Goal: Task Accomplishment & Management: Manage account settings

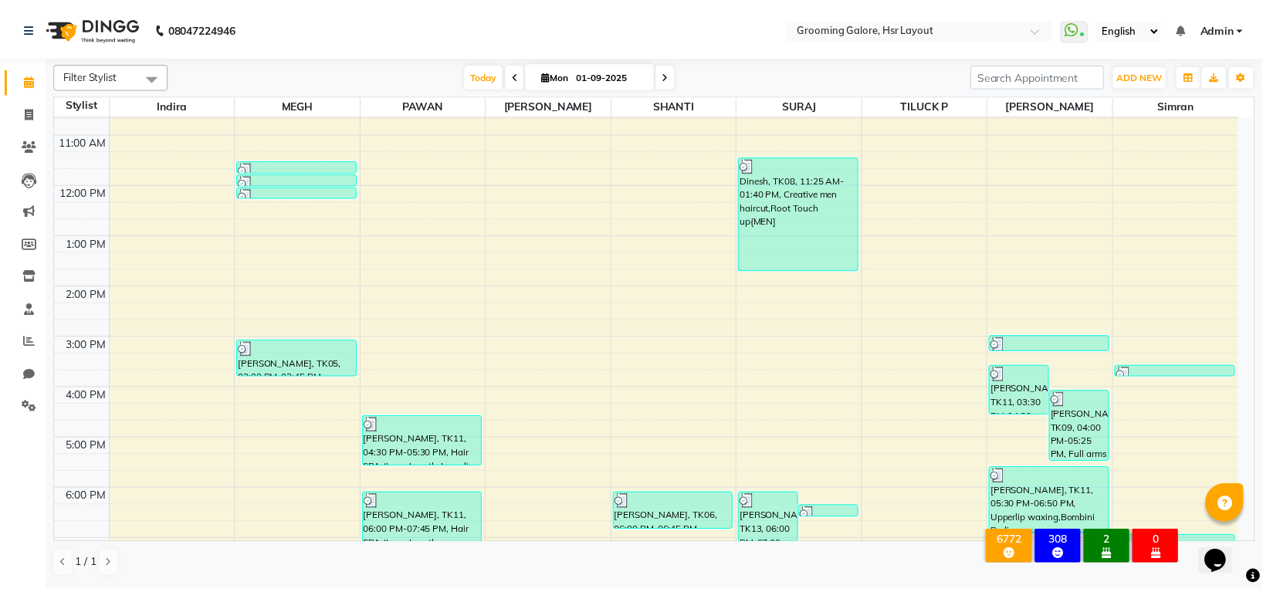
scroll to position [239, 0]
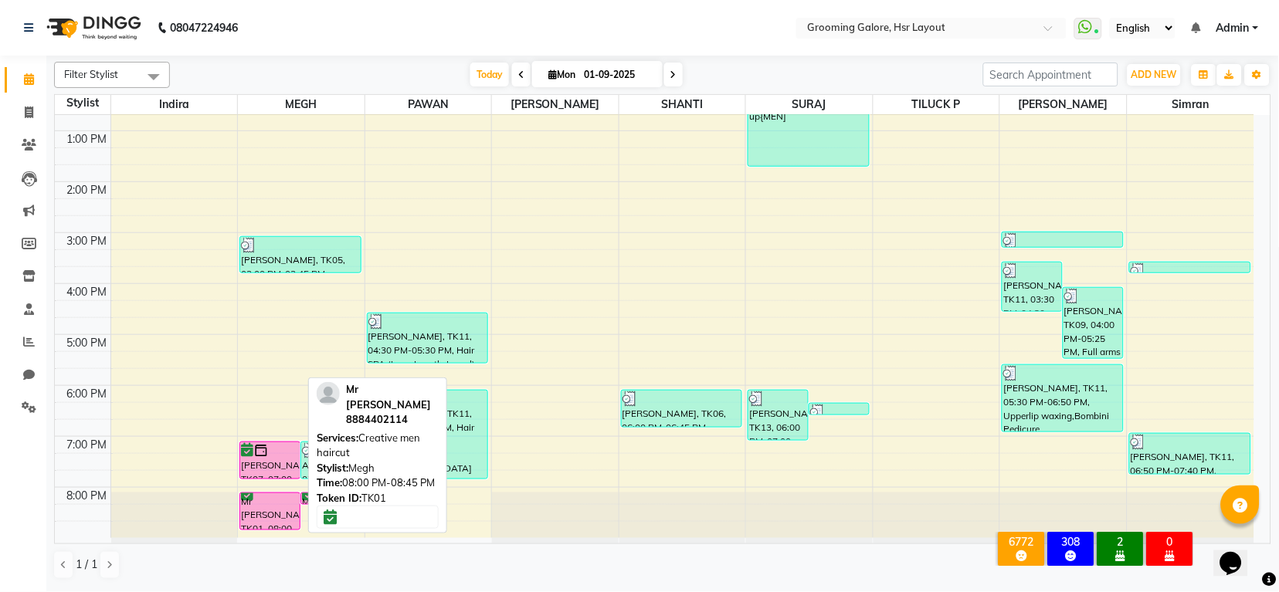
click at [269, 505] on div "Mr Shomil, TK01, 08:00 PM-08:45 PM, Creative men haircut" at bounding box center [269, 511] width 59 height 36
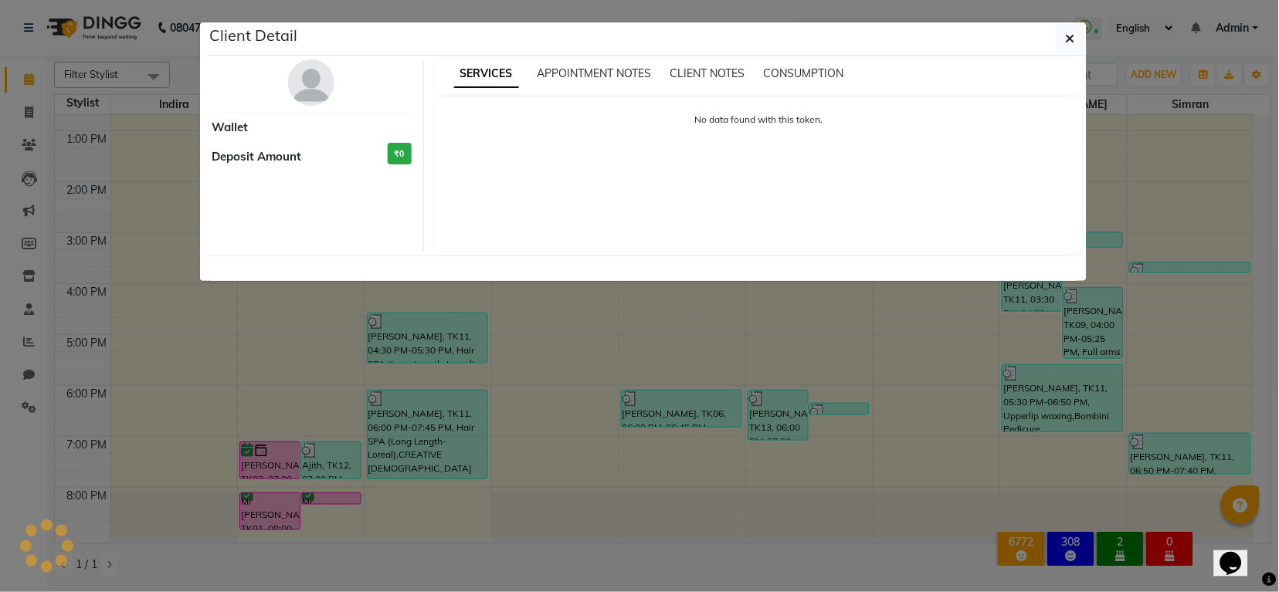
select select "6"
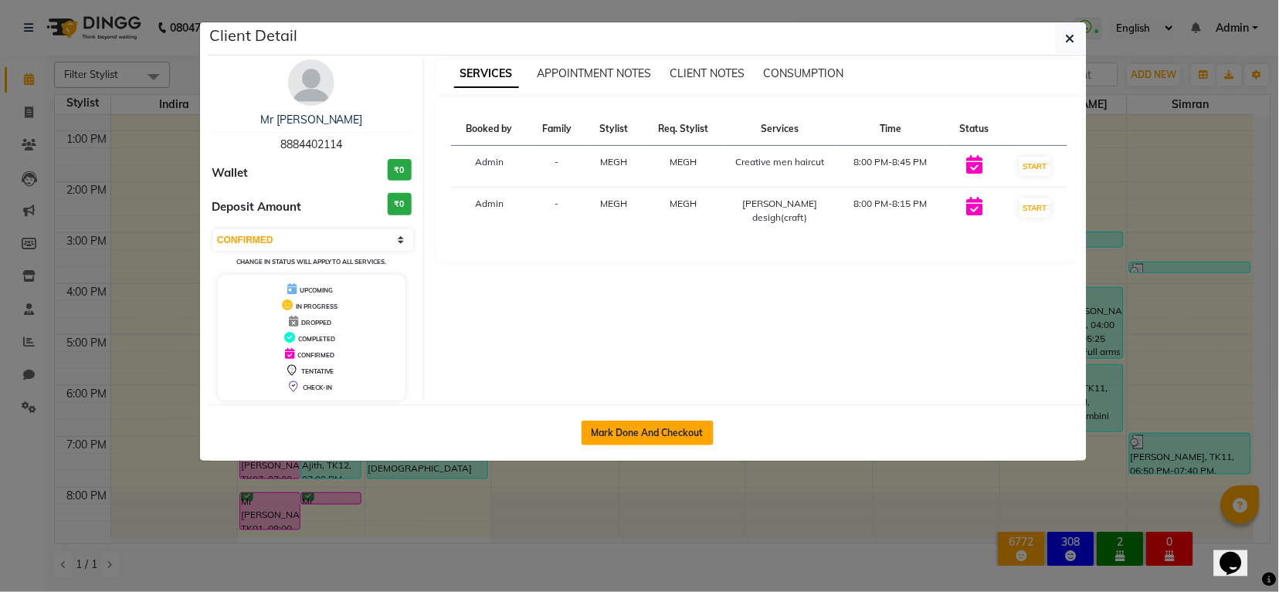
click at [628, 435] on button "Mark Done And Checkout" at bounding box center [647, 433] width 132 height 25
select select "service"
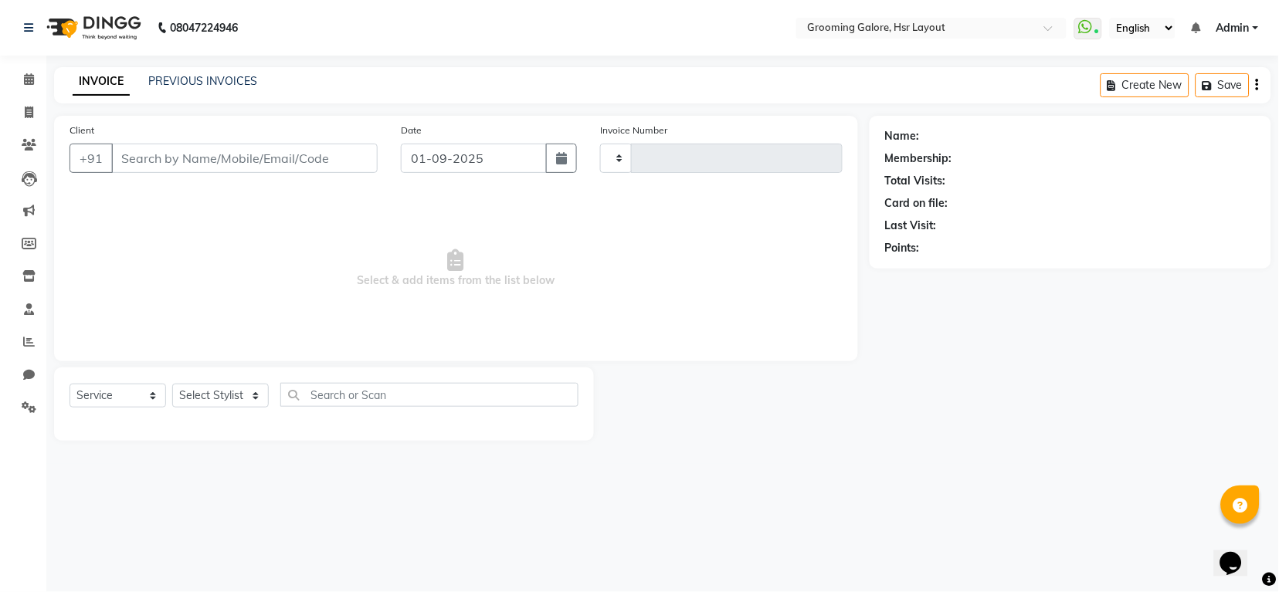
type input "2174"
select select "6168"
select select "P"
select select "45583"
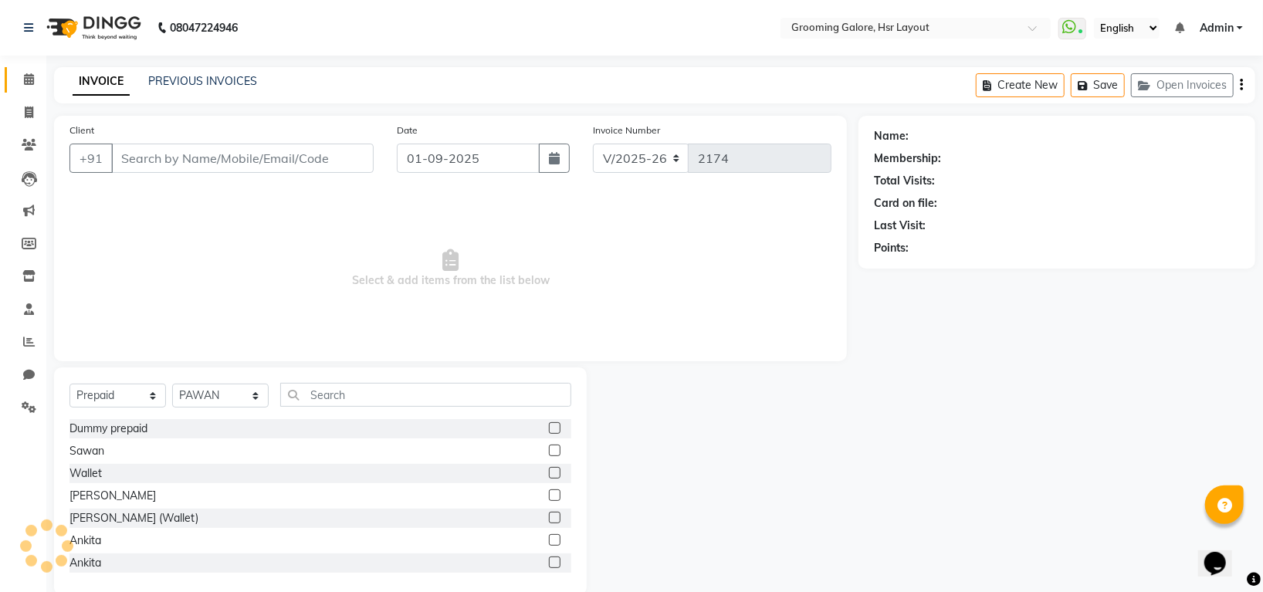
type input "8884402114"
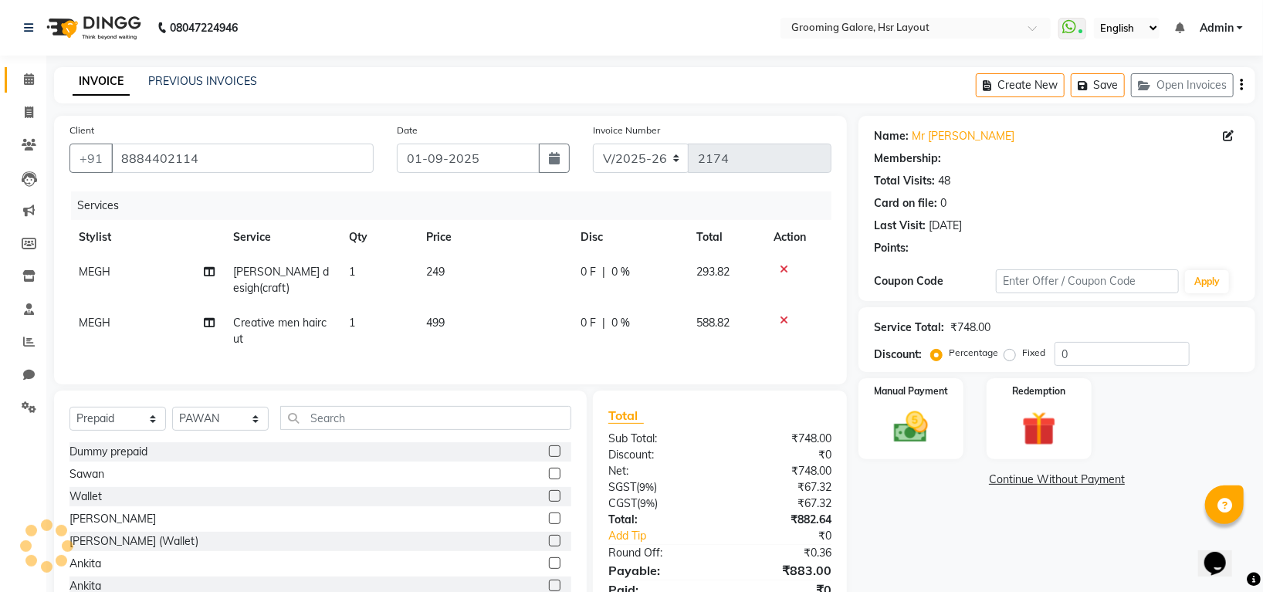
select select "1: Object"
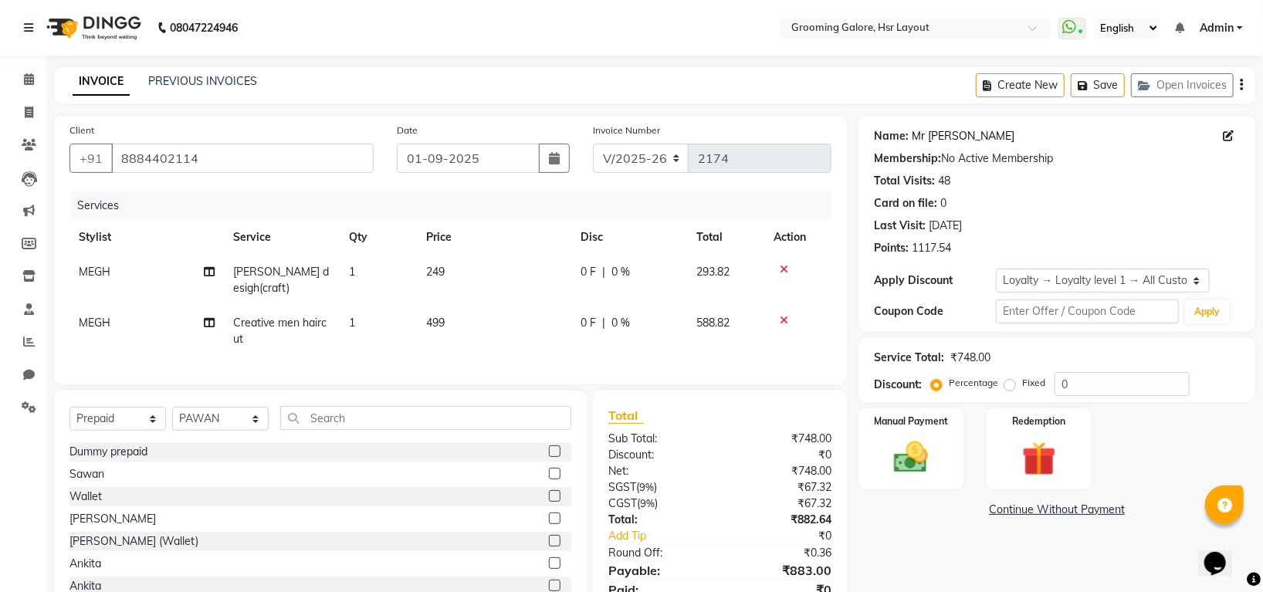
click at [947, 136] on link "Mr Shomil" at bounding box center [963, 136] width 103 height 16
click at [920, 448] on img at bounding box center [912, 457] width 58 height 41
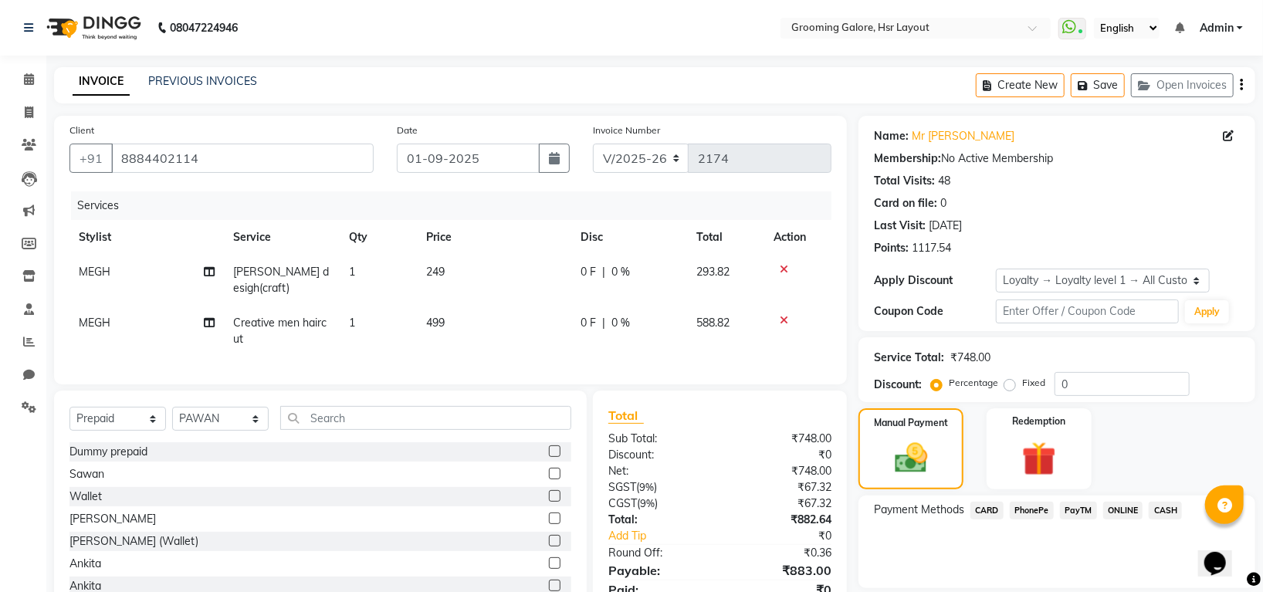
scroll to position [64, 0]
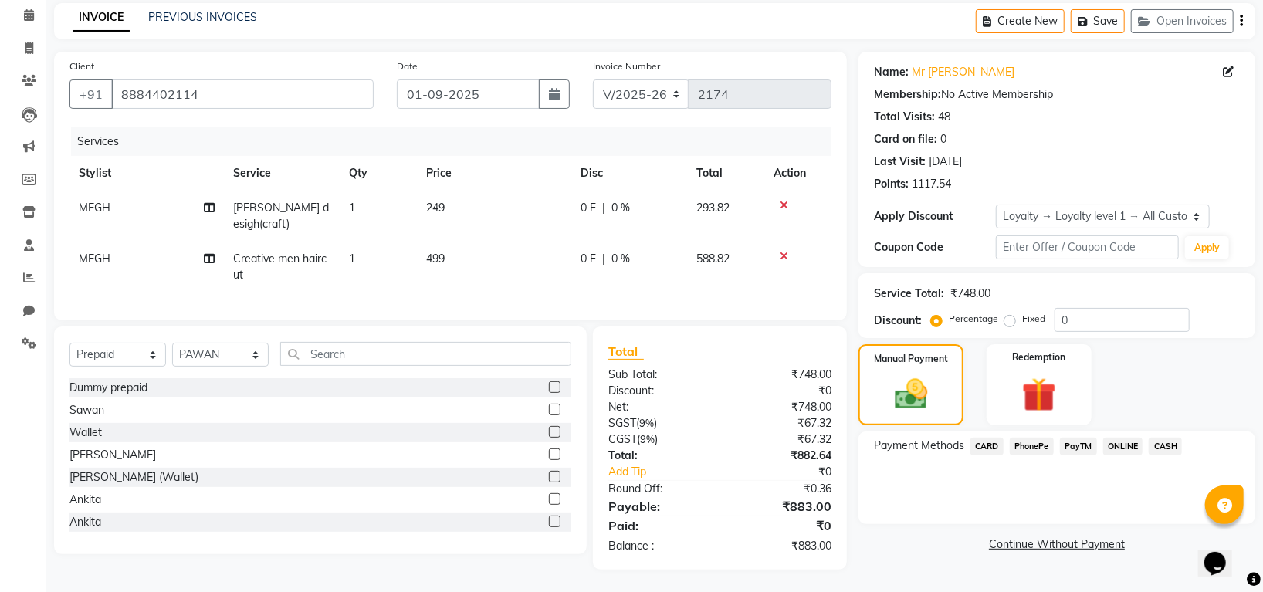
click at [1035, 449] on span "PhonePe" at bounding box center [1032, 447] width 44 height 18
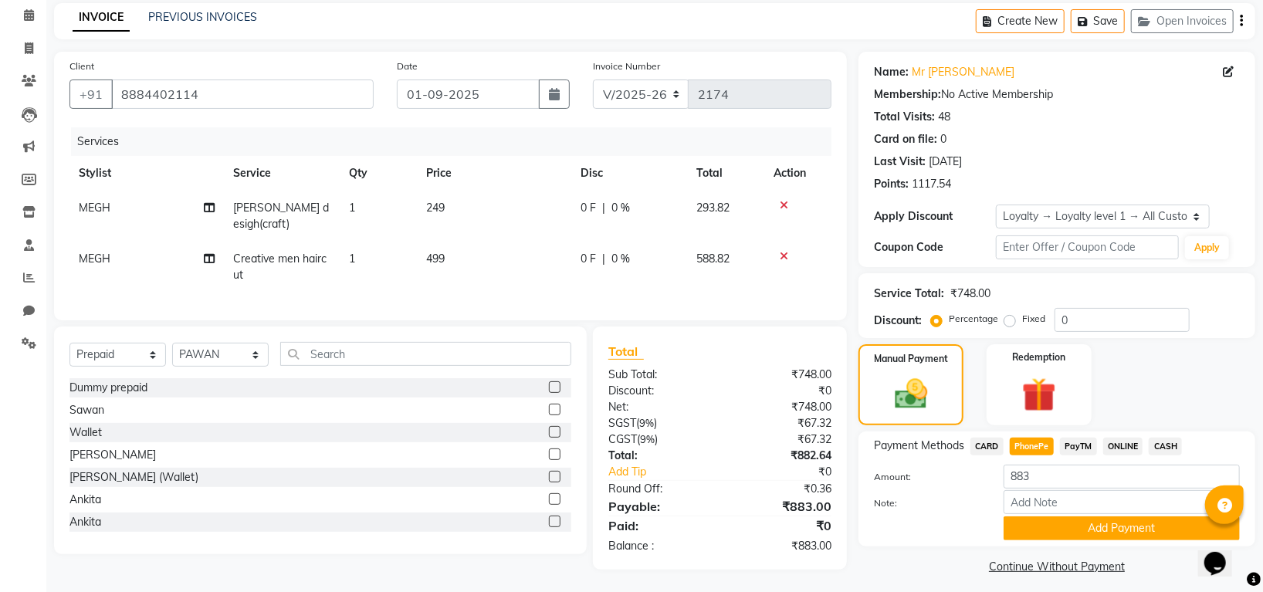
scroll to position [73, 0]
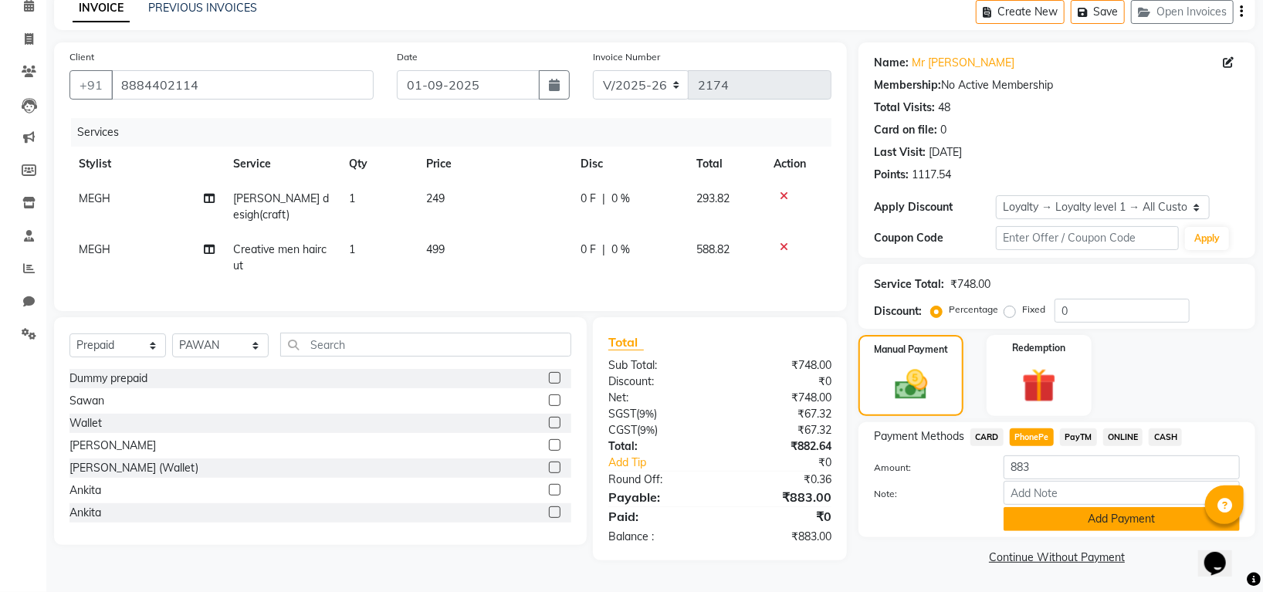
click at [1097, 517] on button "Add Payment" at bounding box center [1122, 519] width 236 height 24
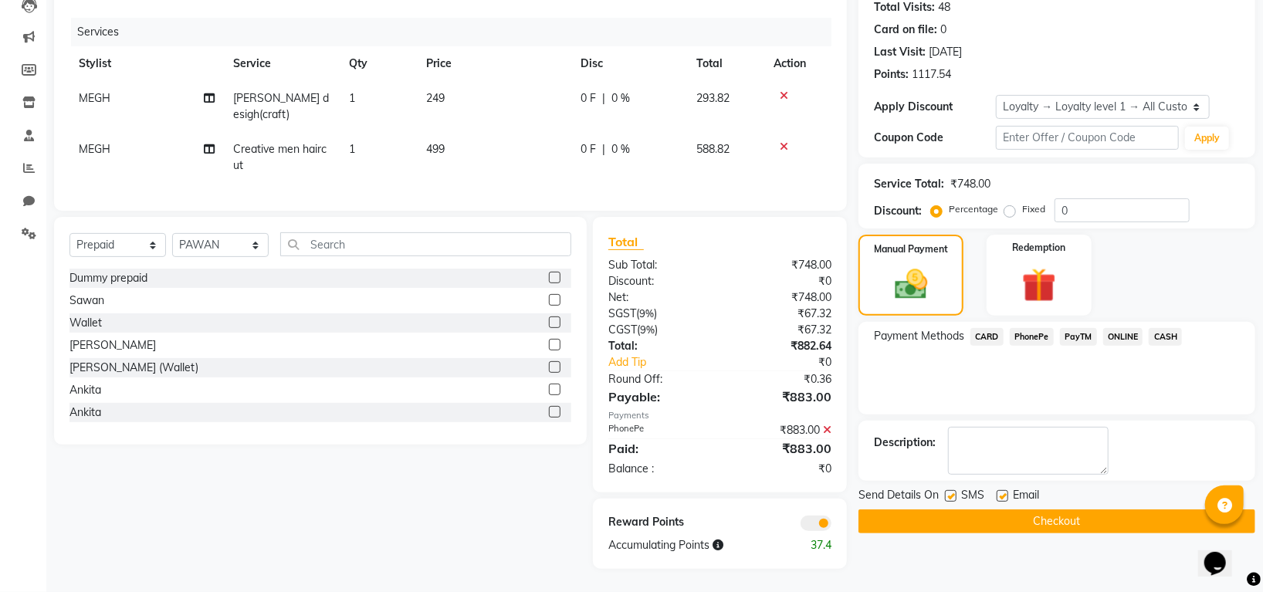
scroll to position [514, 0]
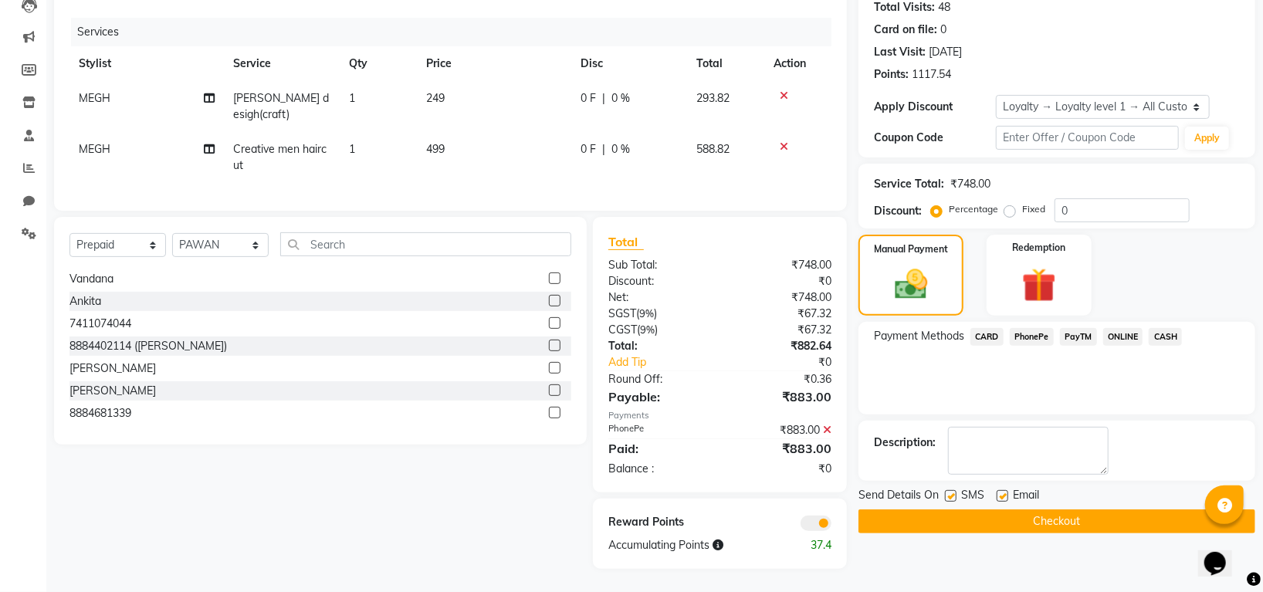
click at [1104, 520] on button "Checkout" at bounding box center [1057, 522] width 397 height 24
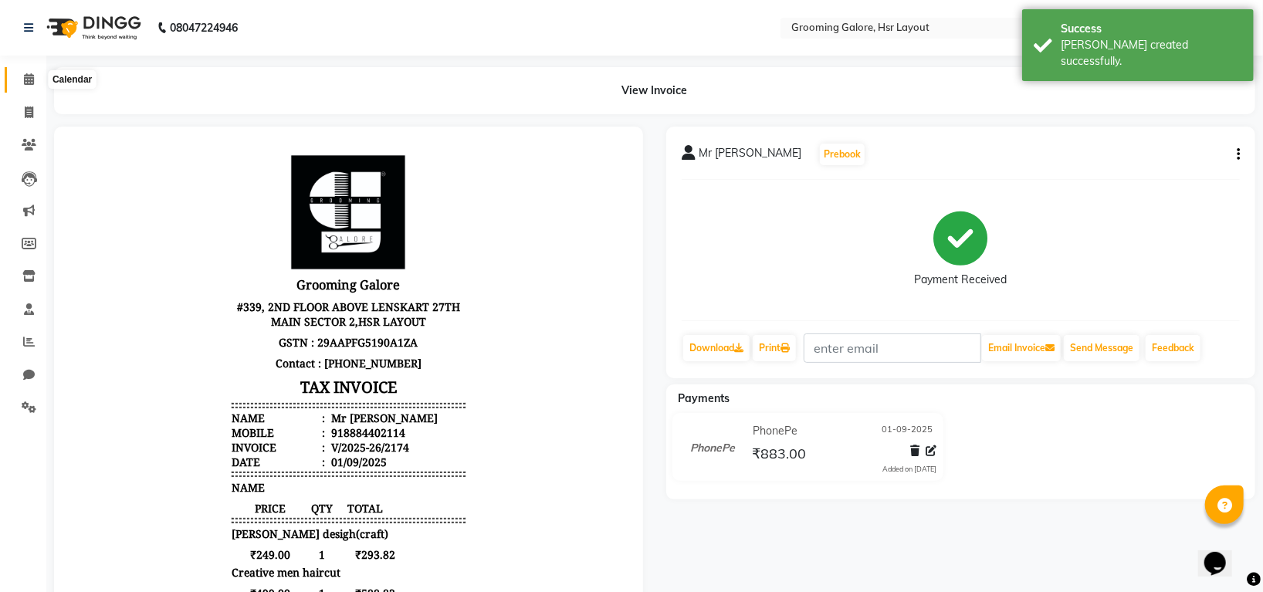
click at [21, 76] on span at bounding box center [28, 80] width 27 height 18
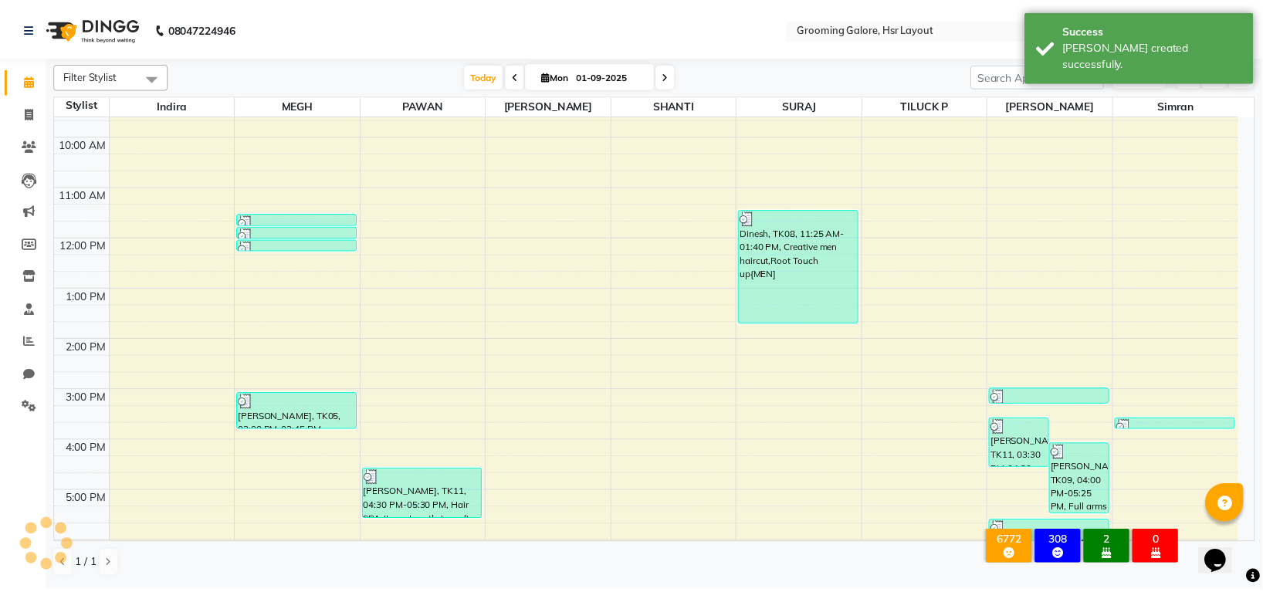
scroll to position [239, 0]
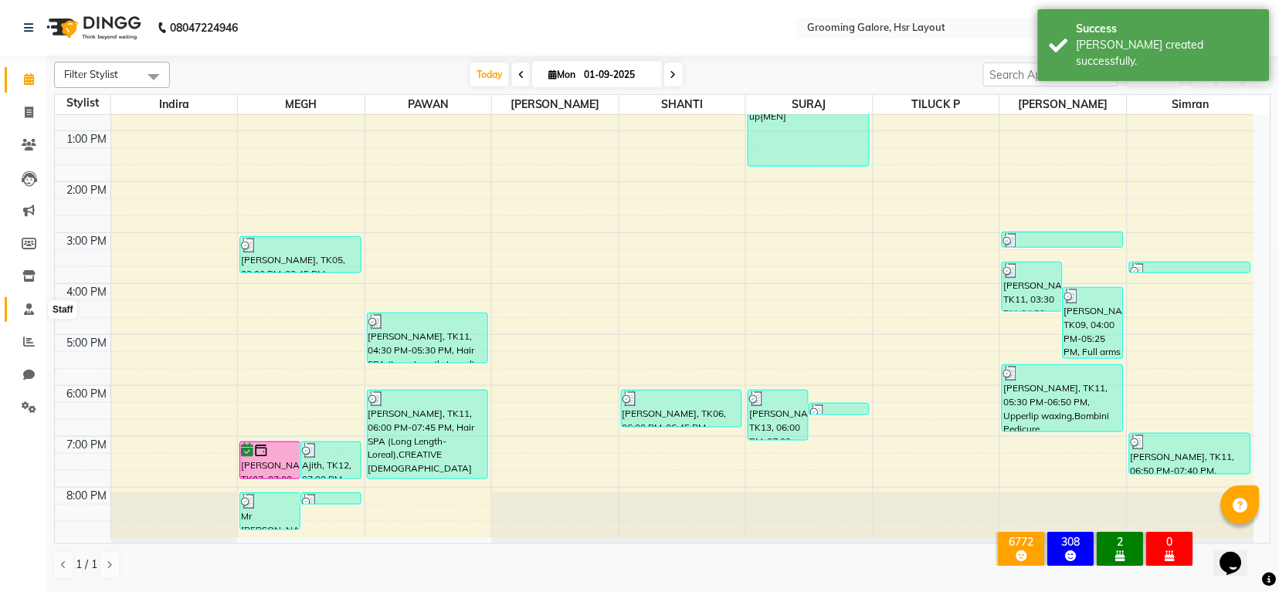
click at [24, 308] on icon at bounding box center [29, 309] width 10 height 12
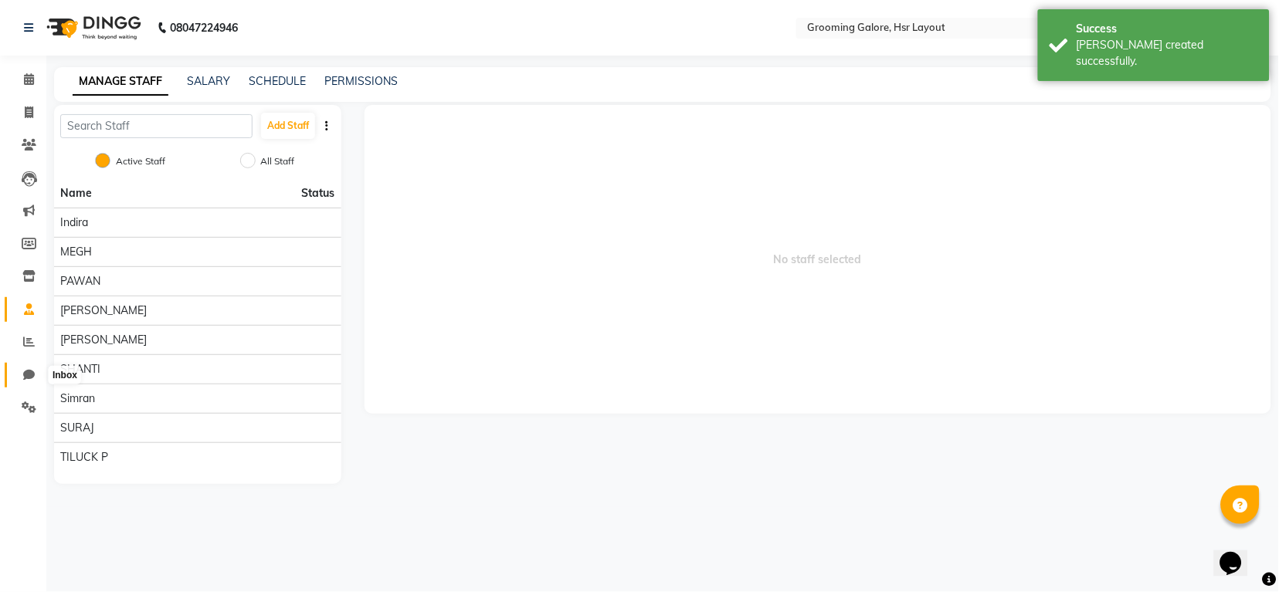
click at [32, 378] on icon at bounding box center [29, 375] width 12 height 12
select select "100"
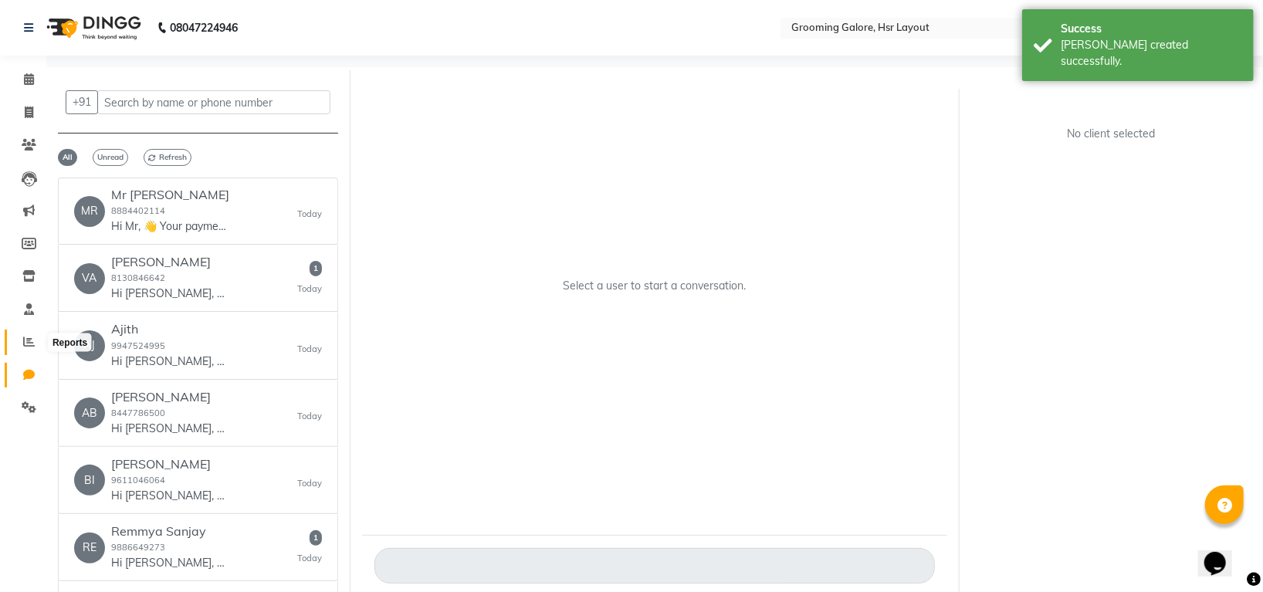
click at [22, 334] on span at bounding box center [28, 343] width 27 height 18
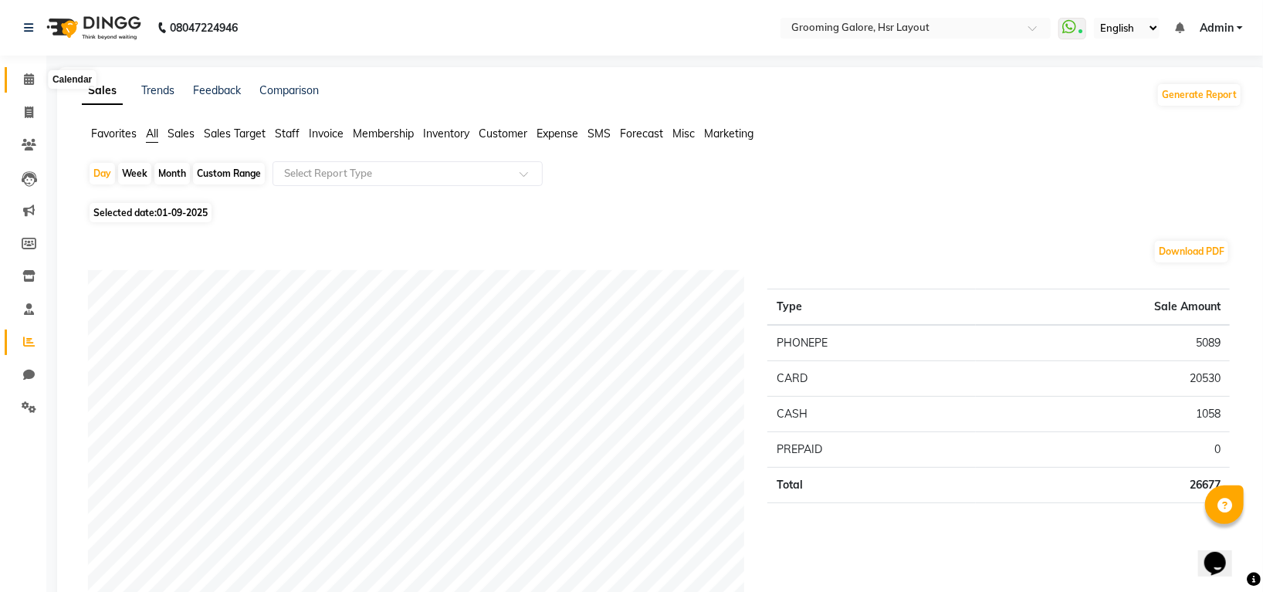
click at [20, 81] on span at bounding box center [28, 80] width 27 height 18
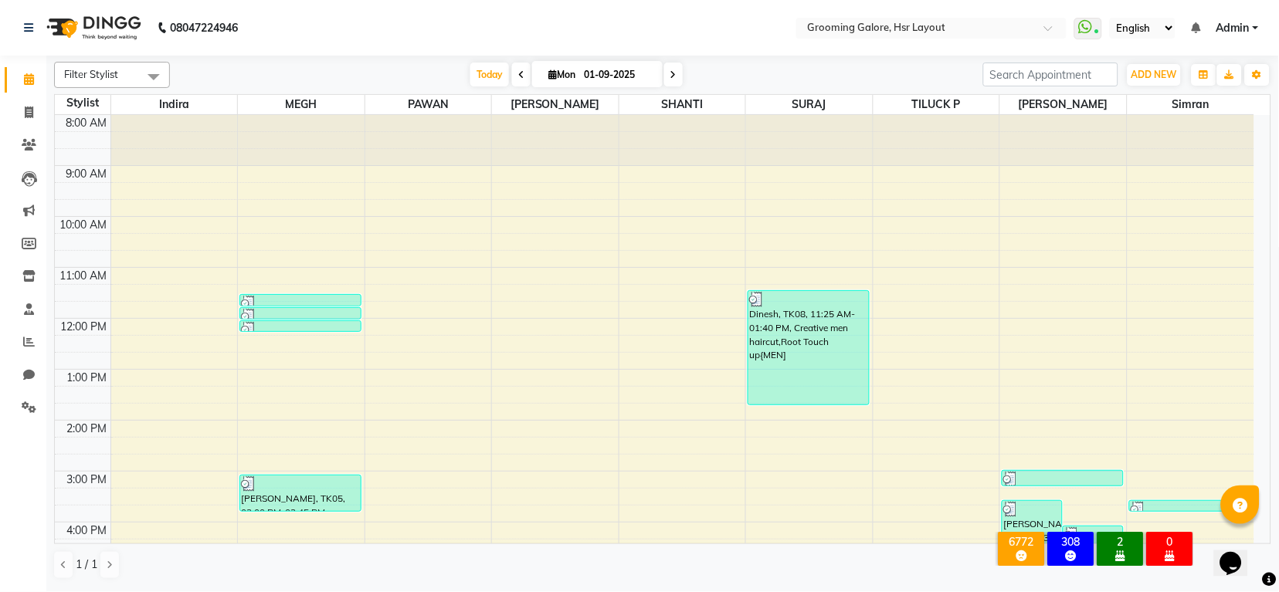
click at [25, 97] on ul "Calendar Invoice Clients Leads Marketing Members Inventory Staff Reports Chat S…" at bounding box center [23, 247] width 46 height 369
click at [22, 117] on span at bounding box center [28, 113] width 27 height 18
select select "service"
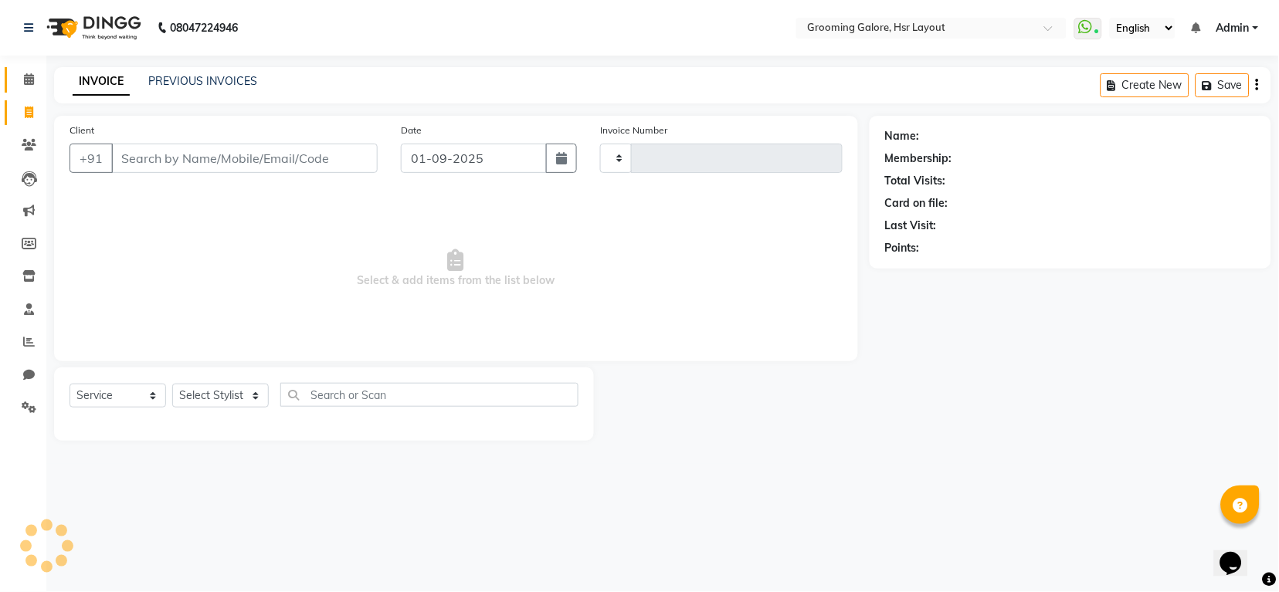
type input "2175"
select select "6168"
click at [121, 402] on select "Select Service Product Membership Package Voucher Prepaid Gift Card" at bounding box center [117, 396] width 97 height 24
select select "P"
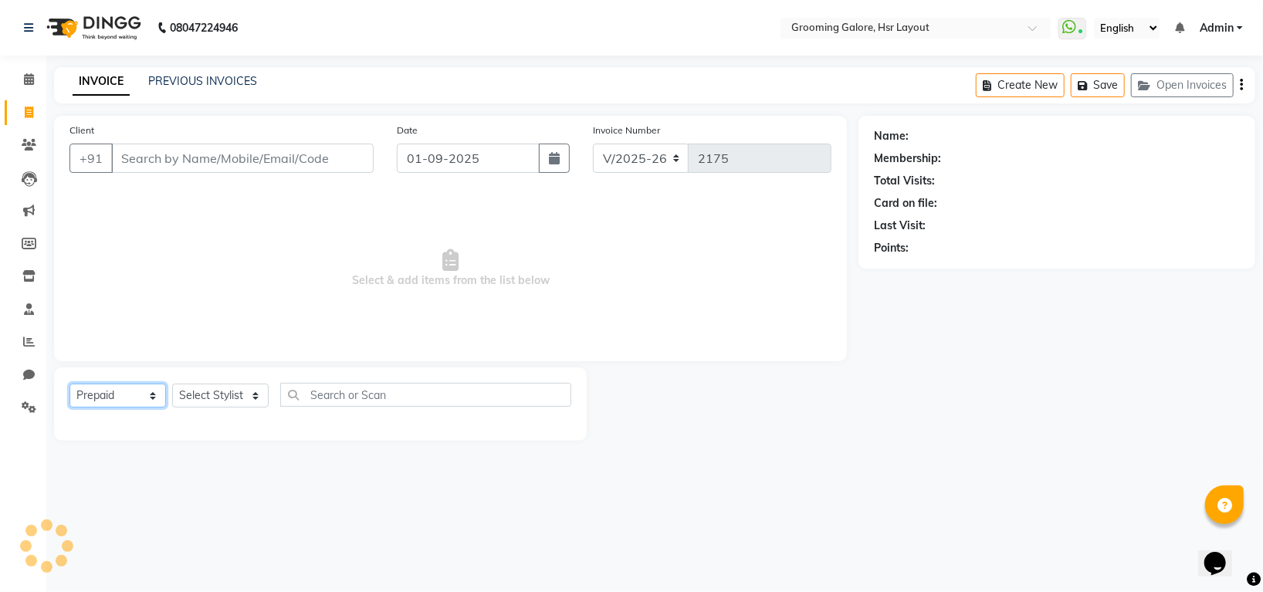
select select "45583"
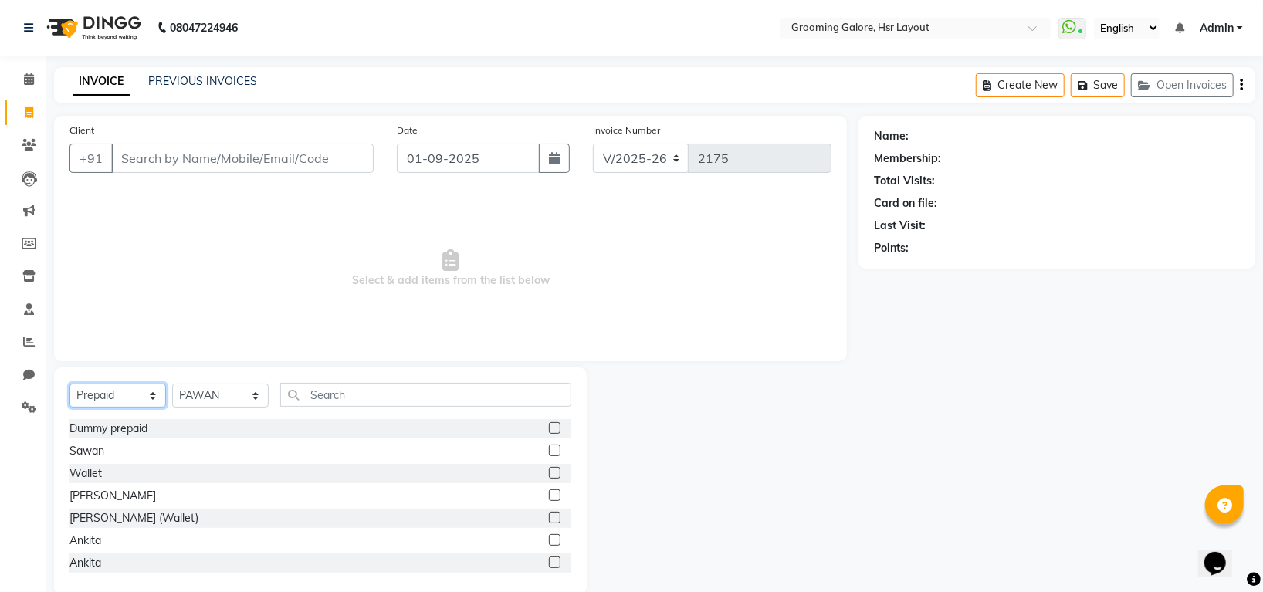
select select "service"
click at [69, 385] on select "Select Service Product Membership Package Voucher Prepaid Gift Card" at bounding box center [117, 396] width 97 height 24
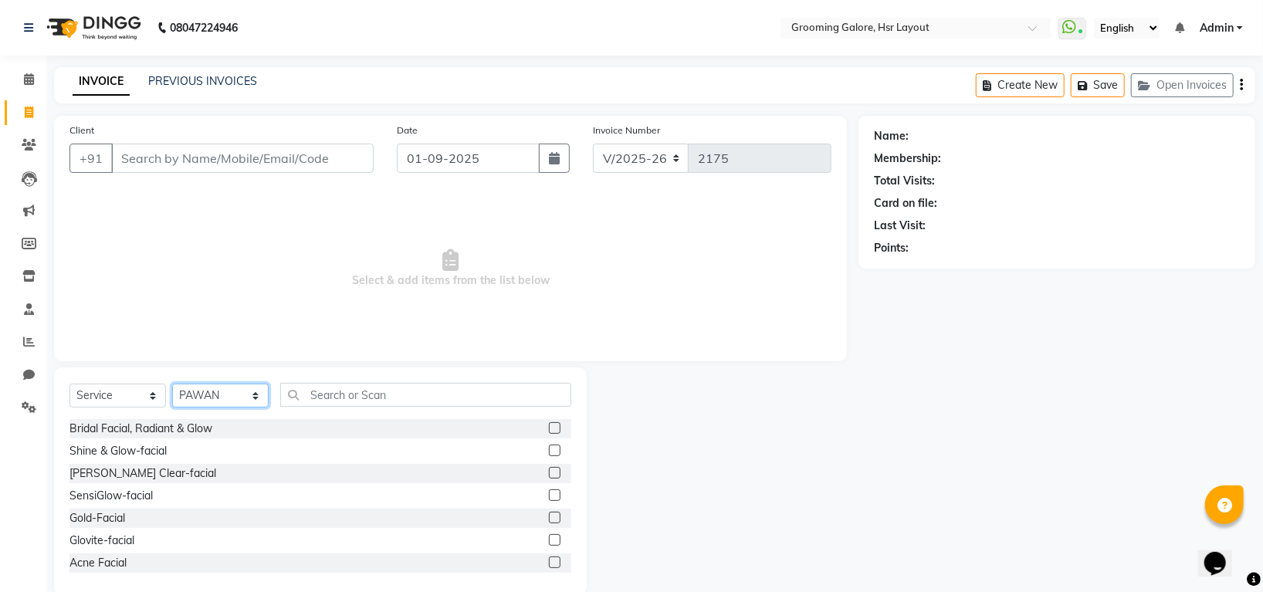
click at [208, 385] on select "Select Stylist Indira MEGH PAWAN RESHMI SABITRI SHANTI Simran SURAJ TILUCK P" at bounding box center [220, 396] width 97 height 24
select select "45580"
click at [172, 385] on select "Select Stylist Indira MEGH PAWAN RESHMI SABITRI SHANTI Simran SURAJ TILUCK P" at bounding box center [220, 396] width 97 height 24
click at [385, 402] on input "text" at bounding box center [425, 395] width 291 height 24
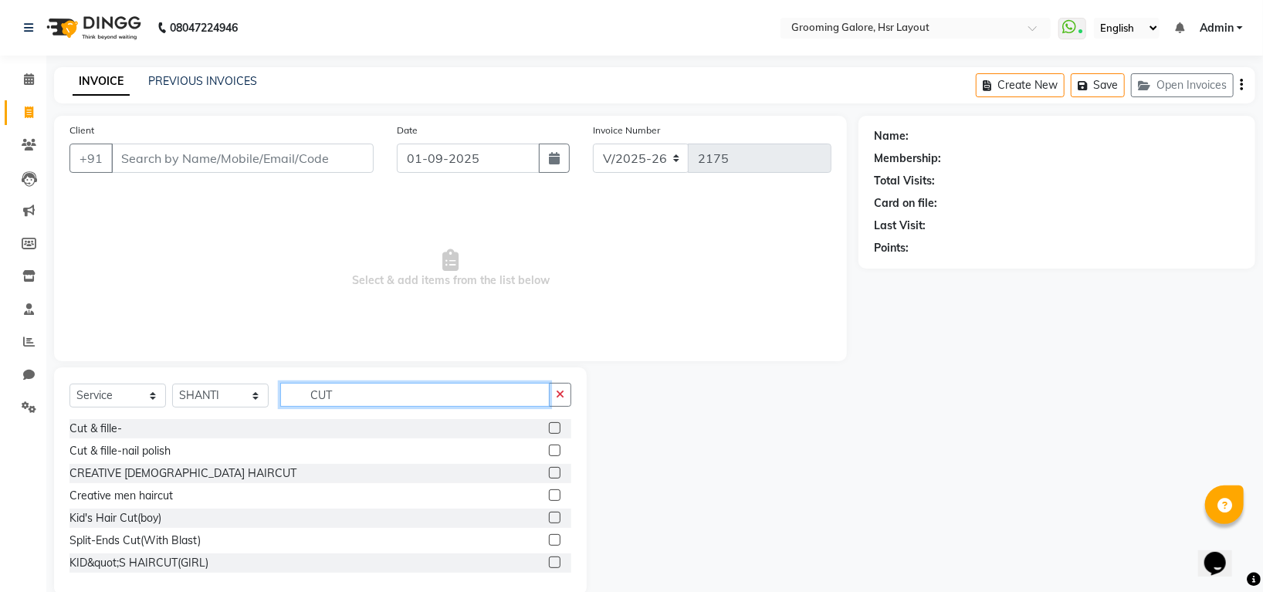
type input "CUT"
click at [549, 493] on label at bounding box center [555, 496] width 12 height 12
click at [549, 493] on input "checkbox" at bounding box center [554, 496] width 10 height 10
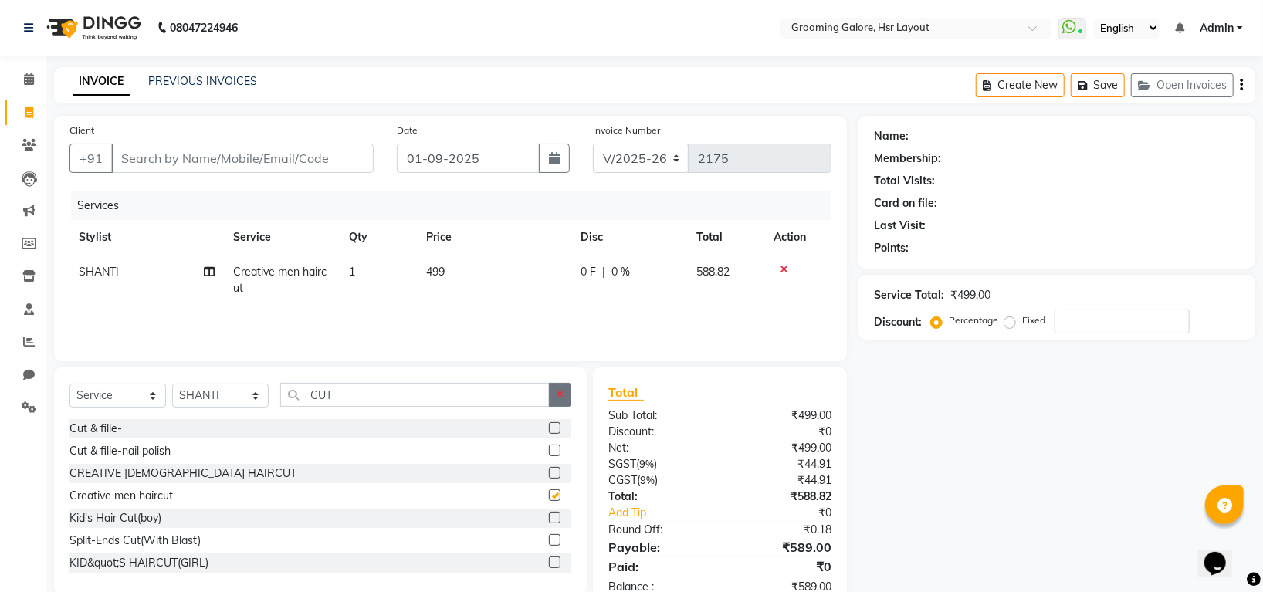
checkbox input "false"
click at [552, 402] on button "button" at bounding box center [560, 395] width 22 height 24
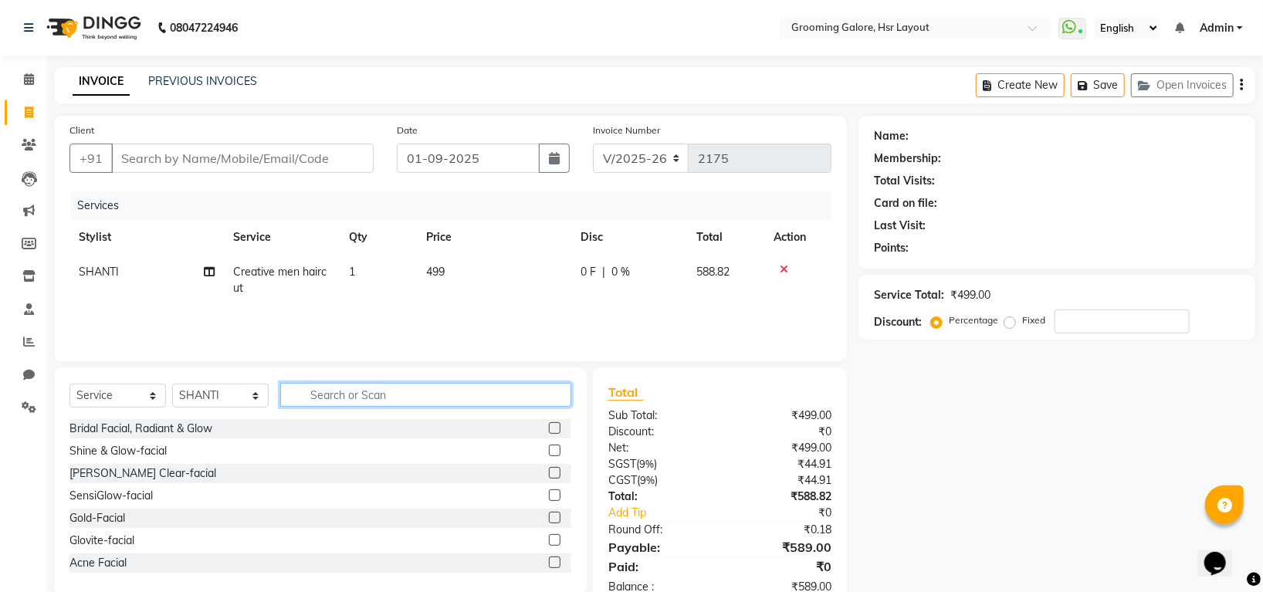
click at [504, 397] on input "text" at bounding box center [425, 395] width 291 height 24
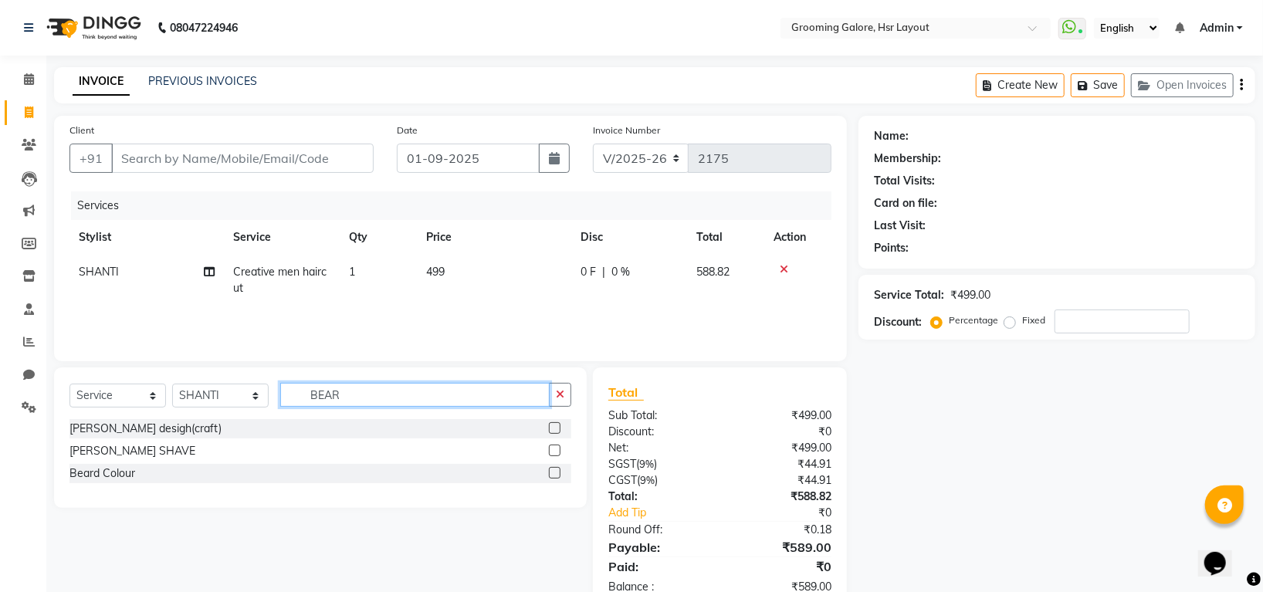
type input "BEAR"
click at [557, 423] on label at bounding box center [555, 428] width 12 height 12
click at [557, 424] on input "checkbox" at bounding box center [554, 429] width 10 height 10
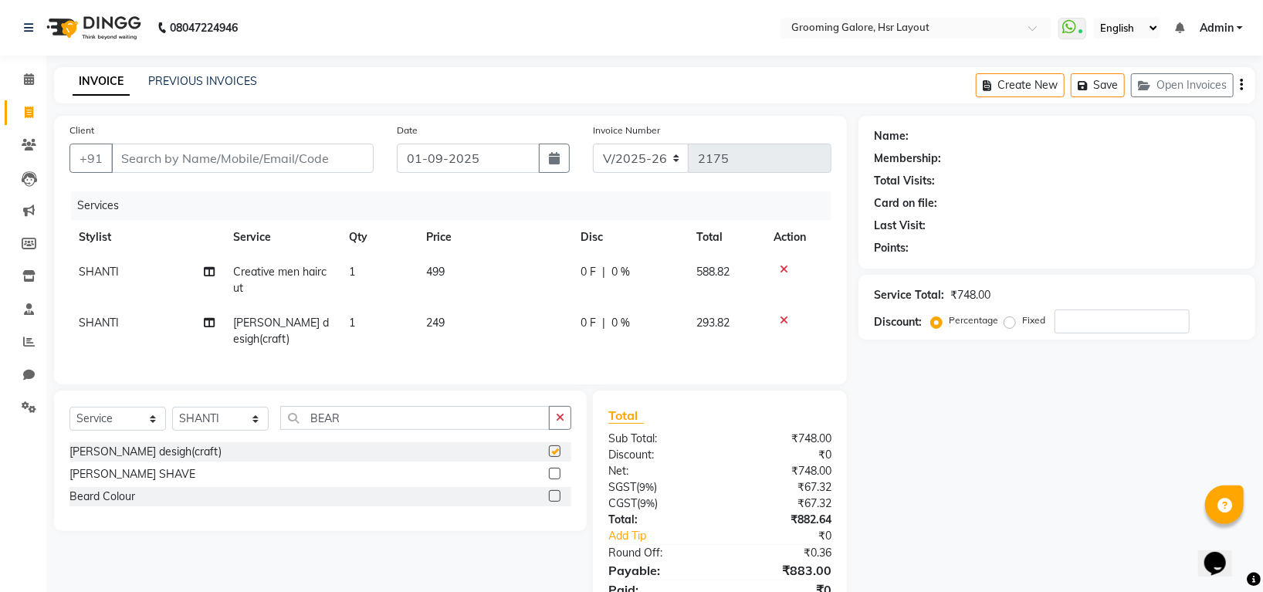
checkbox input "false"
click at [561, 406] on button "button" at bounding box center [560, 418] width 22 height 24
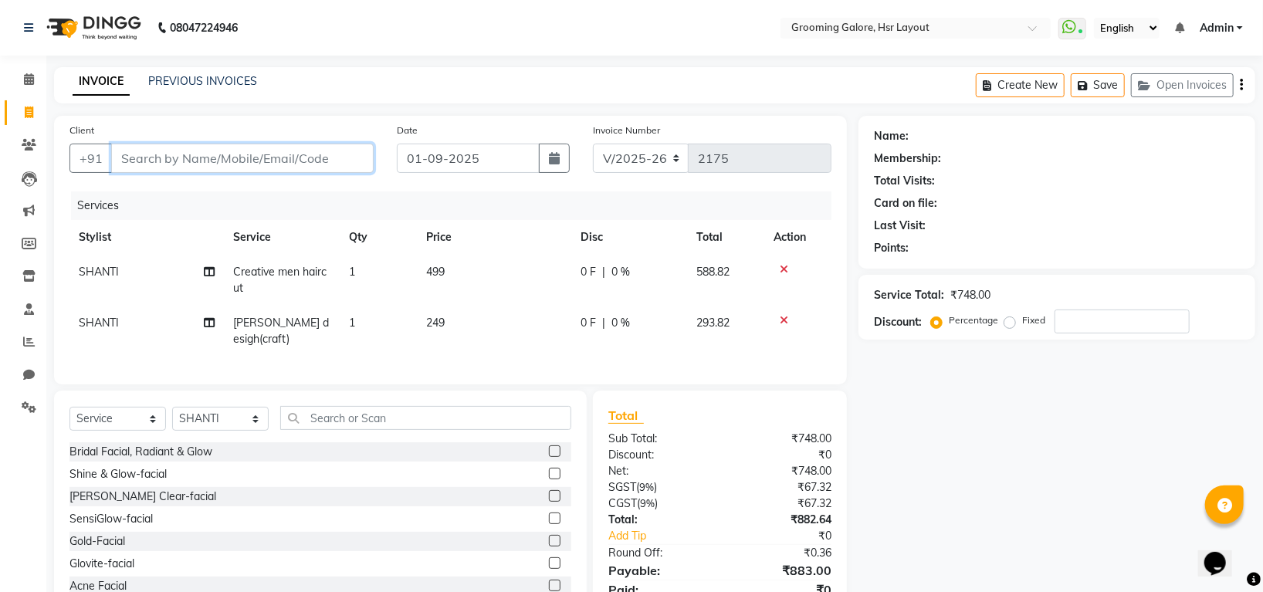
click at [280, 156] on input "Client" at bounding box center [242, 158] width 263 height 29
type input "8"
type input "0"
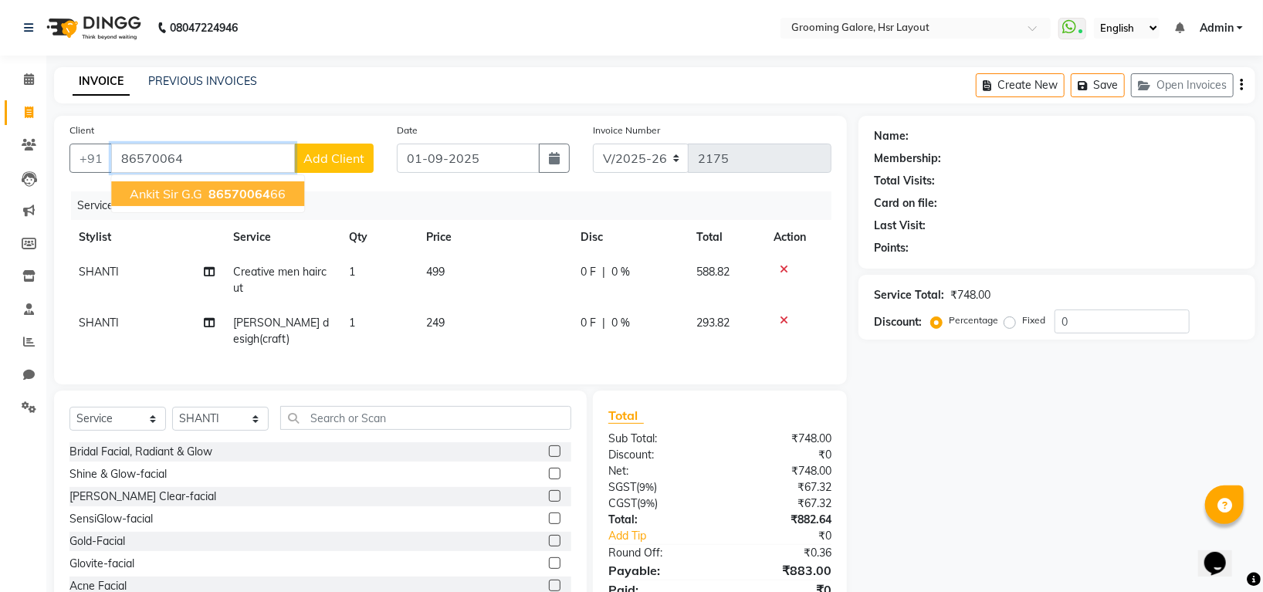
click at [275, 191] on ngb-highlight "86570064 66" at bounding box center [245, 193] width 80 height 15
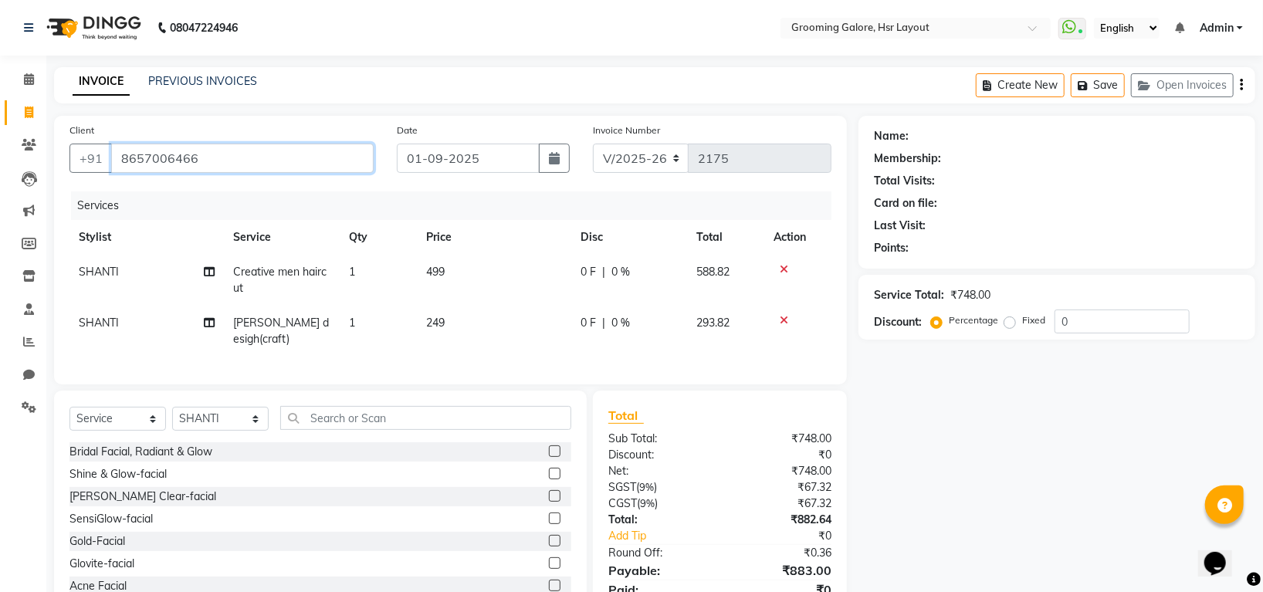
type input "8657006466"
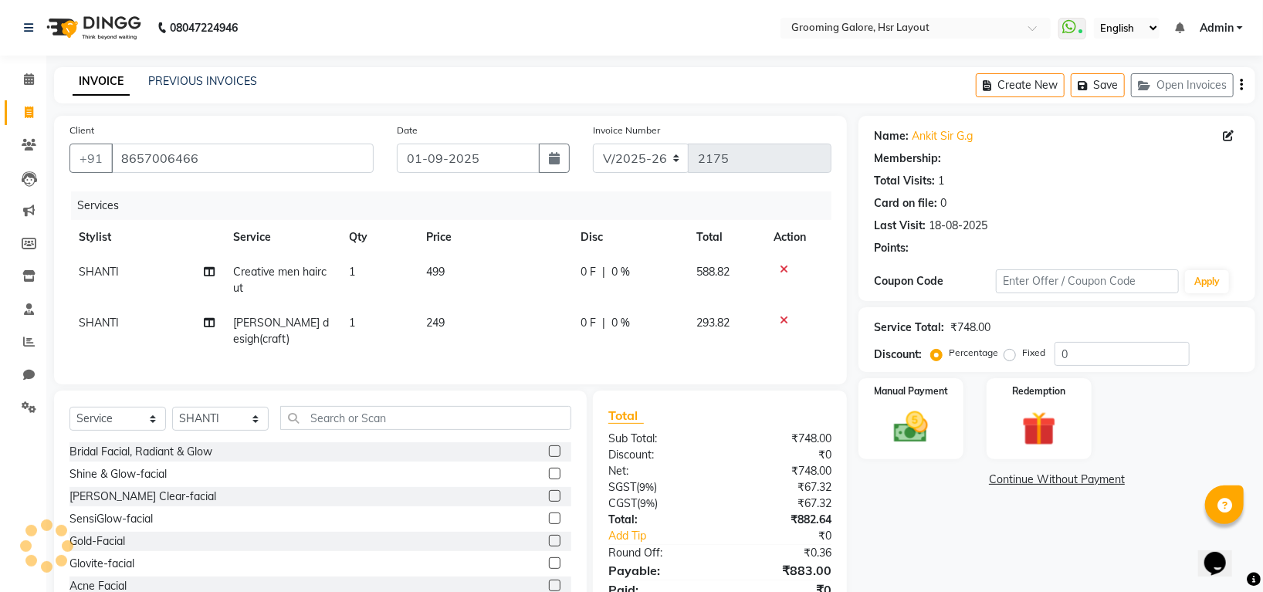
select select "1: Object"
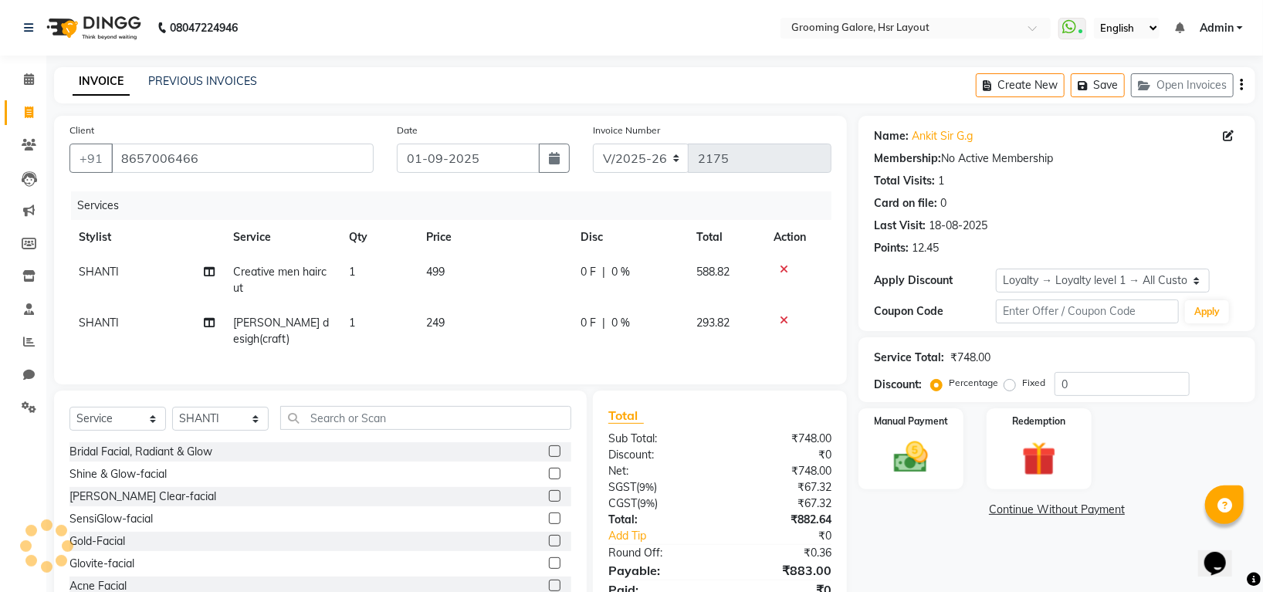
scroll to position [64, 0]
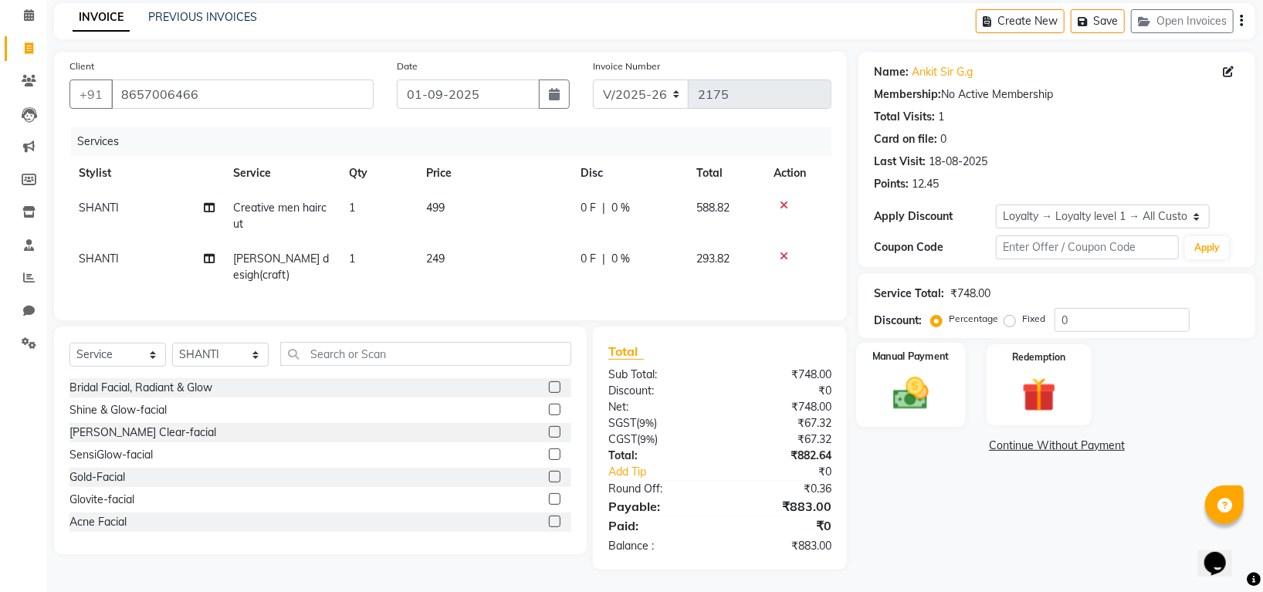
click at [912, 371] on div "Manual Payment" at bounding box center [911, 385] width 109 height 84
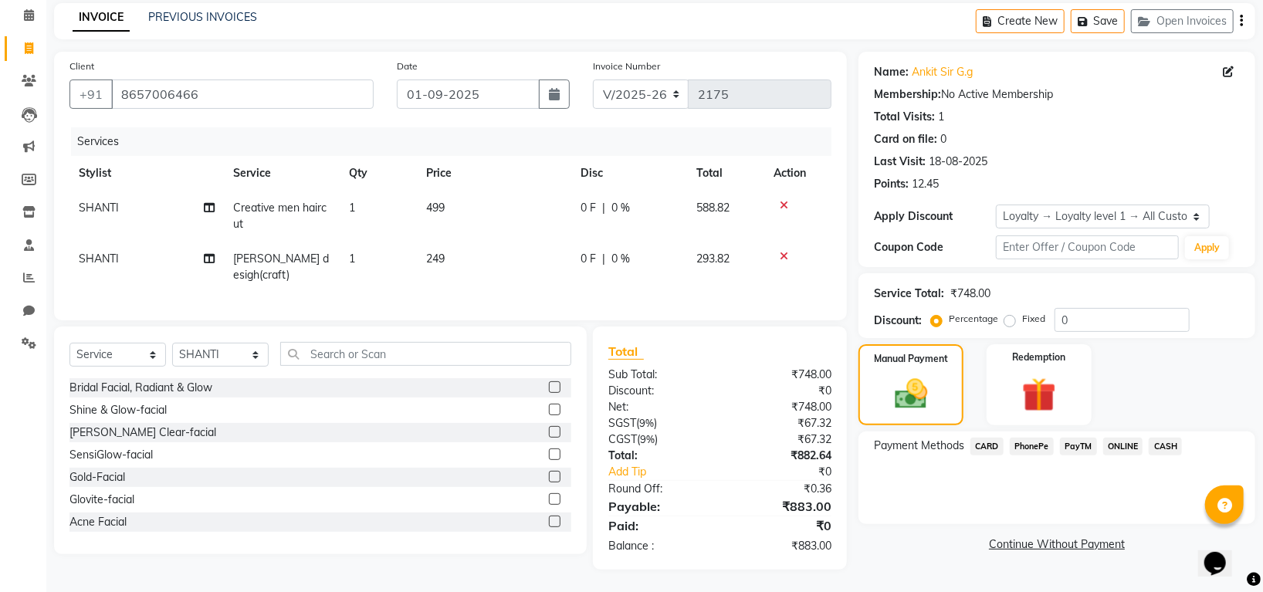
click at [990, 446] on span "CARD" at bounding box center [987, 447] width 33 height 18
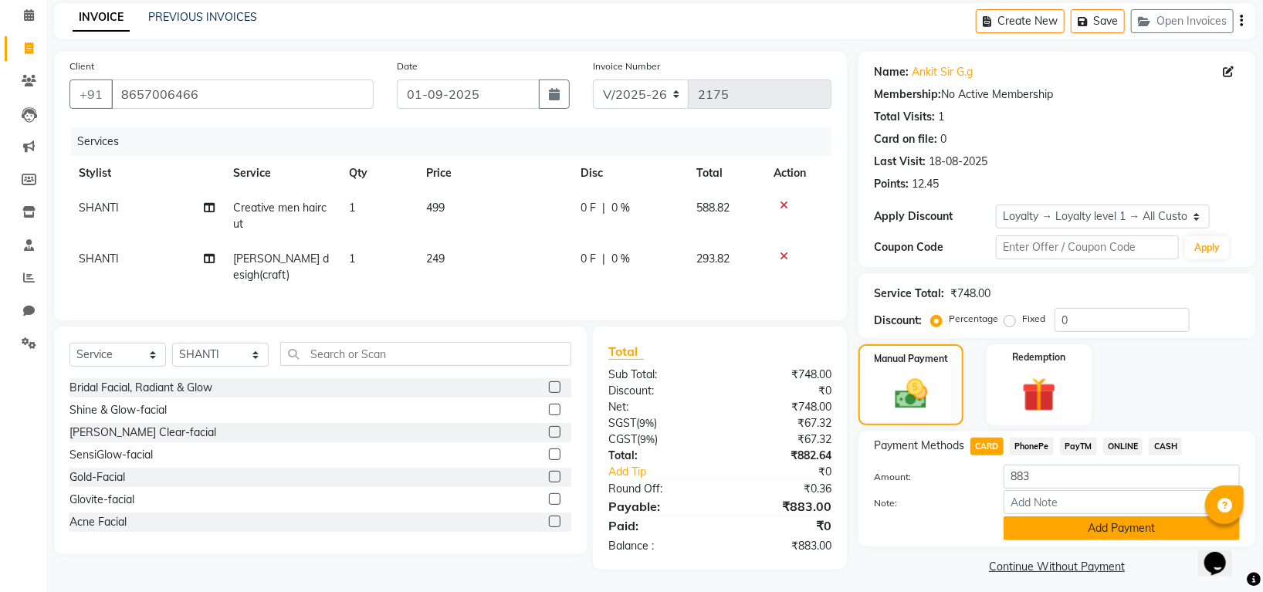
click at [1052, 529] on button "Add Payment" at bounding box center [1122, 529] width 236 height 24
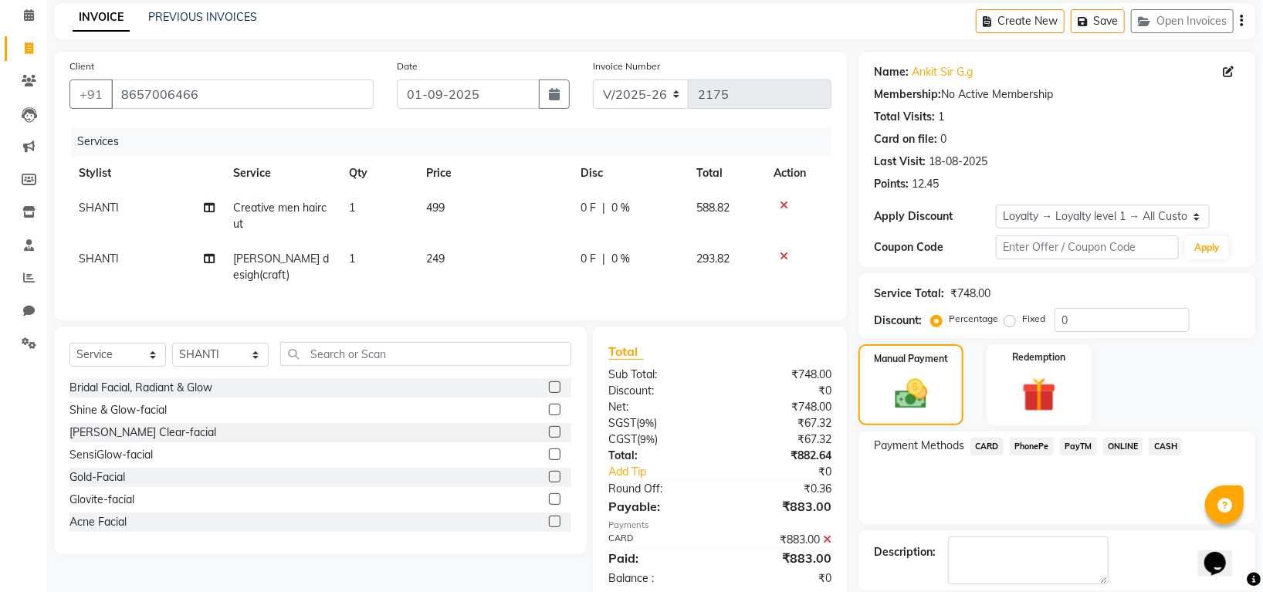
scroll to position [174, 0]
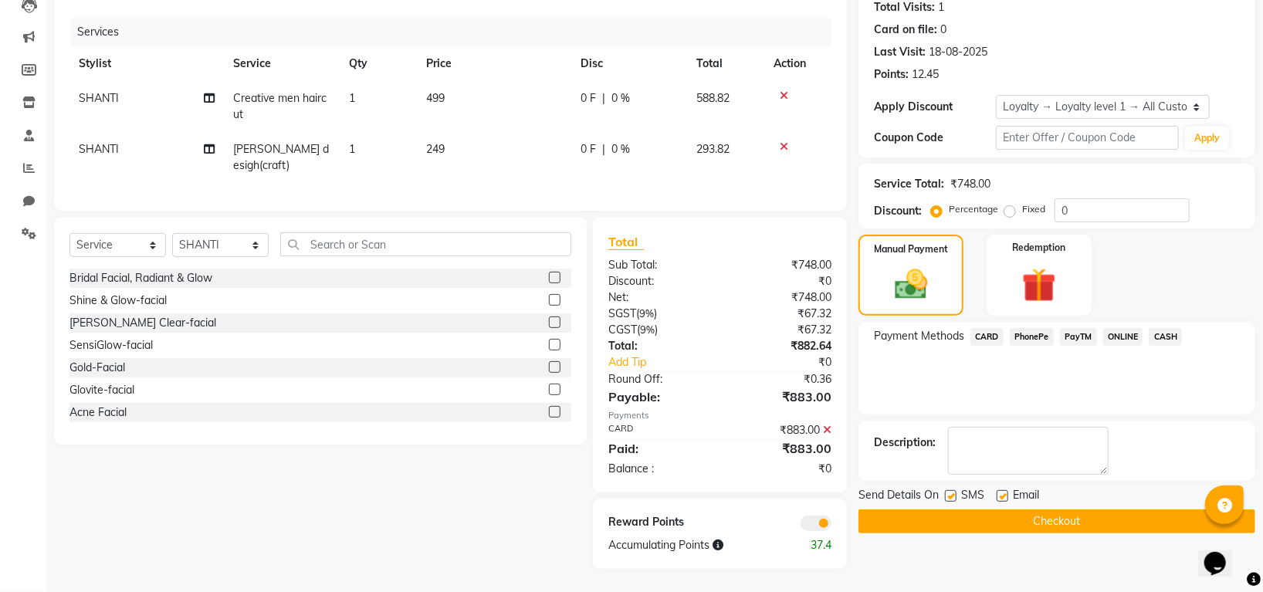
click at [1022, 510] on button "Checkout" at bounding box center [1057, 522] width 397 height 24
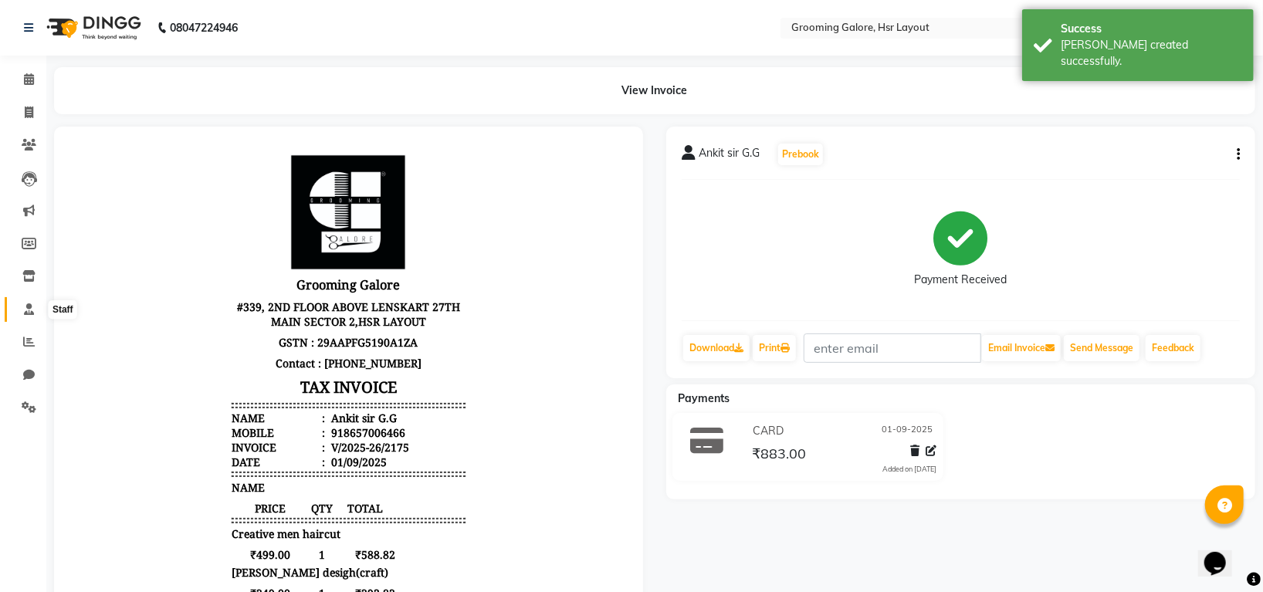
click at [29, 308] on icon at bounding box center [29, 309] width 10 height 12
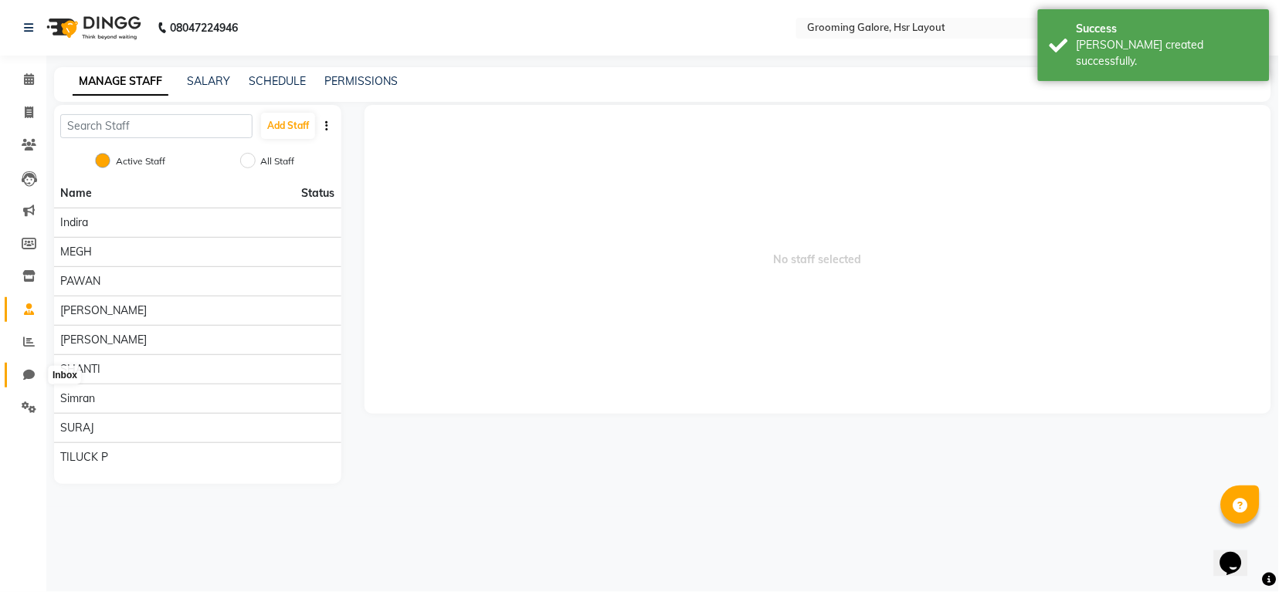
click at [19, 367] on span at bounding box center [28, 376] width 27 height 18
select select "100"
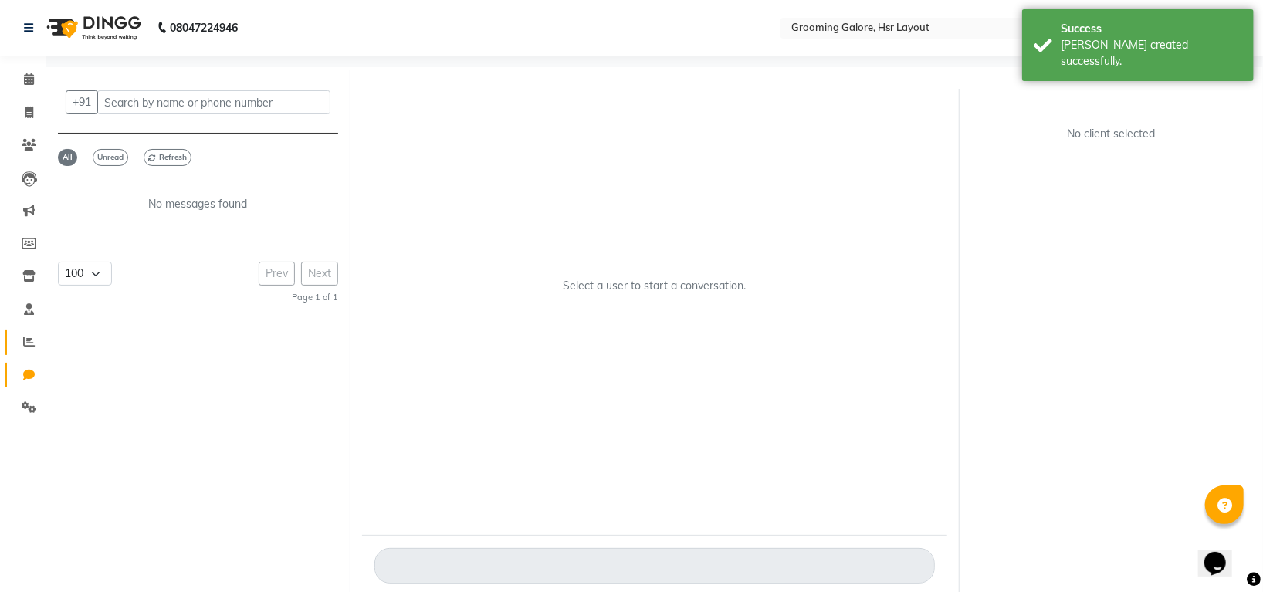
click at [29, 337] on icon at bounding box center [29, 342] width 12 height 12
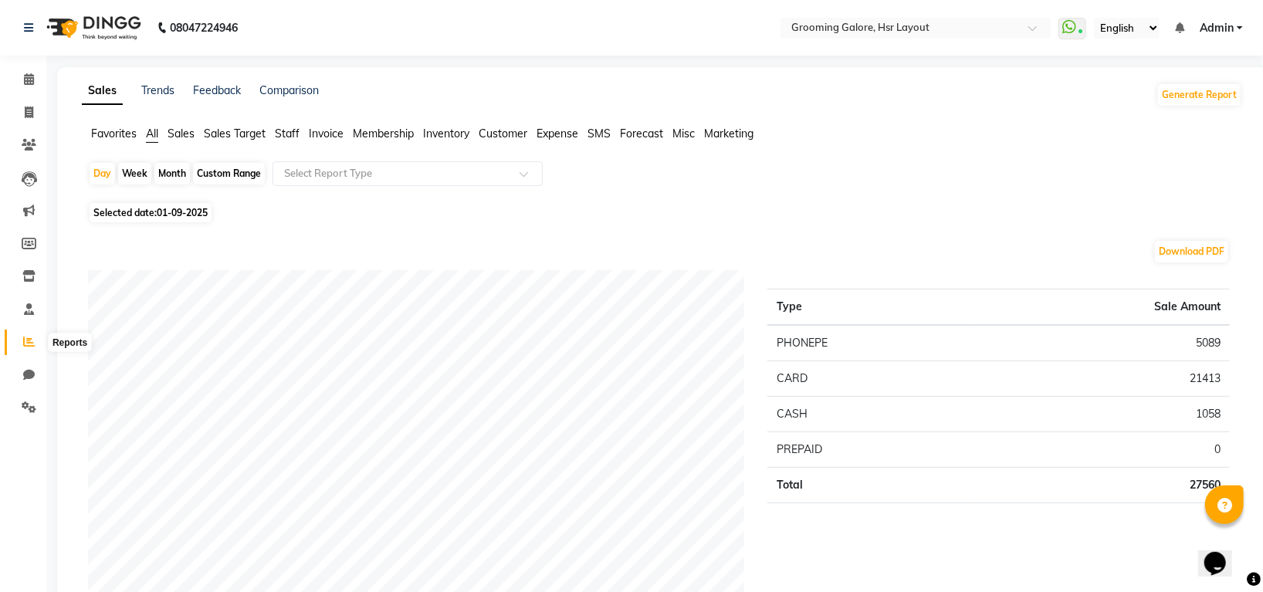
click at [28, 341] on icon at bounding box center [29, 342] width 12 height 12
click at [175, 174] on div "Month" at bounding box center [172, 174] width 36 height 22
select select "9"
select select "2025"
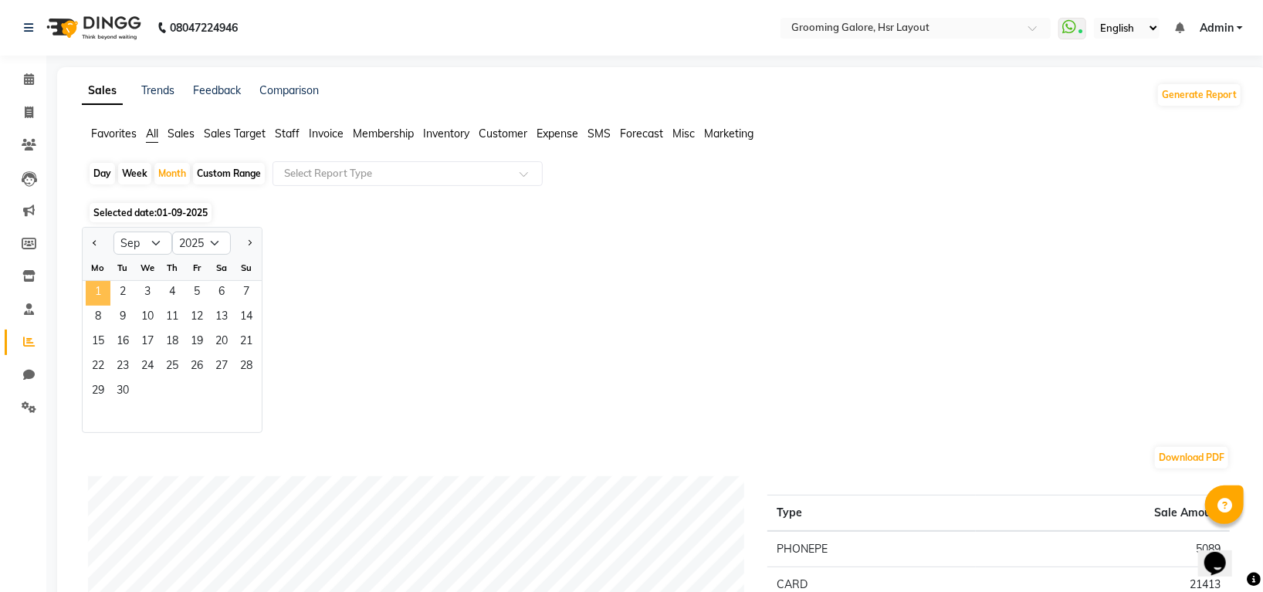
click at [99, 293] on span "1" at bounding box center [98, 293] width 25 height 25
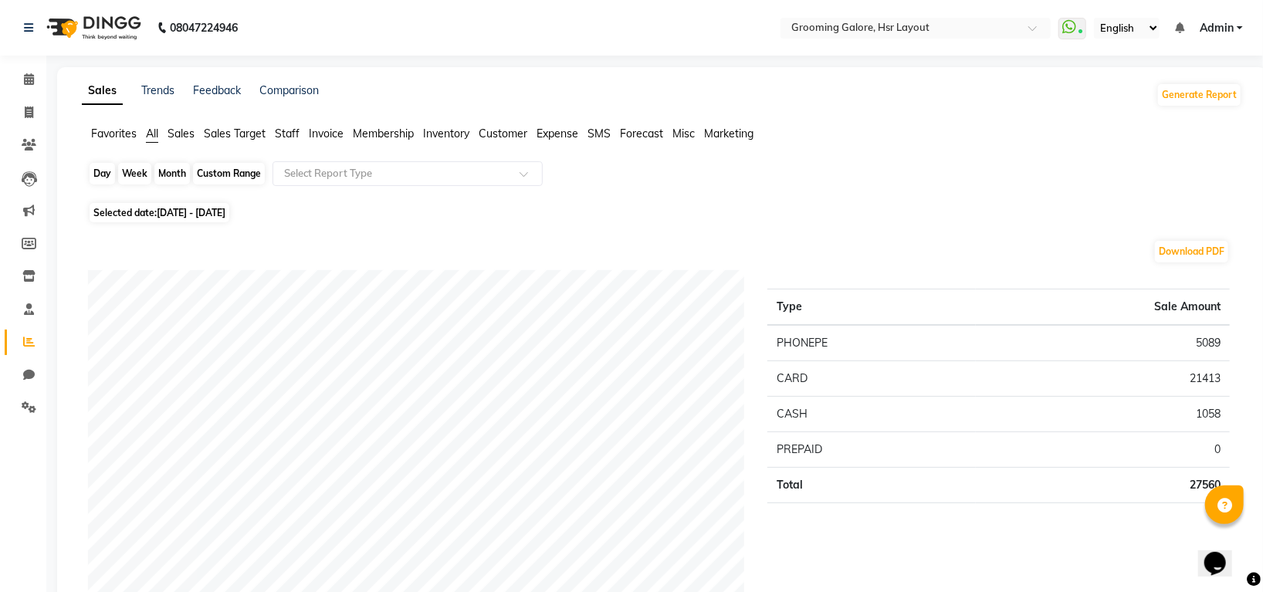
click at [173, 176] on div "Month" at bounding box center [172, 174] width 36 height 22
select select "9"
select select "2025"
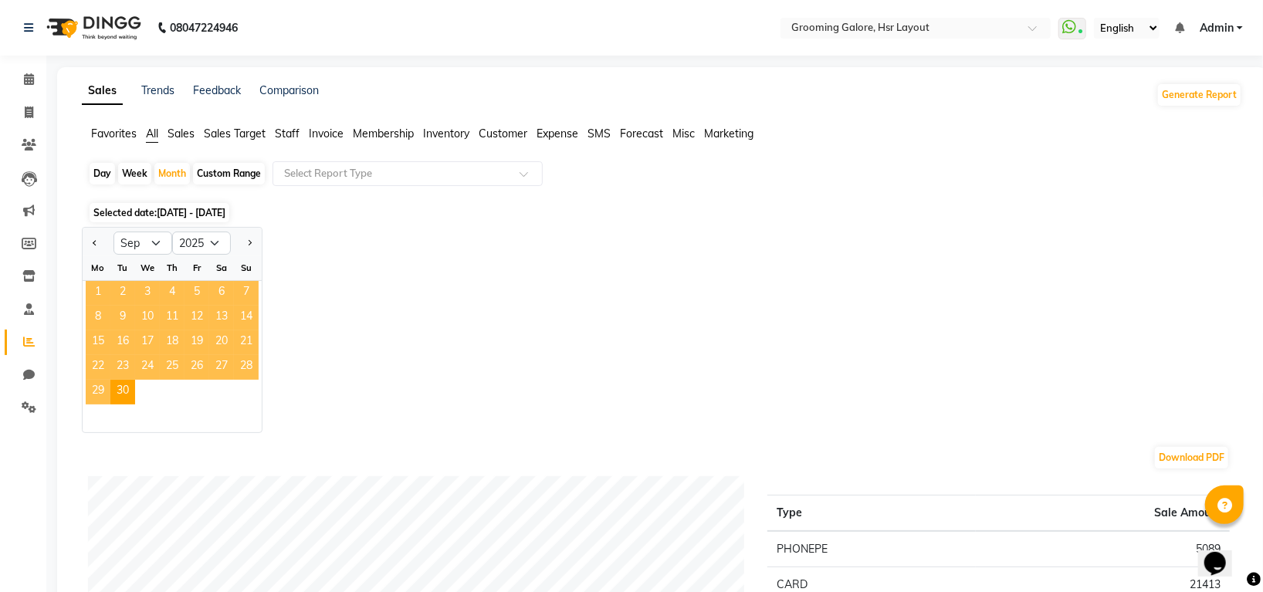
click at [93, 288] on span "1" at bounding box center [98, 293] width 25 height 25
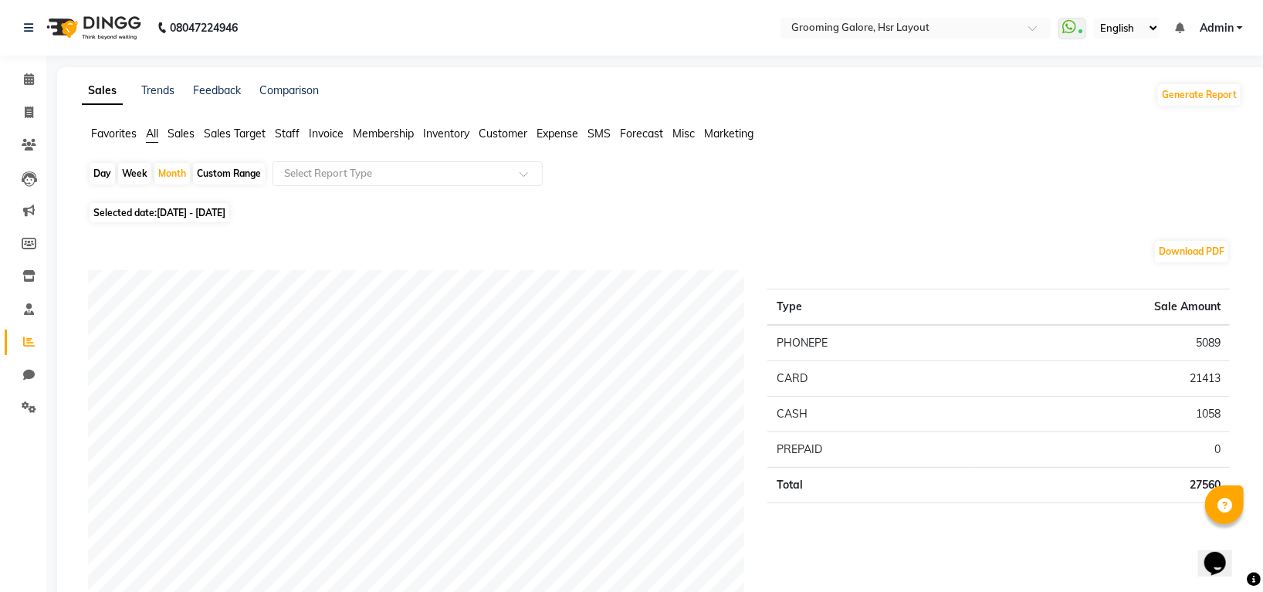
click at [198, 208] on span "01-09-2025 - 30-09-2025" at bounding box center [191, 213] width 69 height 12
select select "9"
select select "2025"
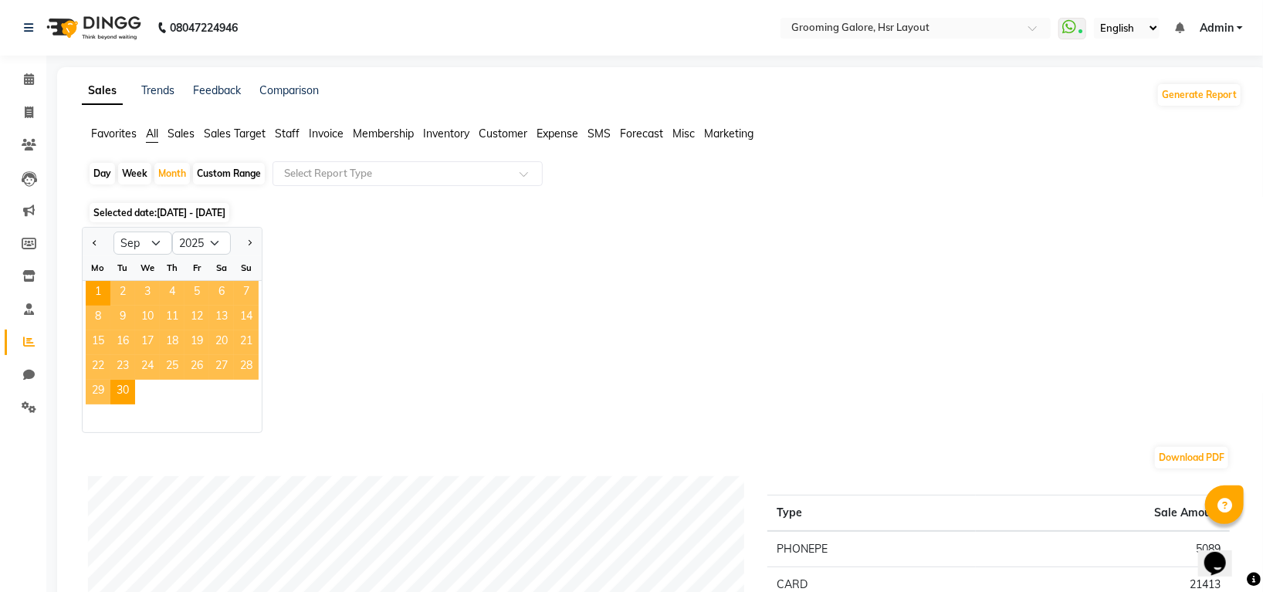
click at [165, 399] on div "29 30" at bounding box center [172, 392] width 179 height 25
click at [162, 377] on span "25" at bounding box center [172, 367] width 25 height 25
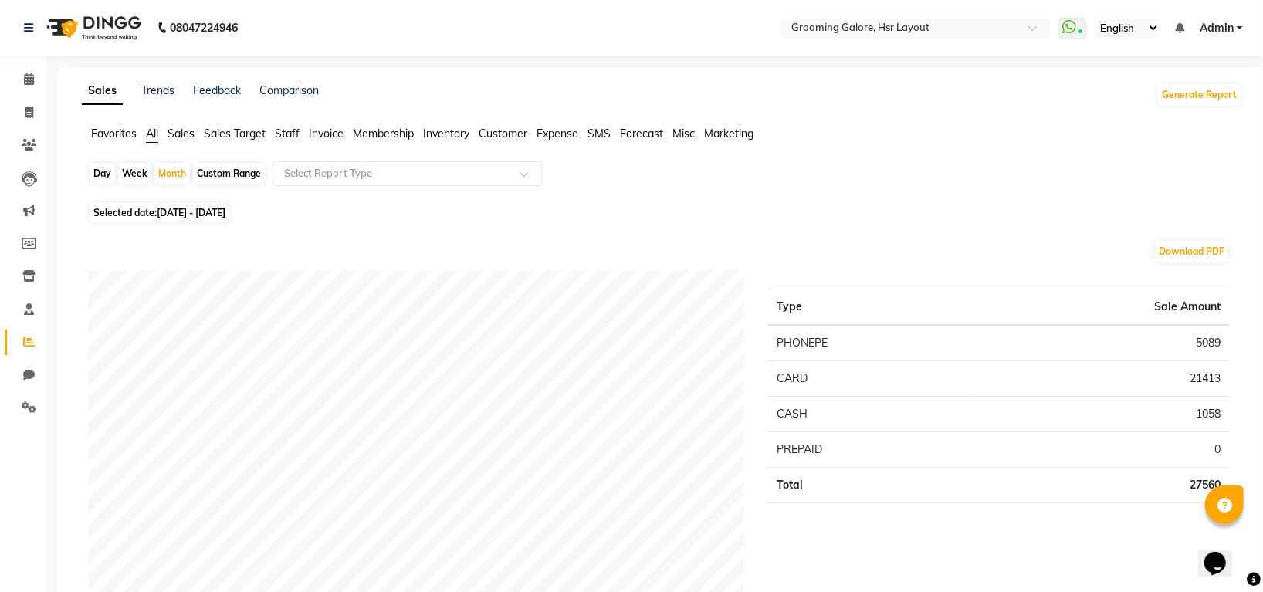
click at [180, 214] on span "01-09-2025 - 30-09-2025" at bounding box center [191, 213] width 69 height 12
select select "9"
select select "2025"
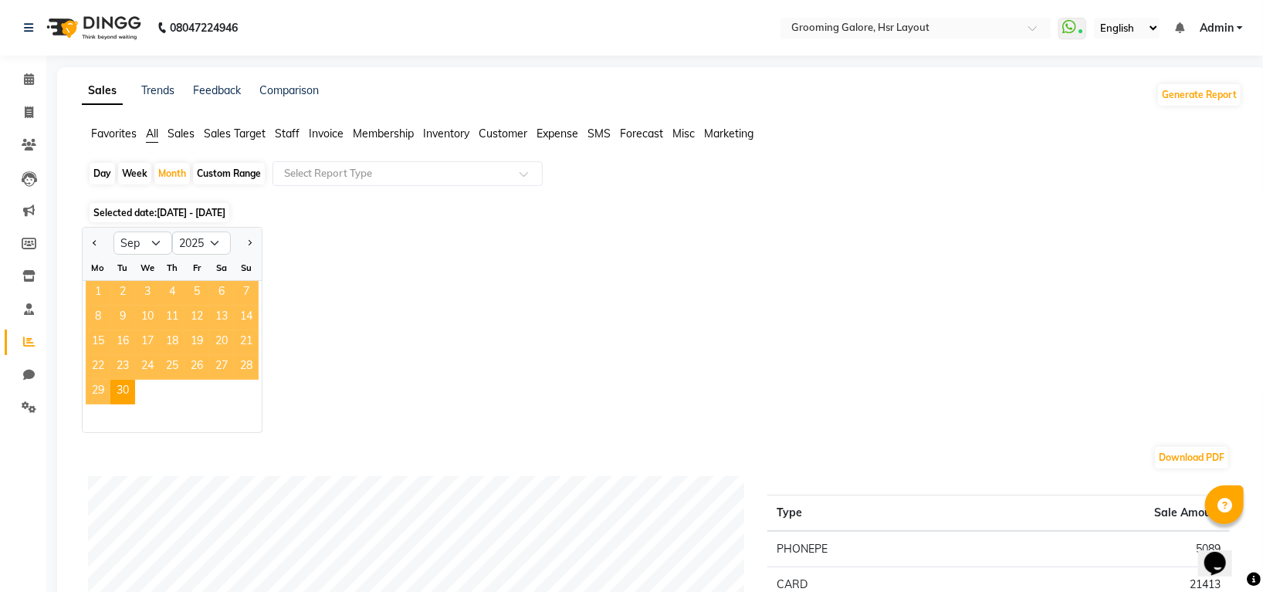
click at [97, 297] on span "1" at bounding box center [98, 293] width 25 height 25
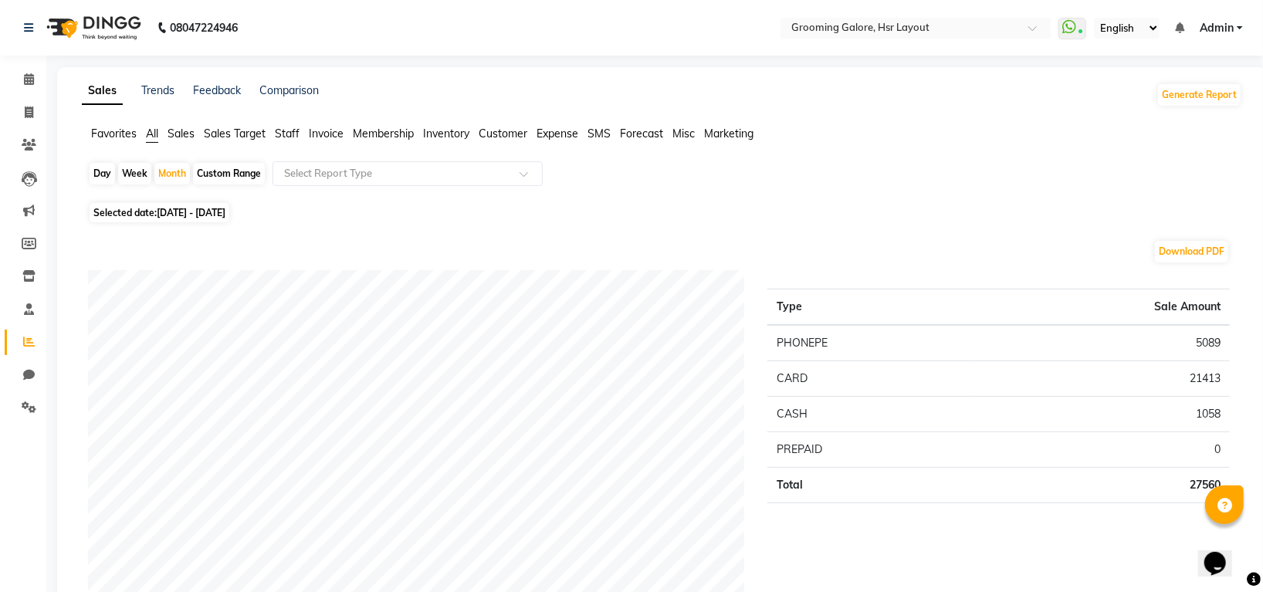
click at [100, 169] on div "Day" at bounding box center [102, 174] width 25 height 22
select select "9"
select select "2025"
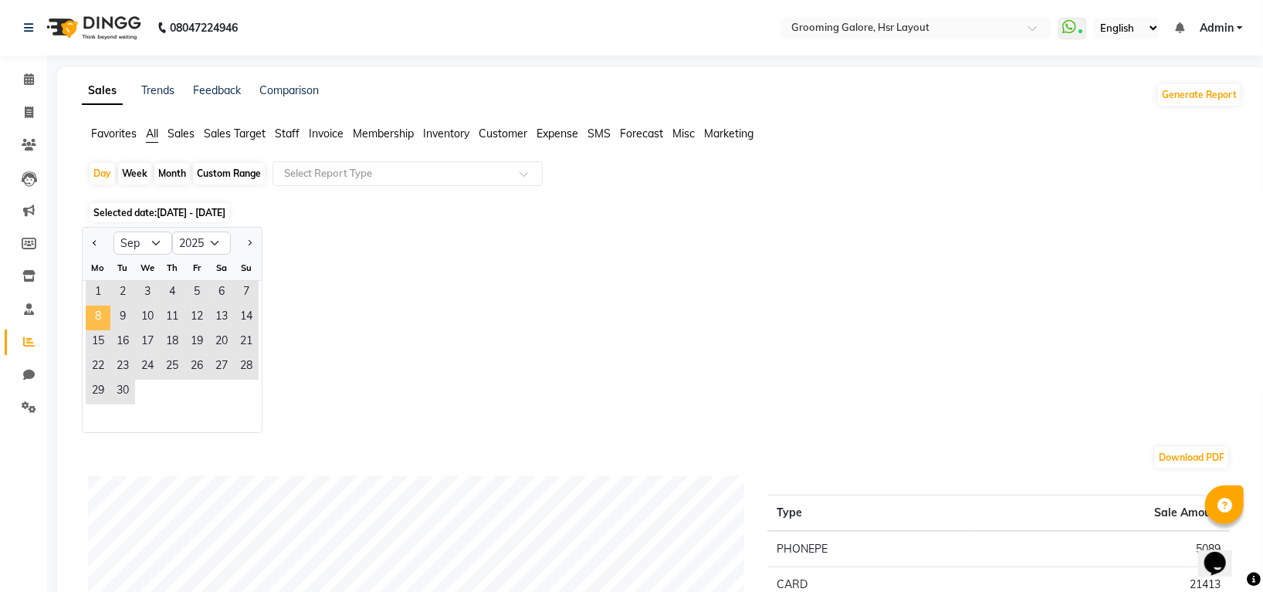
click at [108, 308] on span "8" at bounding box center [98, 318] width 25 height 25
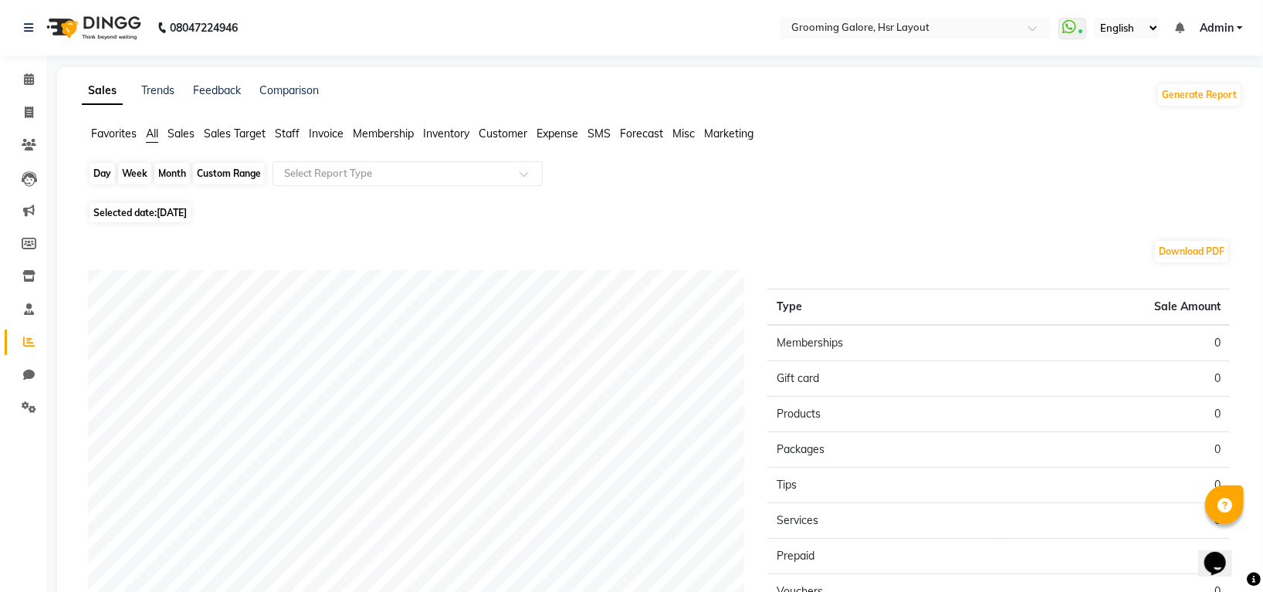
click at [111, 175] on div "Day" at bounding box center [102, 174] width 25 height 22
select select "9"
select select "2025"
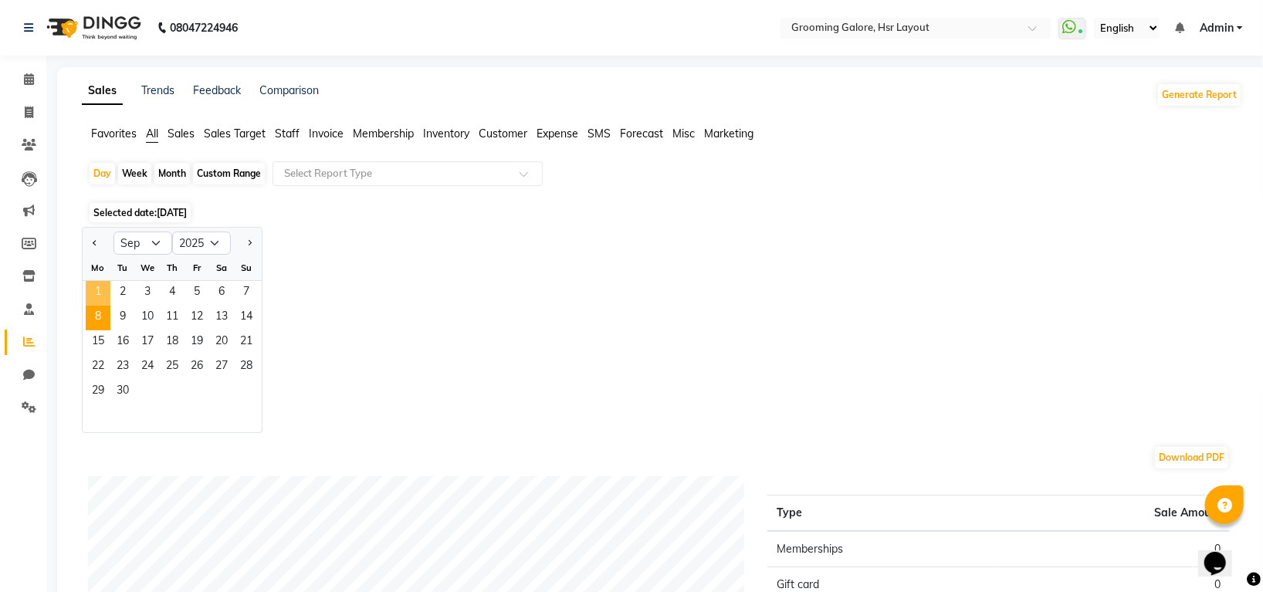
click at [102, 295] on span "1" at bounding box center [98, 293] width 25 height 25
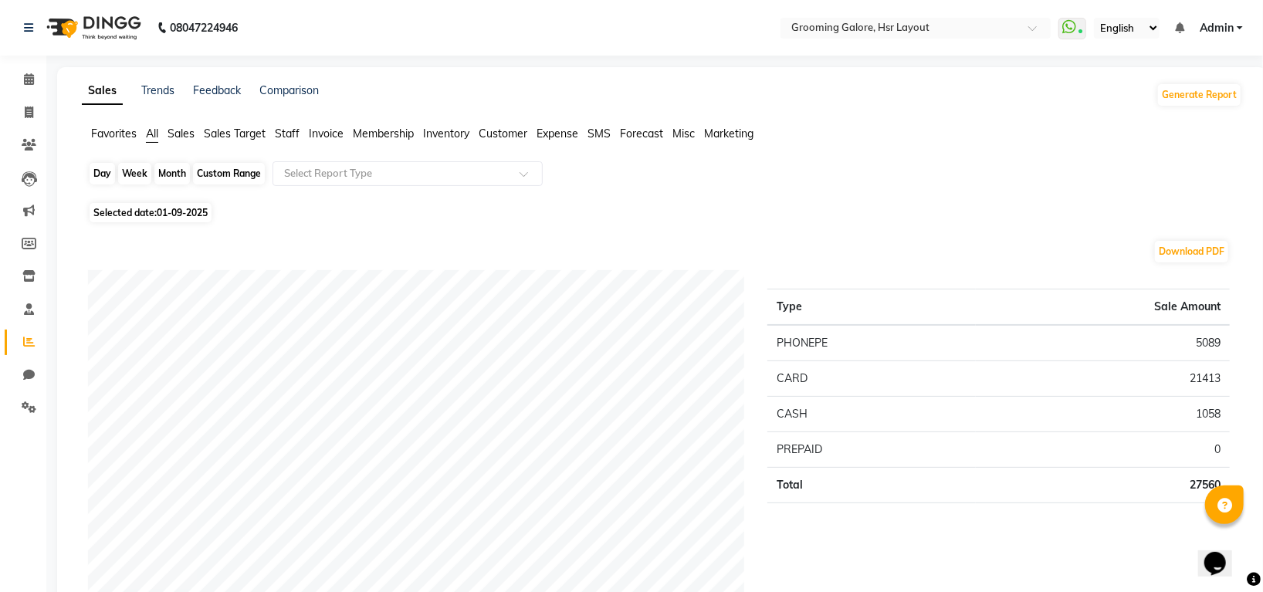
click at [107, 172] on div "Day" at bounding box center [102, 174] width 25 height 22
select select "9"
select select "2025"
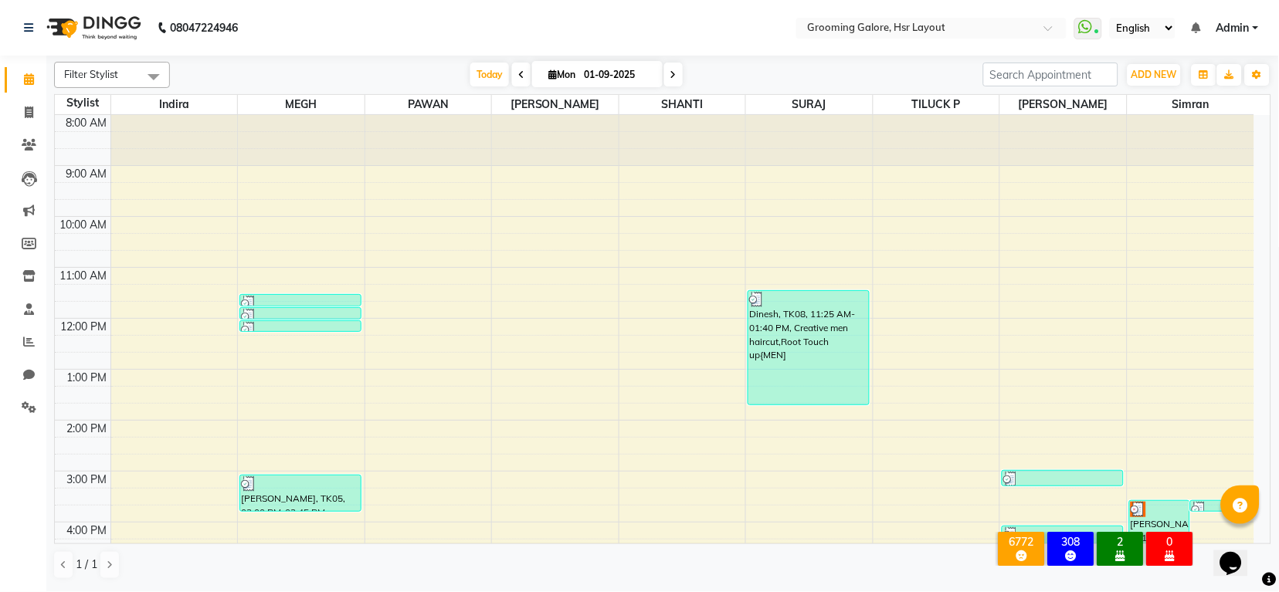
click at [672, 74] on icon at bounding box center [673, 74] width 6 height 9
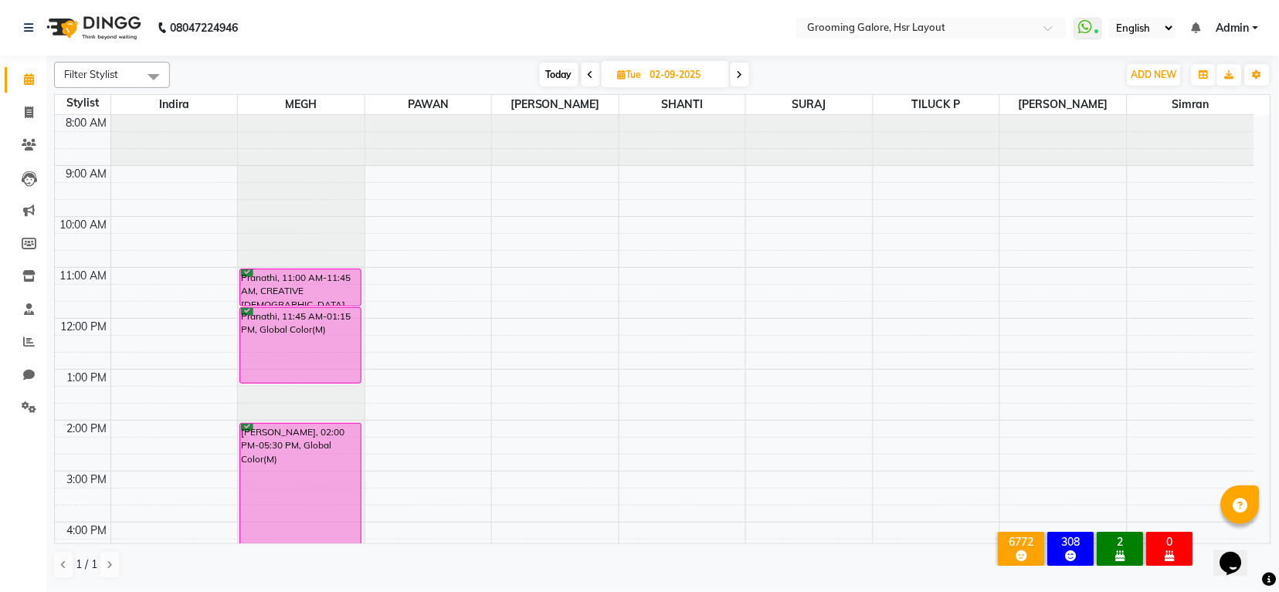
click at [581, 71] on span at bounding box center [590, 75] width 19 height 24
type input "01-09-2025"
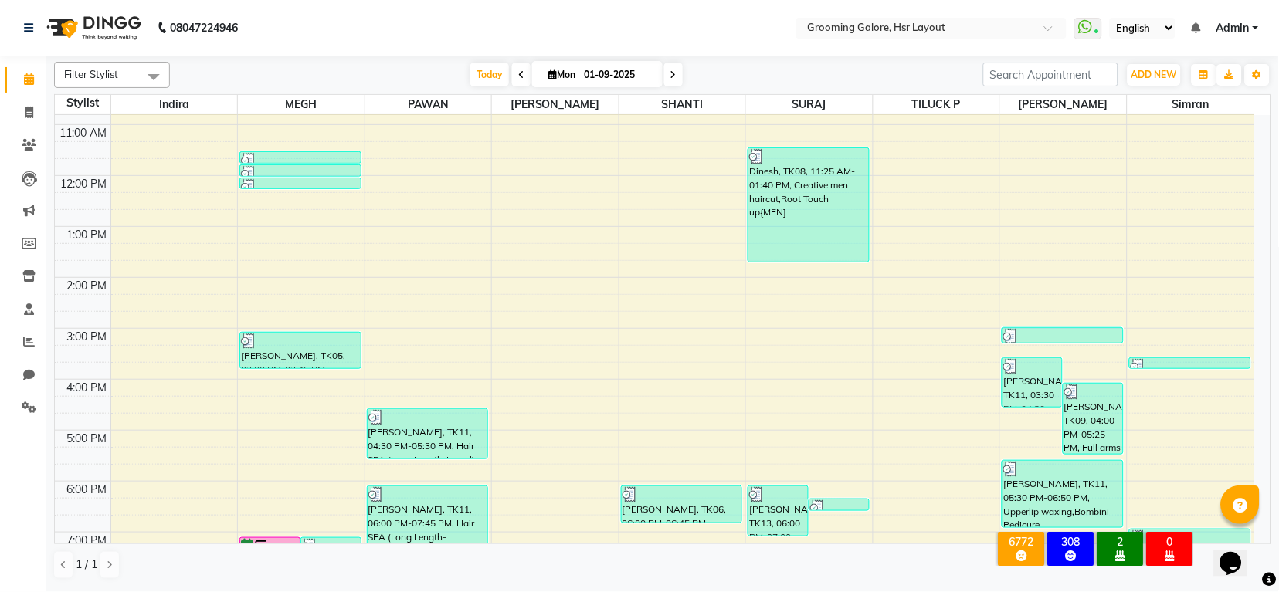
scroll to position [239, 0]
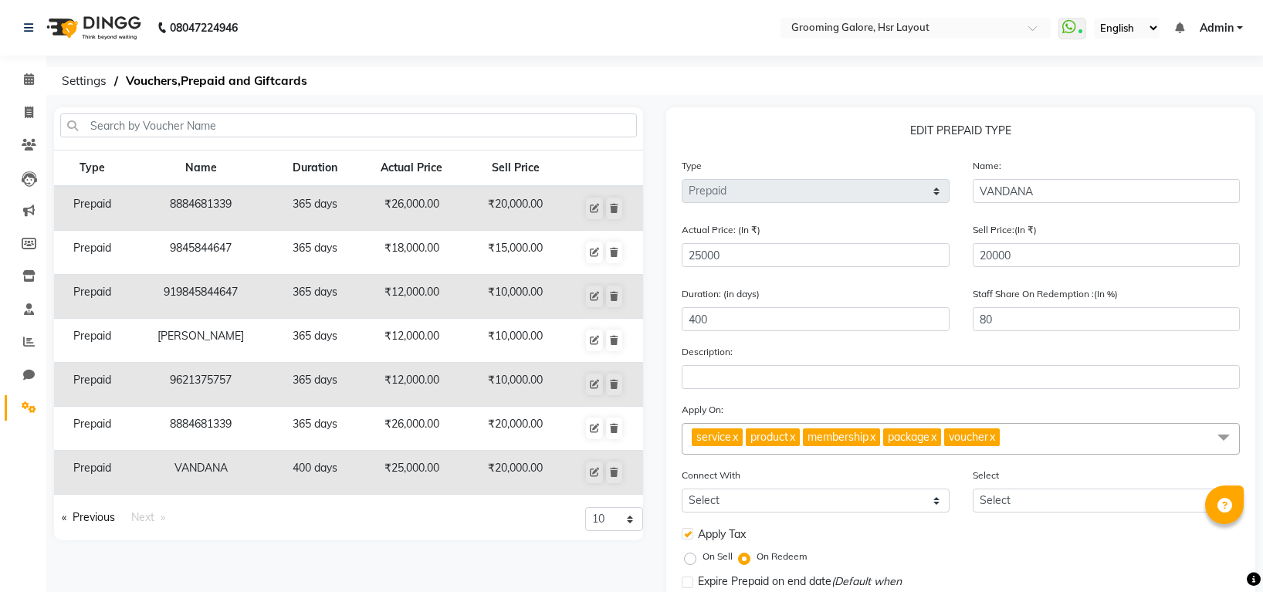
select select "P"
click at [28, 76] on icon at bounding box center [29, 79] width 10 height 12
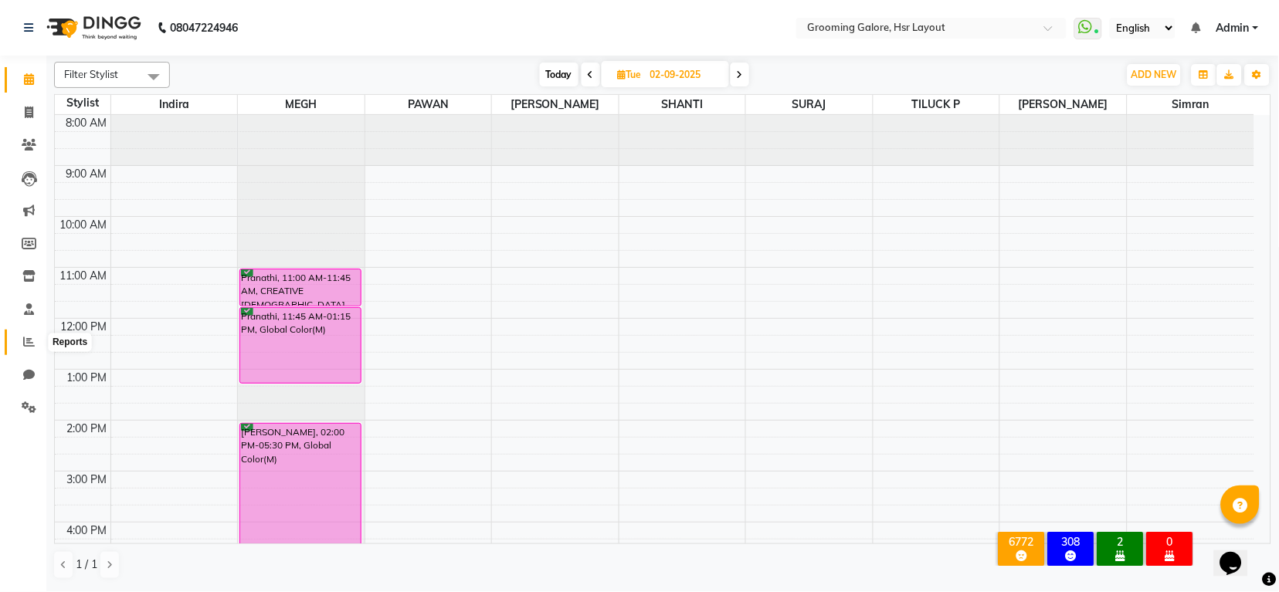
click at [19, 334] on span at bounding box center [28, 343] width 27 height 18
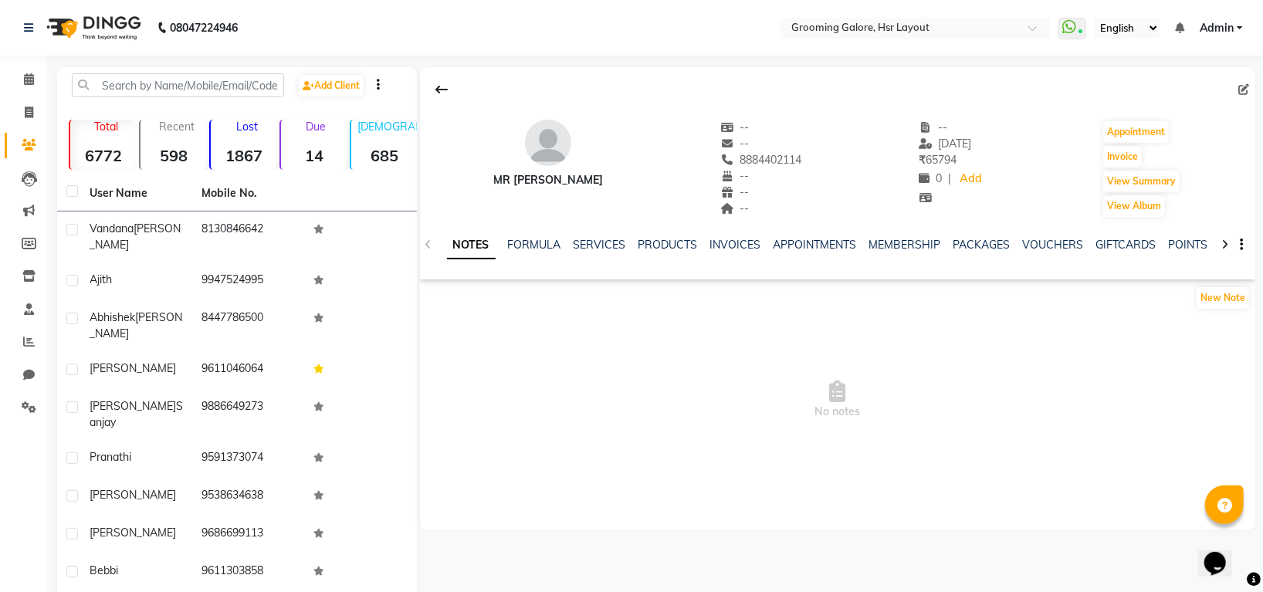
click at [599, 235] on div "NOTES FORMULA SERVICES PRODUCTS INVOICES APPOINTMENTS MEMBERSHIP PACKAGES VOUCH…" at bounding box center [837, 245] width 835 height 53
drag, startPoint x: 603, startPoint y: 245, endPoint x: 598, endPoint y: 253, distance: 10.1
click at [601, 258] on div "NOTES FORMULA SERVICES PRODUCTS INVOICES APPOINTMENTS MEMBERSHIP PACKAGES VOUCH…" at bounding box center [837, 245] width 835 height 53
click at [596, 247] on link "SERVICES" at bounding box center [600, 245] width 53 height 14
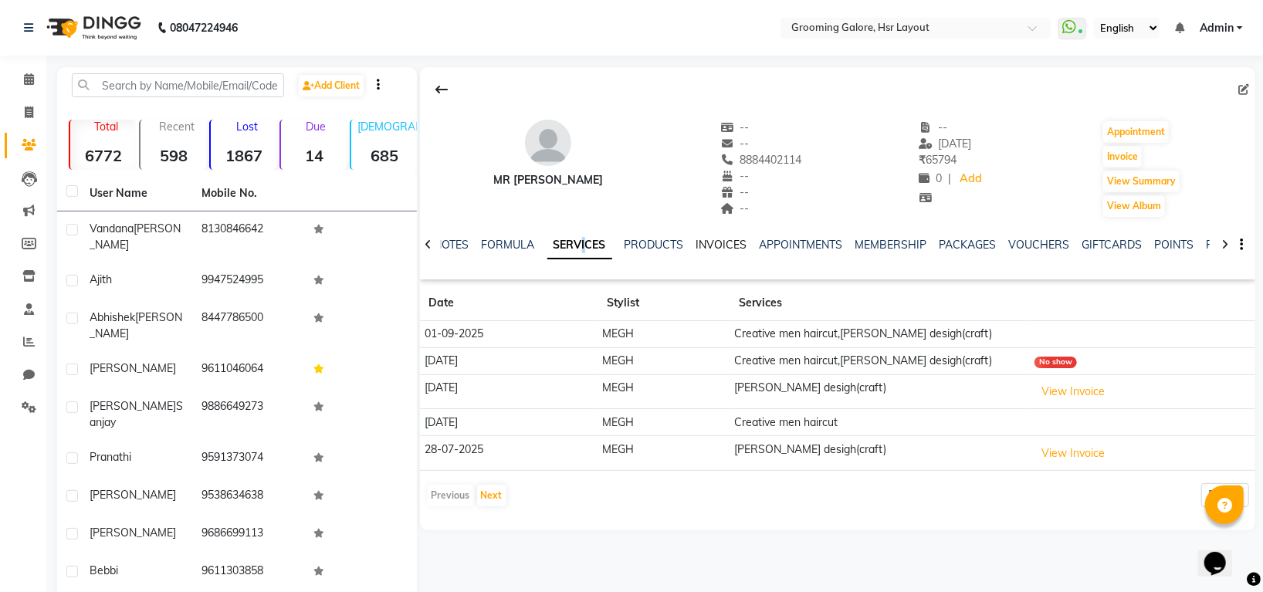
click at [713, 242] on link "INVOICES" at bounding box center [721, 245] width 51 height 14
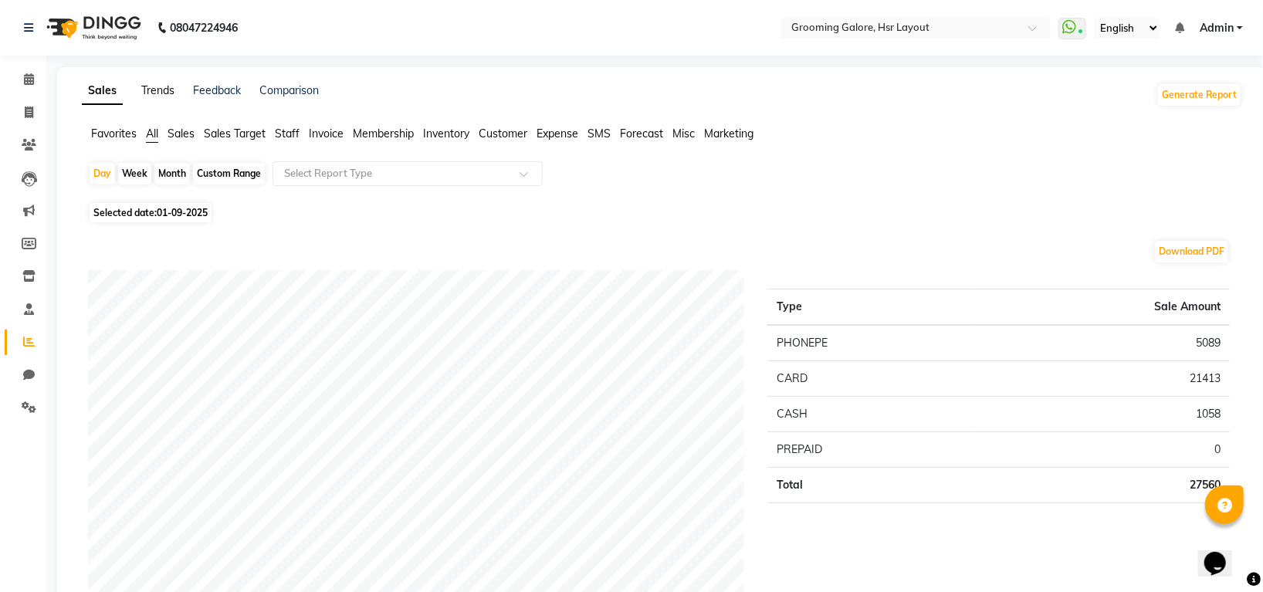
click at [153, 84] on link "Trends" at bounding box center [157, 90] width 33 height 14
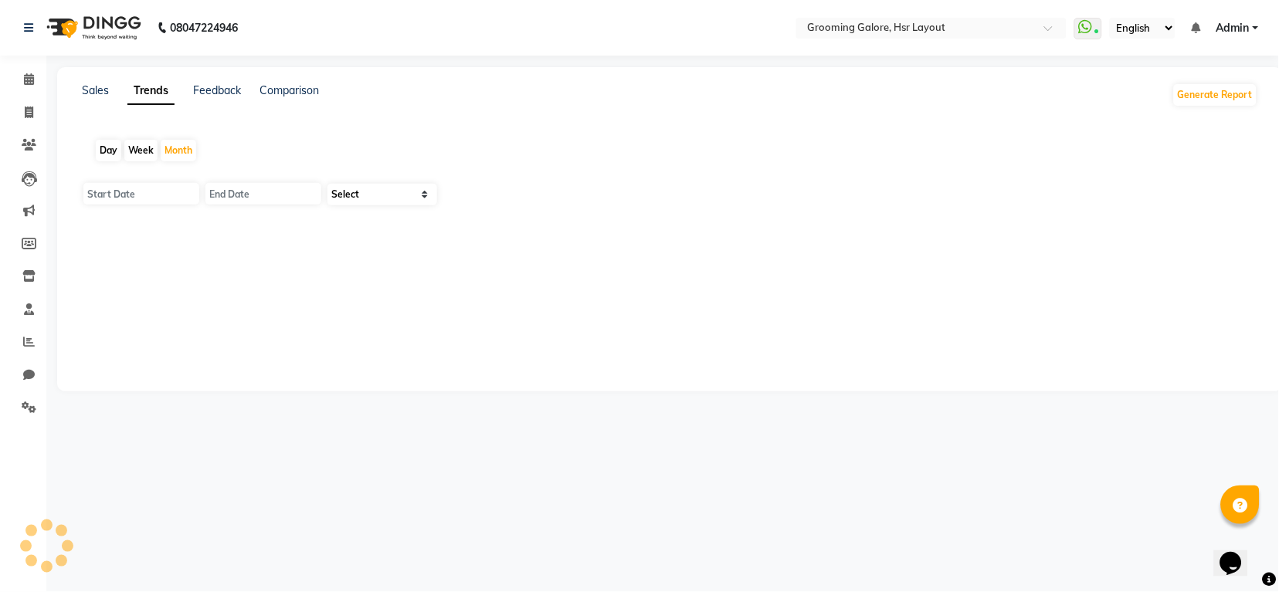
type input "01-09-2025"
type input "30-09-2025"
select select "by_client"
click at [86, 85] on link "Sales" at bounding box center [95, 90] width 27 height 14
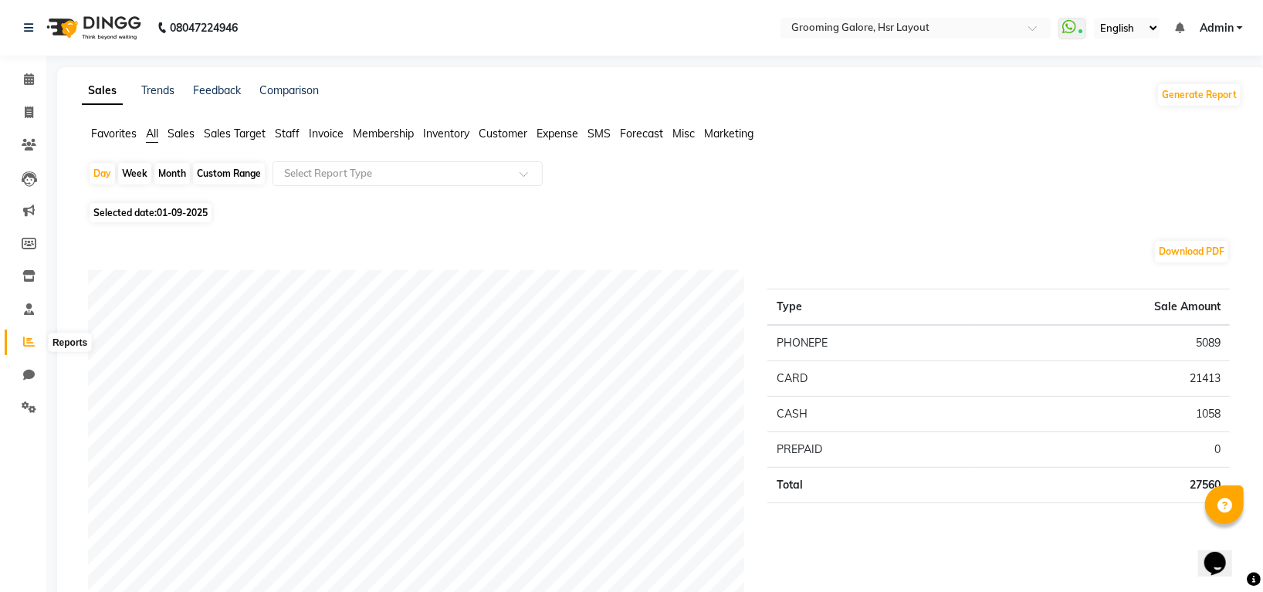
click at [23, 337] on icon at bounding box center [29, 342] width 12 height 12
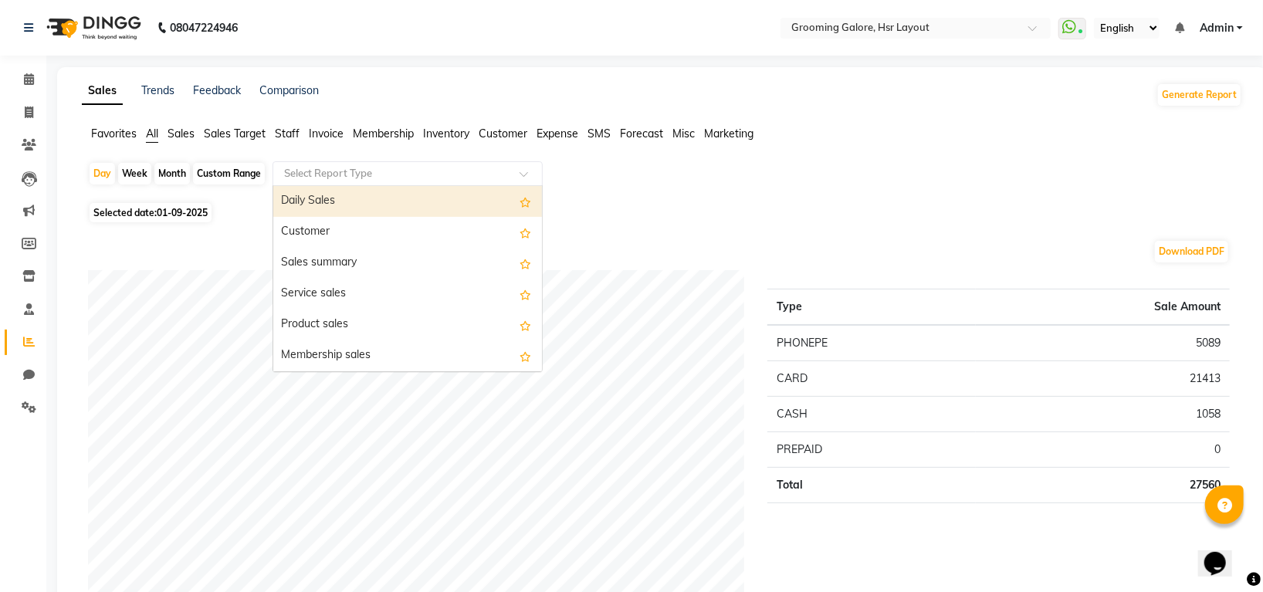
click at [503, 168] on input "text" at bounding box center [392, 173] width 222 height 15
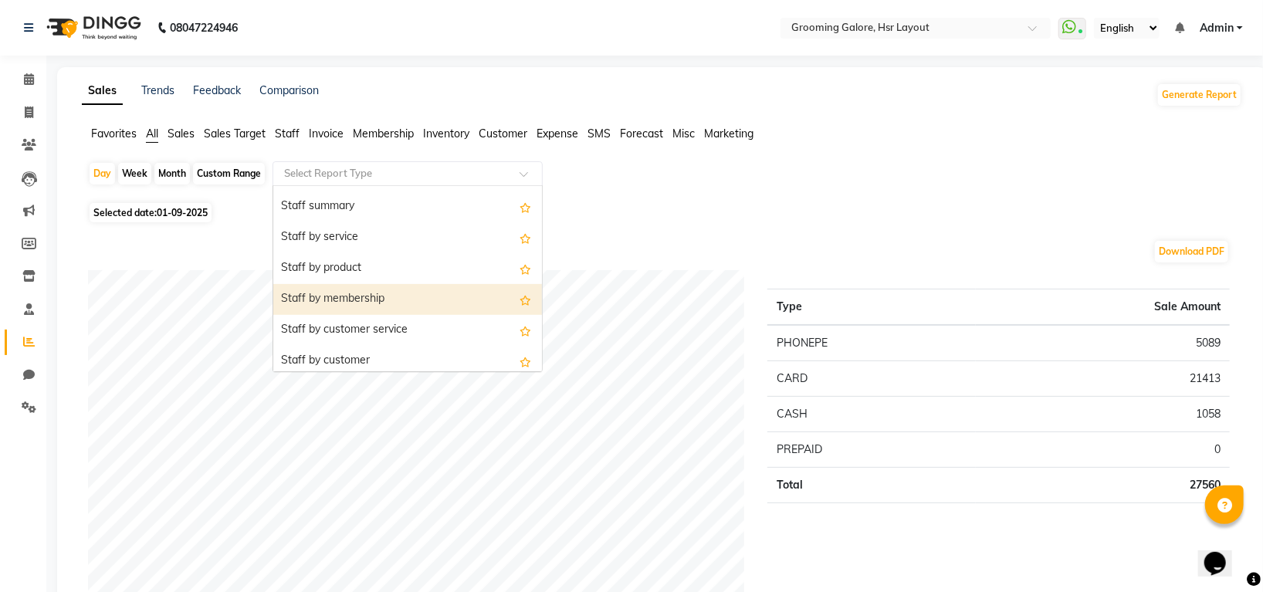
scroll to position [514, 0]
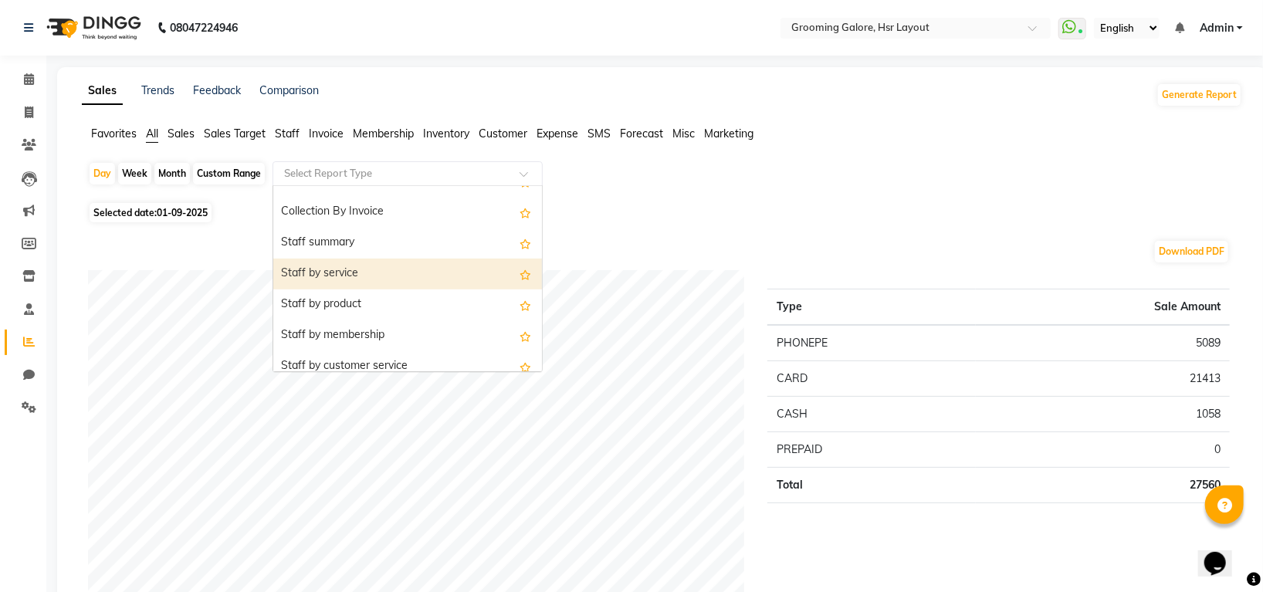
click at [319, 269] on div "Staff by service" at bounding box center [407, 274] width 269 height 31
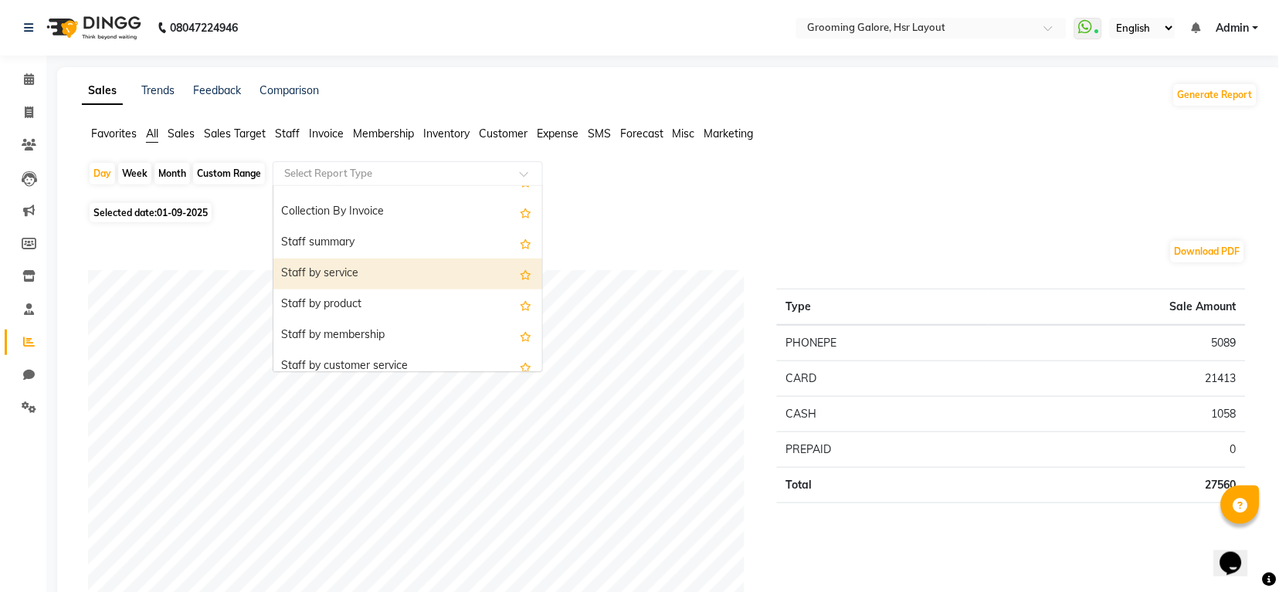
select select "full_report"
select select "csv"
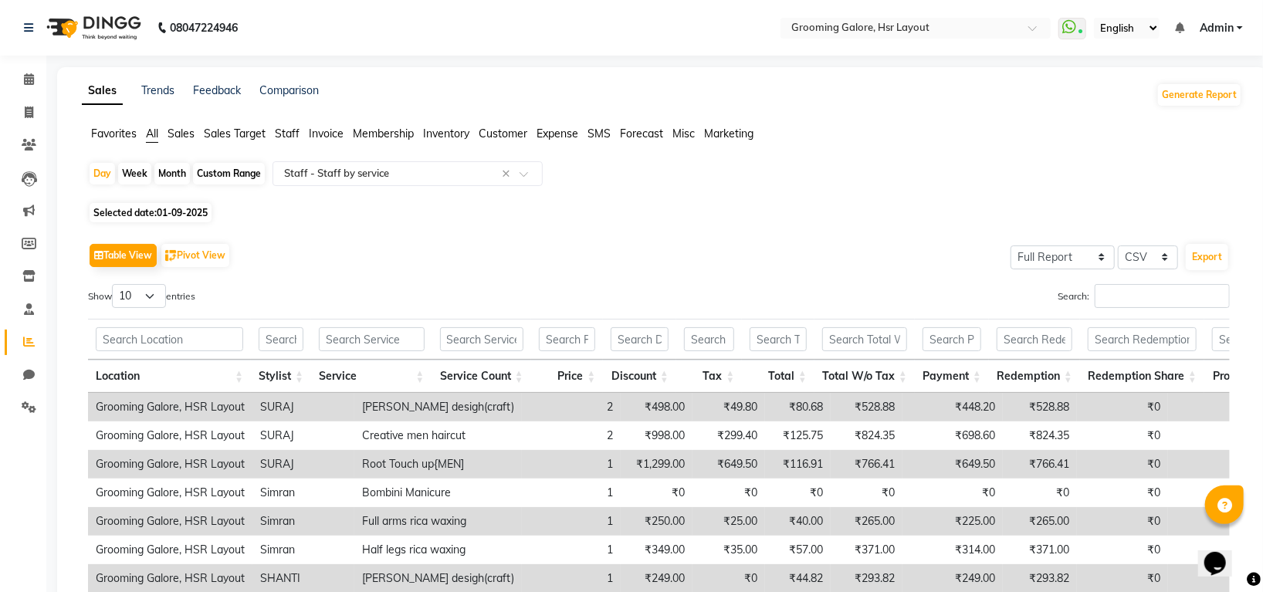
click at [171, 170] on div "Month" at bounding box center [172, 174] width 36 height 22
select select "9"
select select "2025"
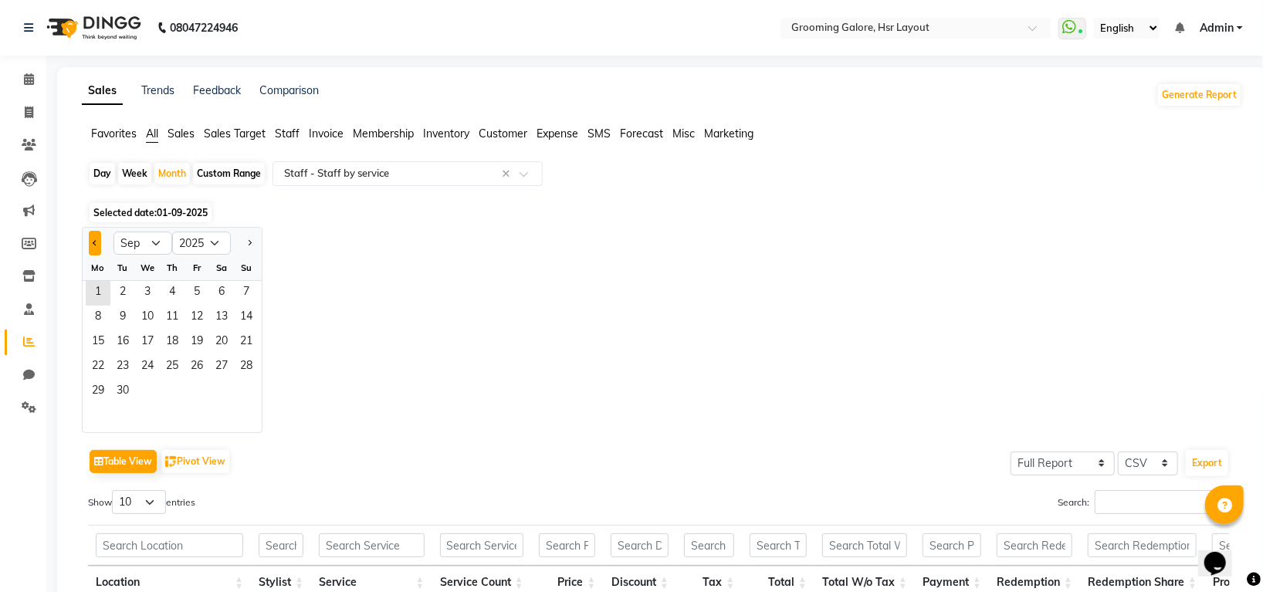
click at [94, 242] on span "Previous month" at bounding box center [95, 241] width 5 height 5
select select "8"
click at [195, 291] on span "1" at bounding box center [197, 293] width 25 height 25
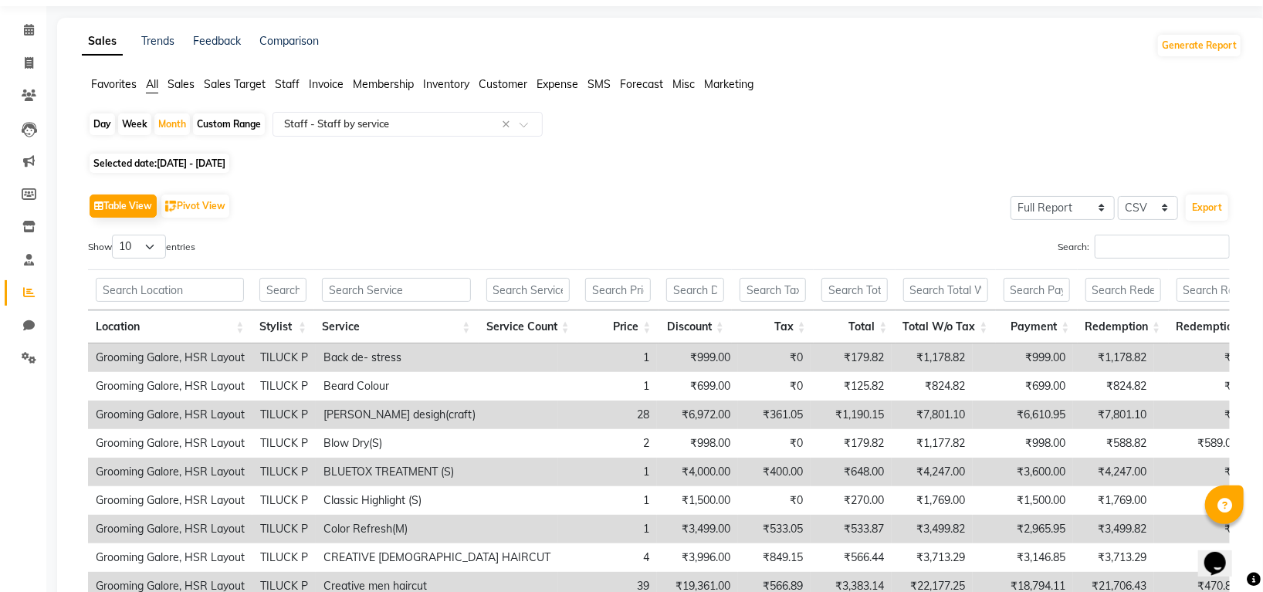
scroll to position [0, 0]
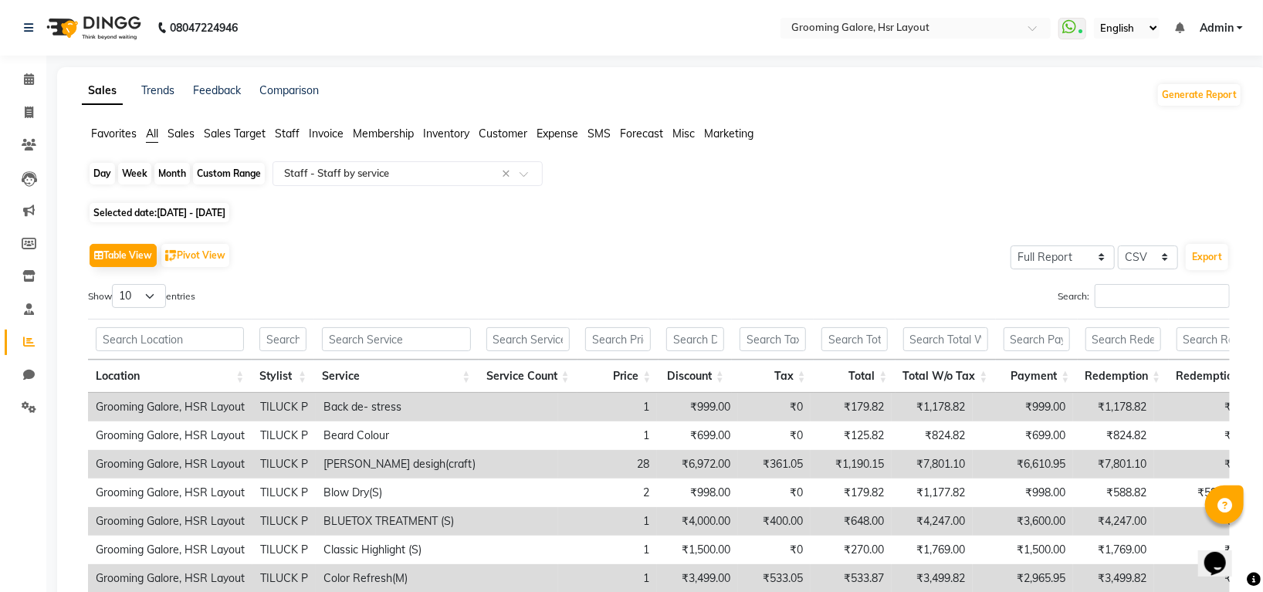
click at [178, 171] on div "Month" at bounding box center [172, 174] width 36 height 22
select select "8"
select select "2025"
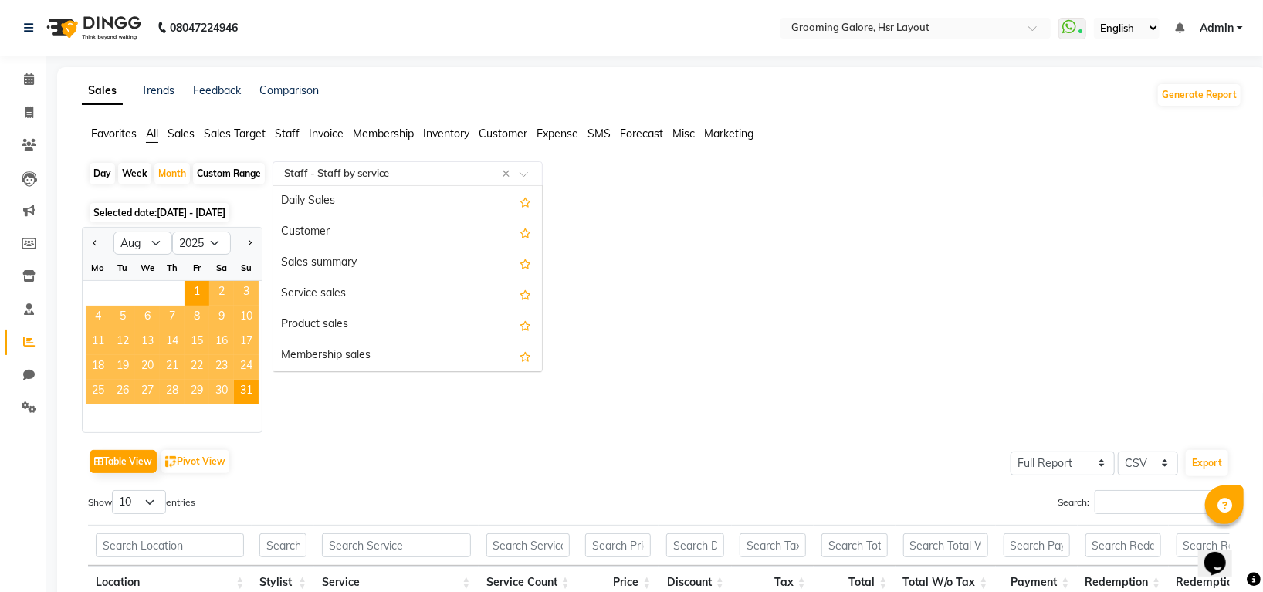
click at [489, 172] on input "text" at bounding box center [392, 173] width 222 height 15
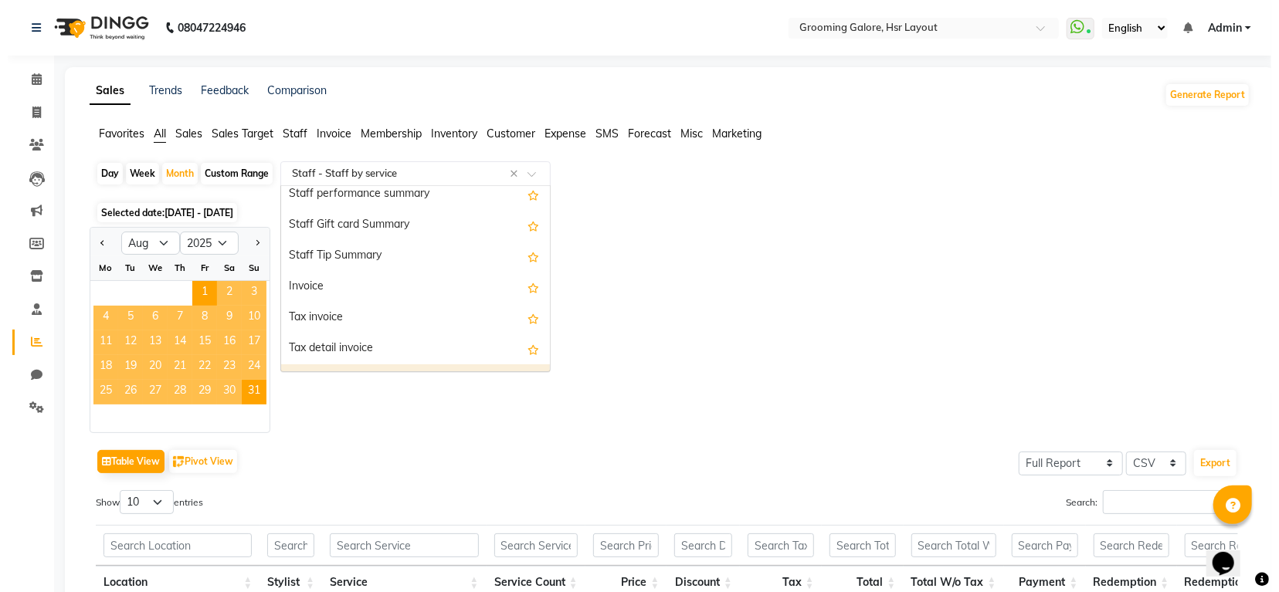
scroll to position [1101, 0]
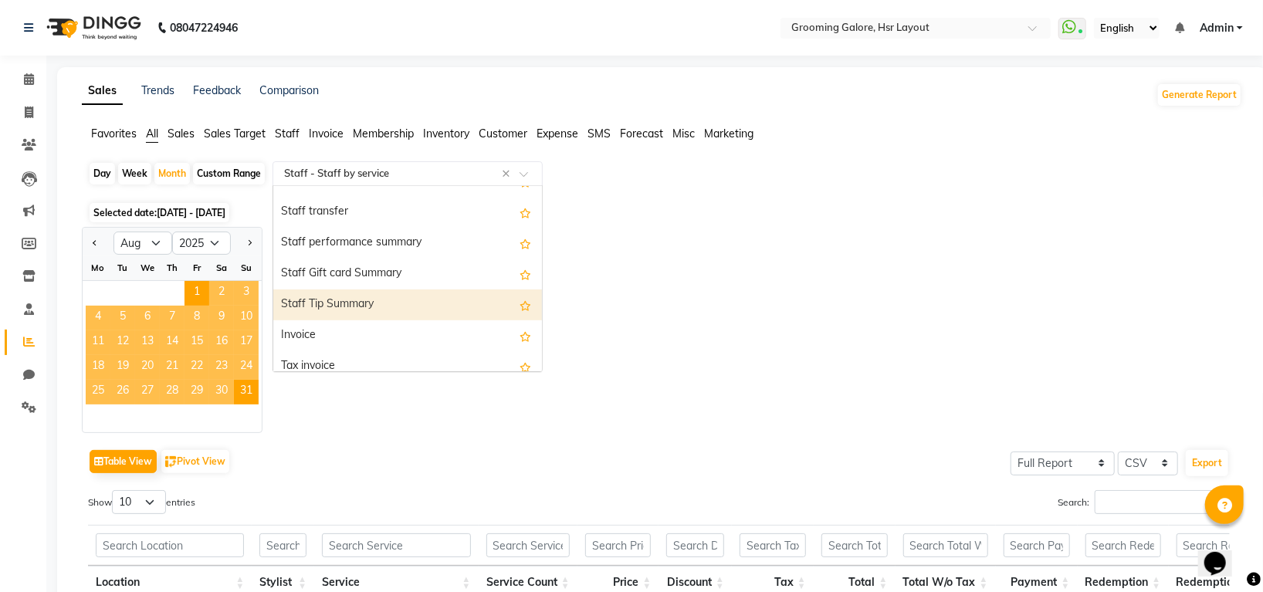
click at [327, 305] on div "Staff Tip Summary" at bounding box center [407, 305] width 269 height 31
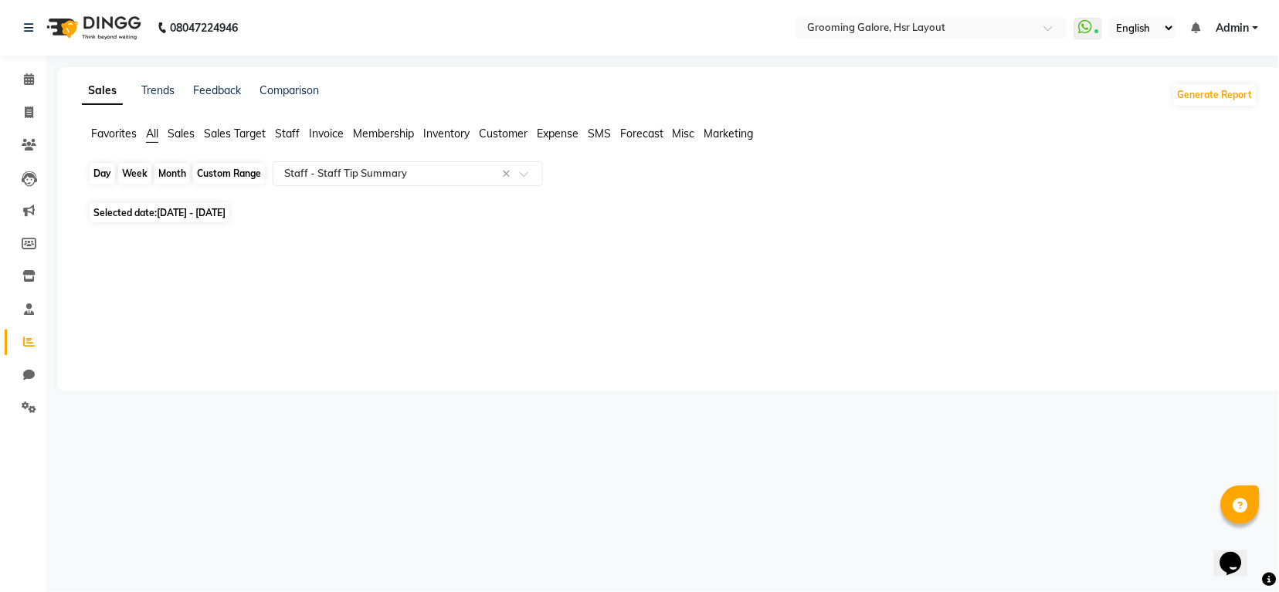
click at [173, 174] on div "Month" at bounding box center [172, 174] width 36 height 22
select select "8"
select select "2025"
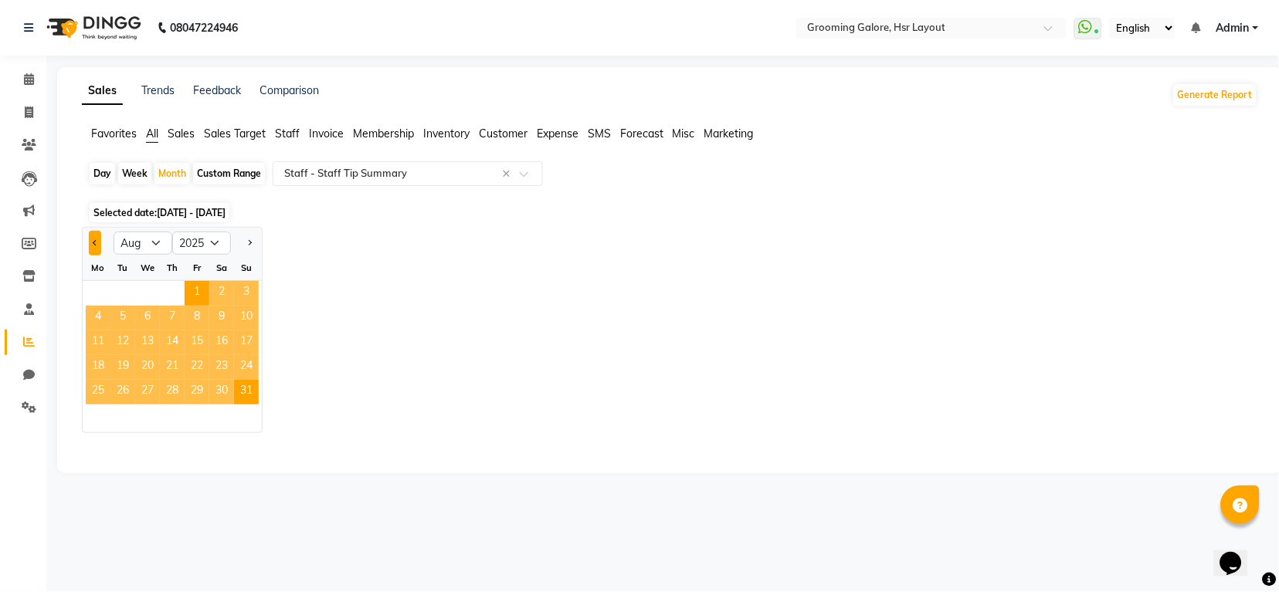
click at [92, 243] on button "Previous month" at bounding box center [95, 243] width 12 height 25
select select "7"
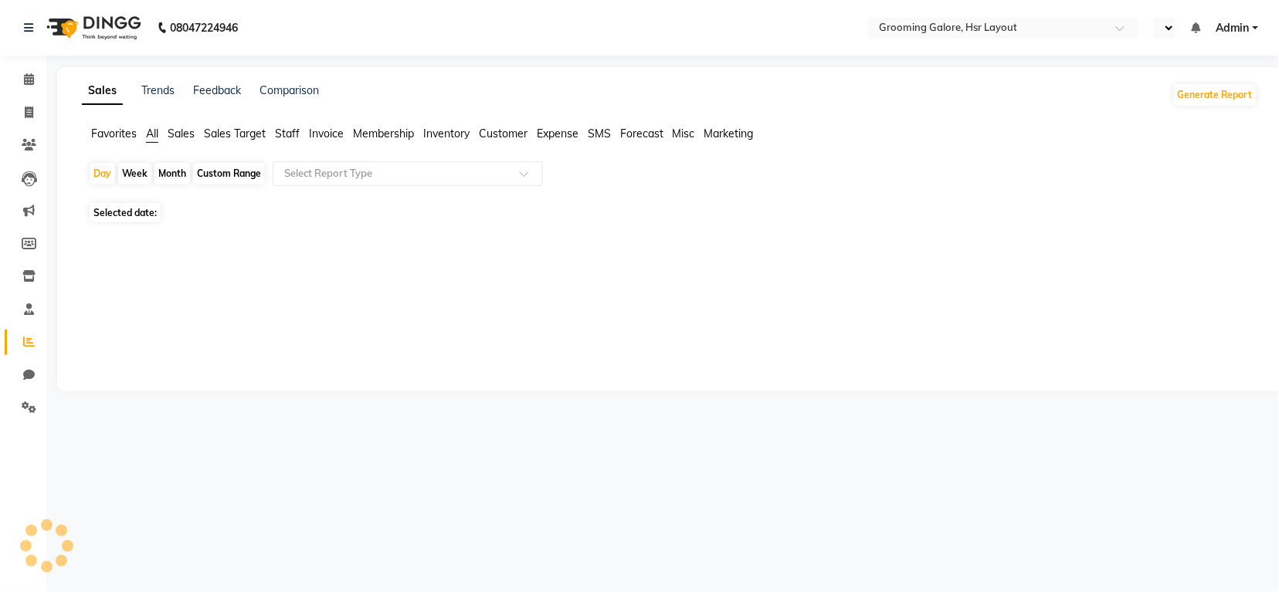
select select "en"
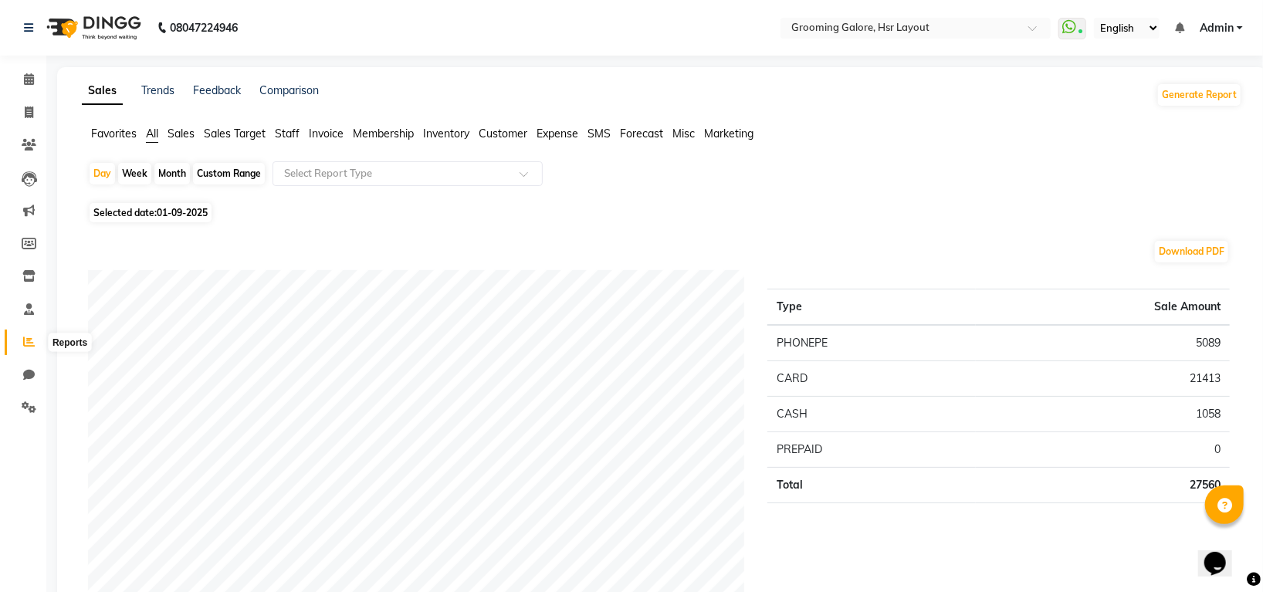
click at [23, 339] on icon at bounding box center [29, 342] width 12 height 12
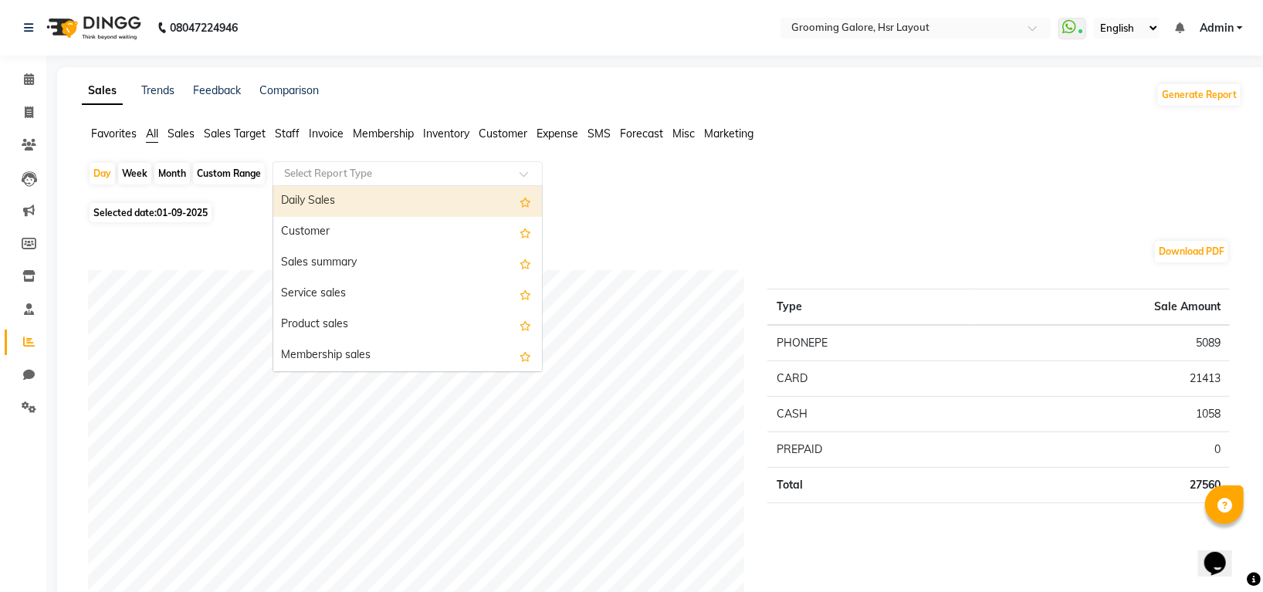
click at [363, 164] on div "Select Report Type" at bounding box center [408, 173] width 270 height 25
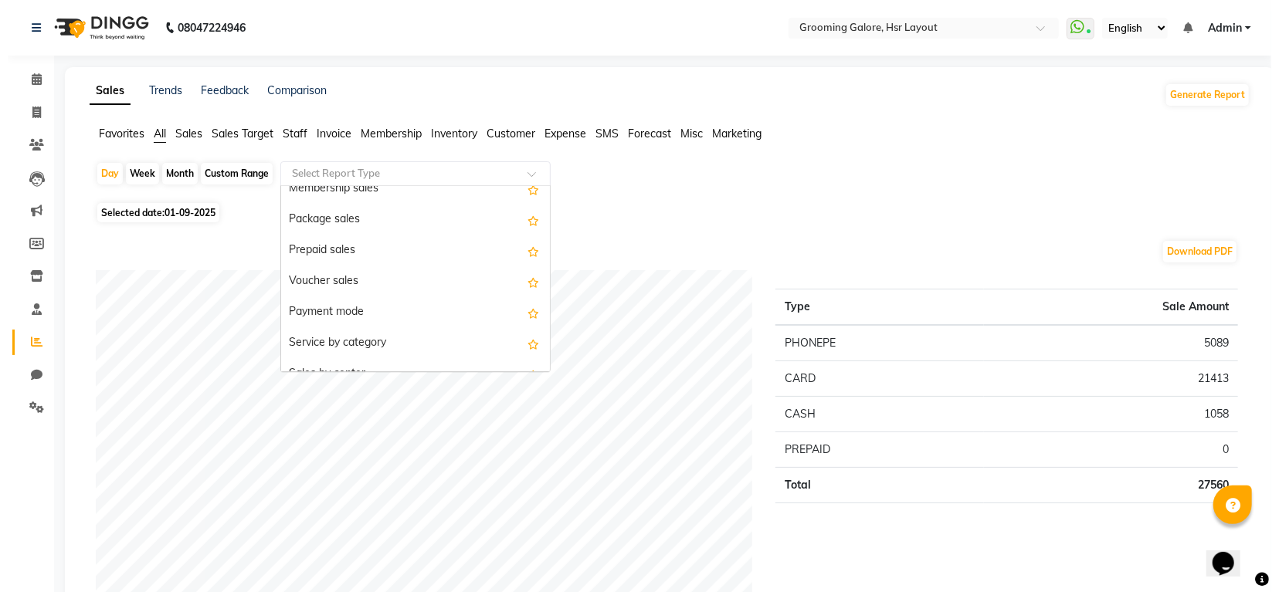
scroll to position [205, 0]
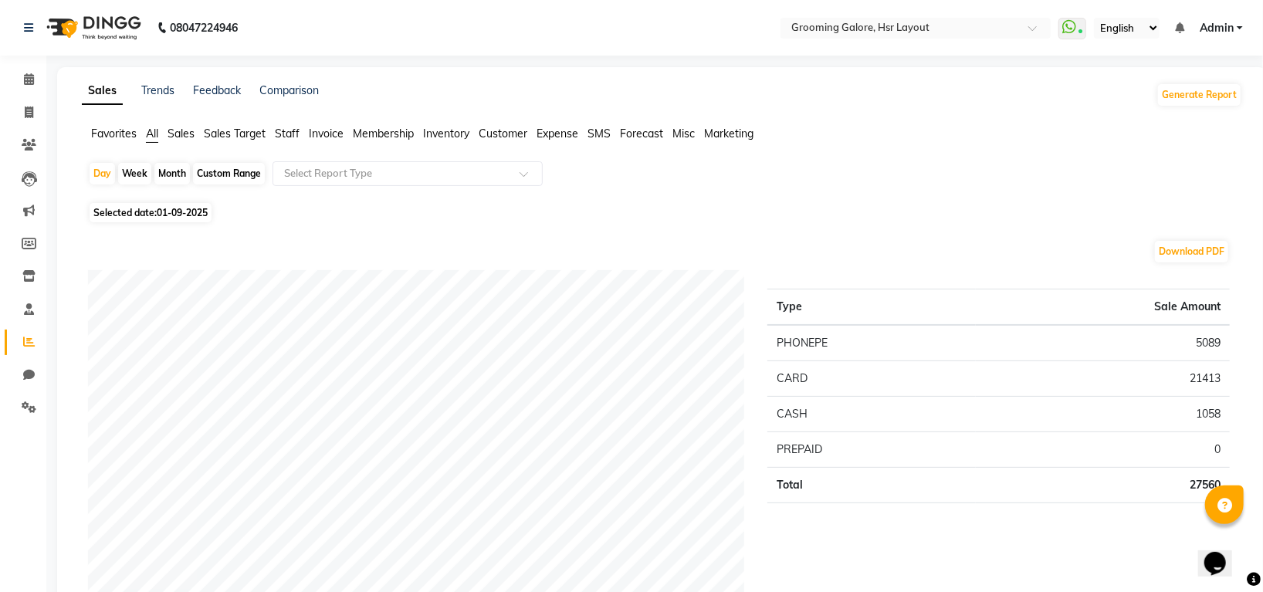
click at [290, 133] on span "Staff" at bounding box center [287, 134] width 25 height 14
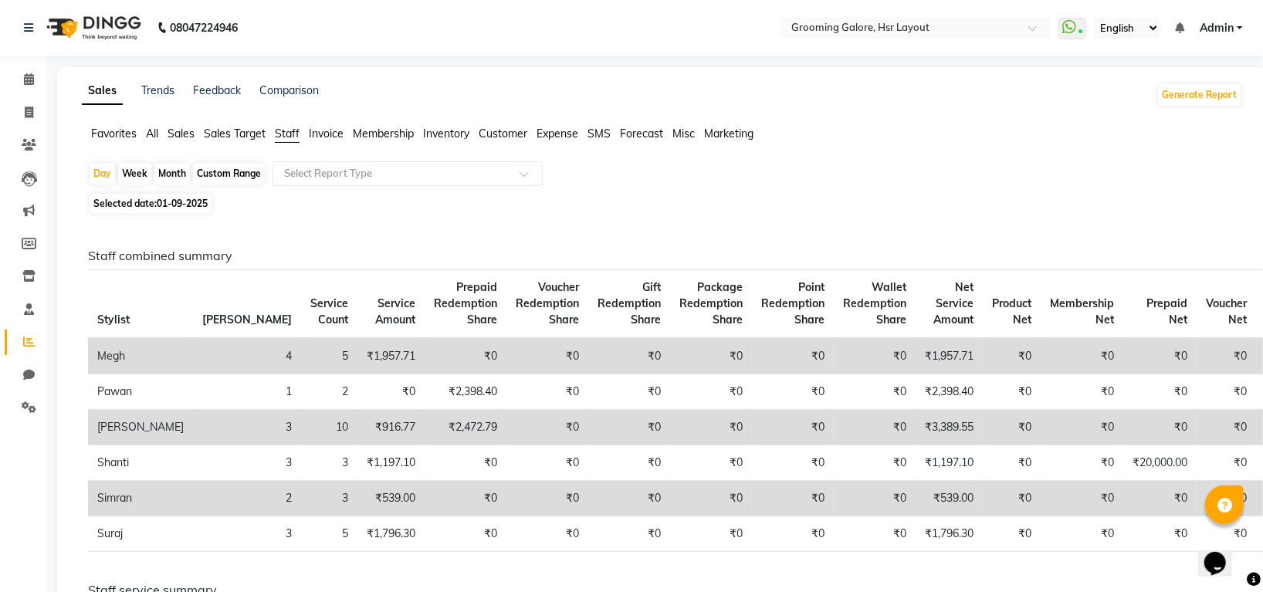
click at [169, 208] on span "01-09-2025" at bounding box center [182, 204] width 51 height 12
select select "9"
select select "2025"
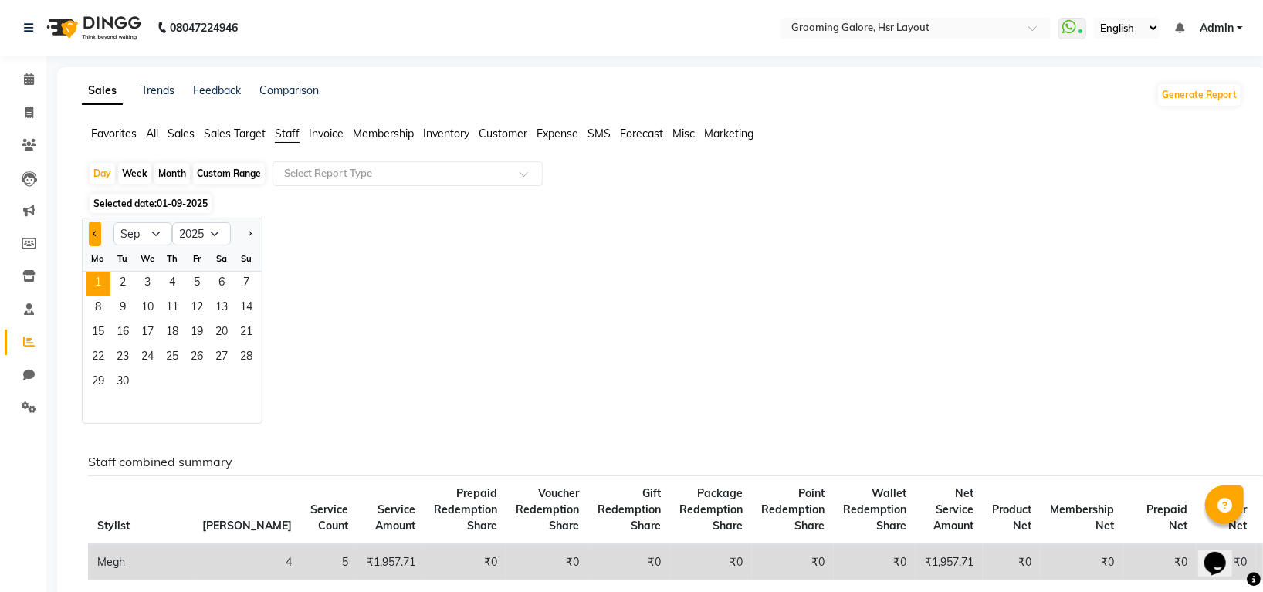
click at [95, 234] on span "Previous month" at bounding box center [95, 233] width 5 height 5
select select "8"
click at [193, 282] on span "1" at bounding box center [197, 284] width 25 height 25
click at [242, 388] on span "31" at bounding box center [246, 383] width 25 height 25
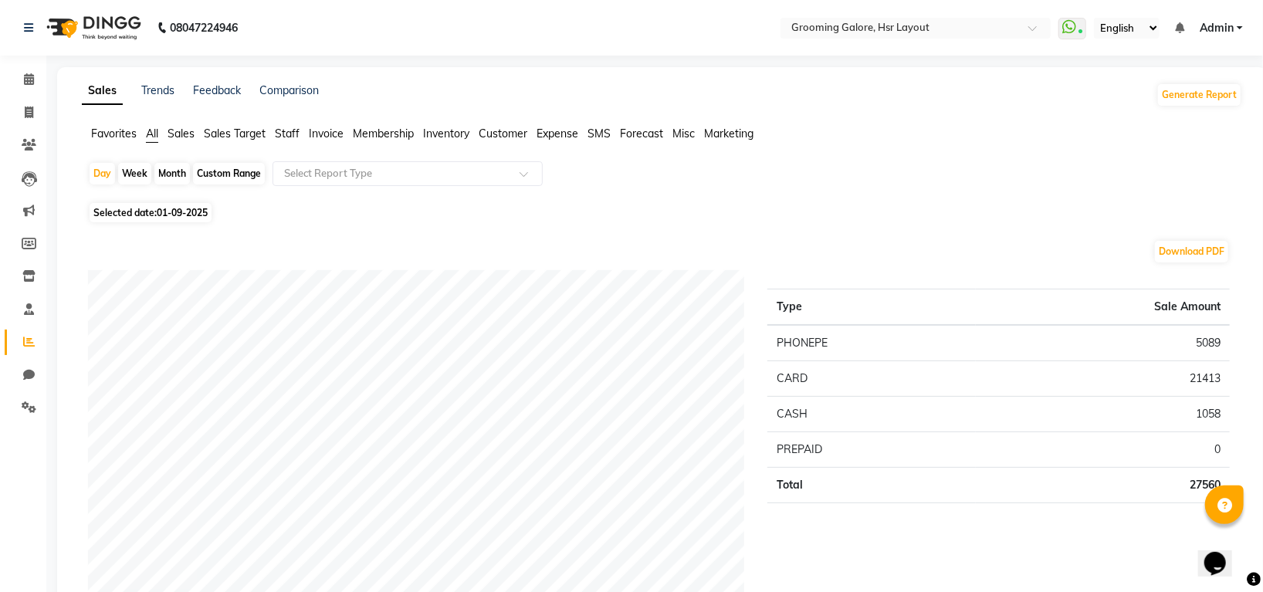
click at [168, 178] on div "Month" at bounding box center [172, 174] width 36 height 22
select select "9"
select select "2025"
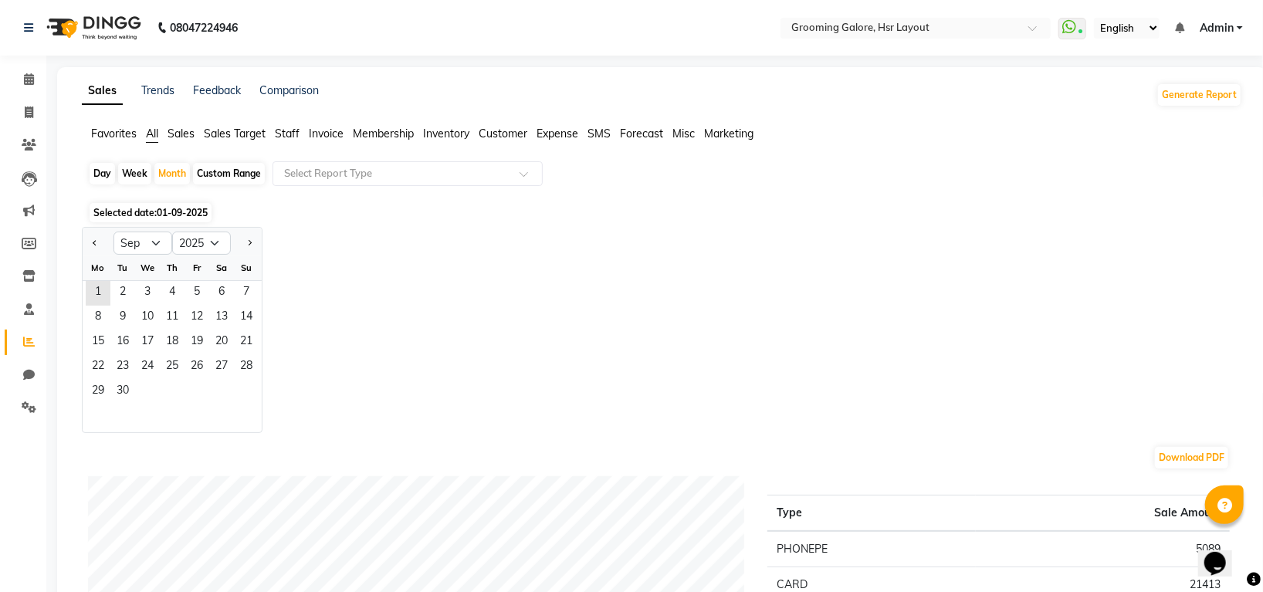
click at [285, 131] on span "Staff" at bounding box center [287, 134] width 25 height 14
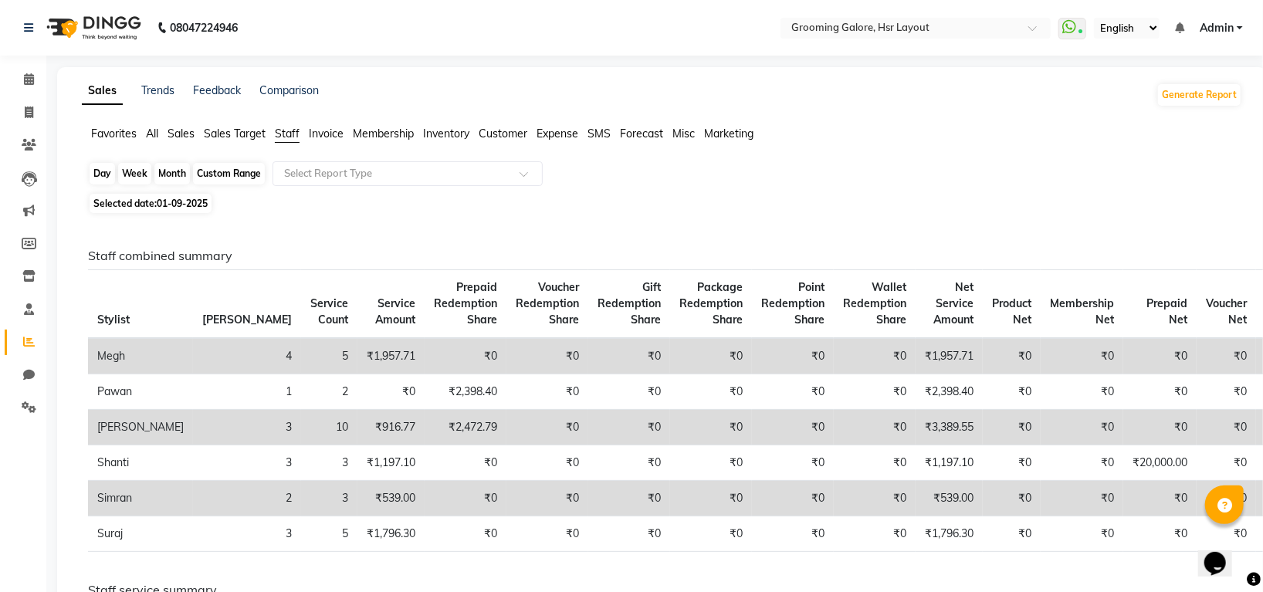
click at [180, 178] on div "Month" at bounding box center [172, 174] width 36 height 22
select select "9"
select select "2025"
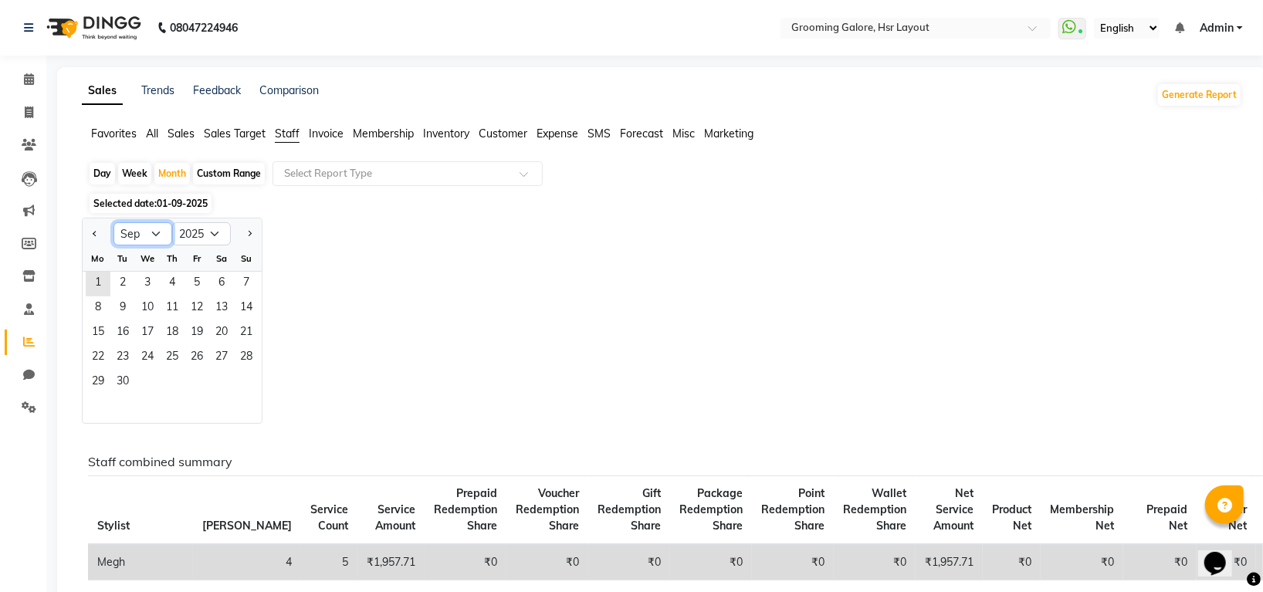
click at [149, 233] on select "Jan Feb Mar Apr May Jun Jul Aug Sep Oct Nov Dec" at bounding box center [143, 233] width 59 height 23
select select "8"
click at [114, 223] on select "Jan Feb Mar Apr May Jun Jul Aug Sep Oct Nov Dec" at bounding box center [143, 233] width 59 height 23
click at [195, 286] on span "1" at bounding box center [197, 284] width 25 height 25
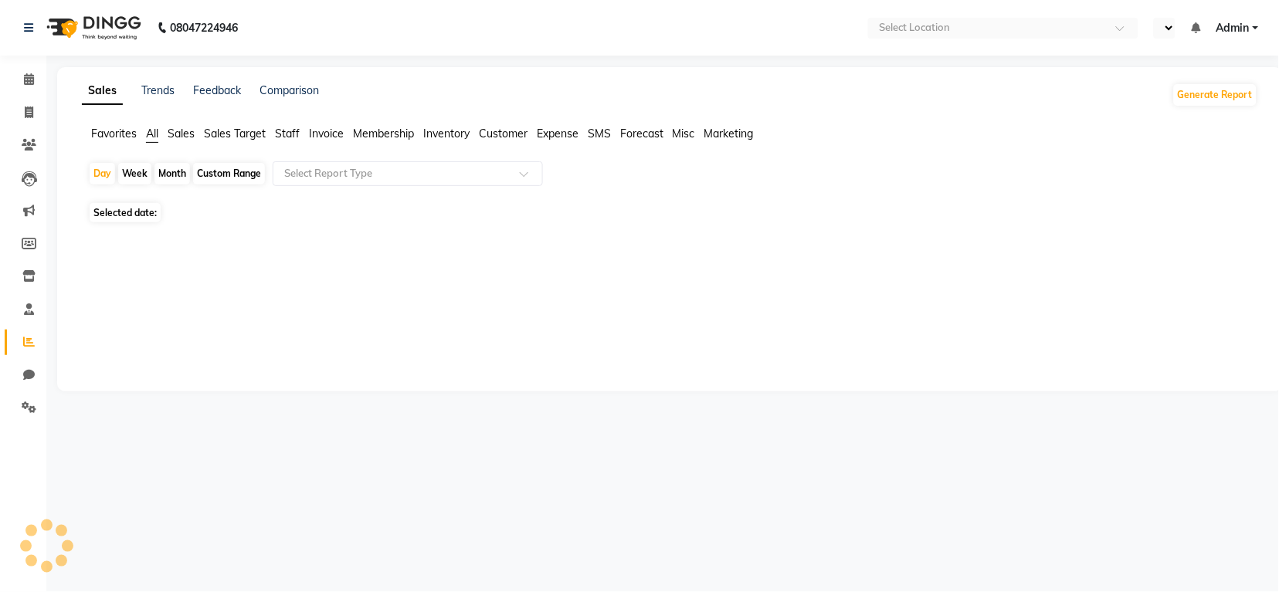
select select "en"
